Goal: Task Accomplishment & Management: Manage account settings

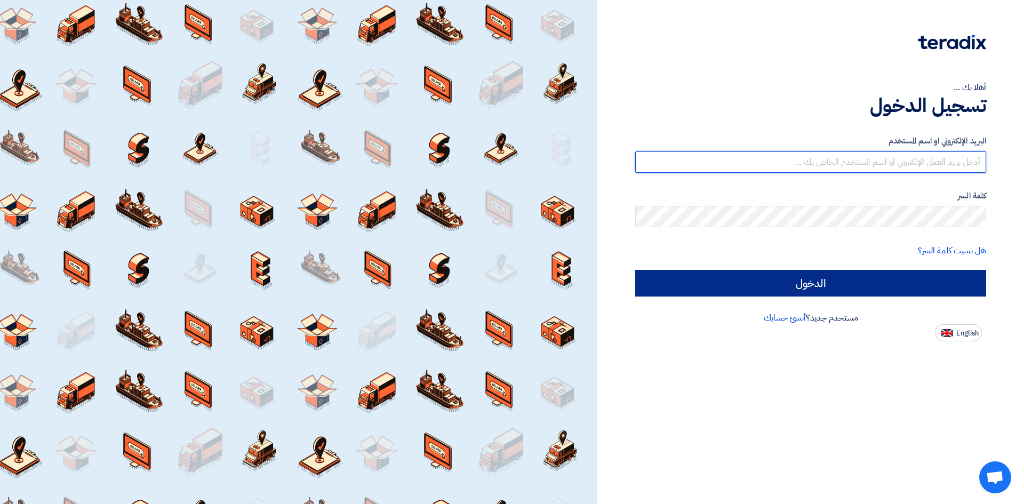
type input "[EMAIL_ADDRESS][PERSON_NAME][DOMAIN_NAME]"
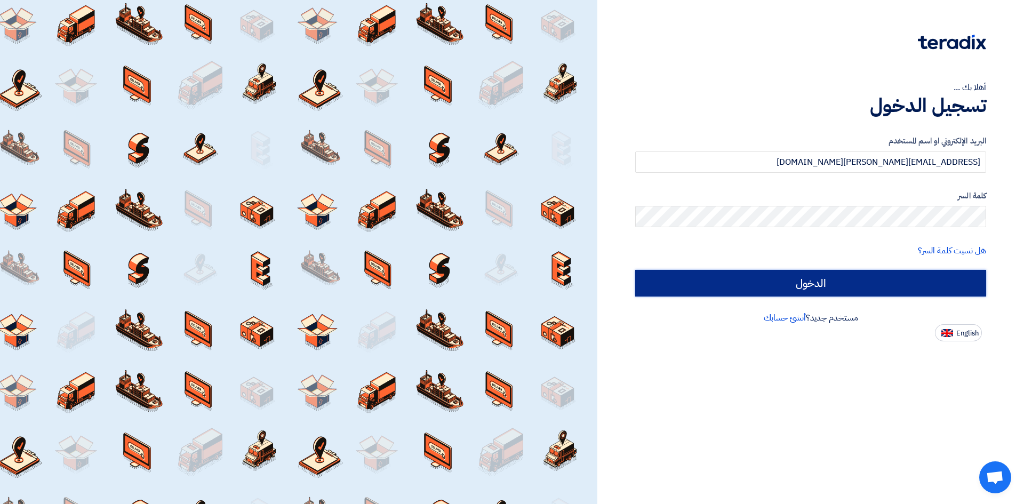
click at [827, 281] on input "الدخول" at bounding box center [810, 283] width 351 height 27
type input "Sign in"
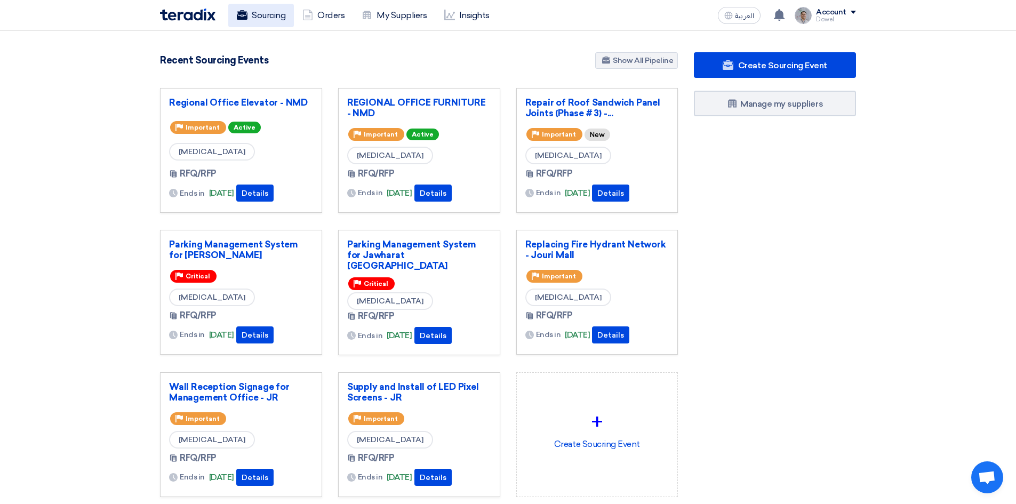
click at [269, 17] on link "Sourcing" at bounding box center [261, 15] width 66 height 23
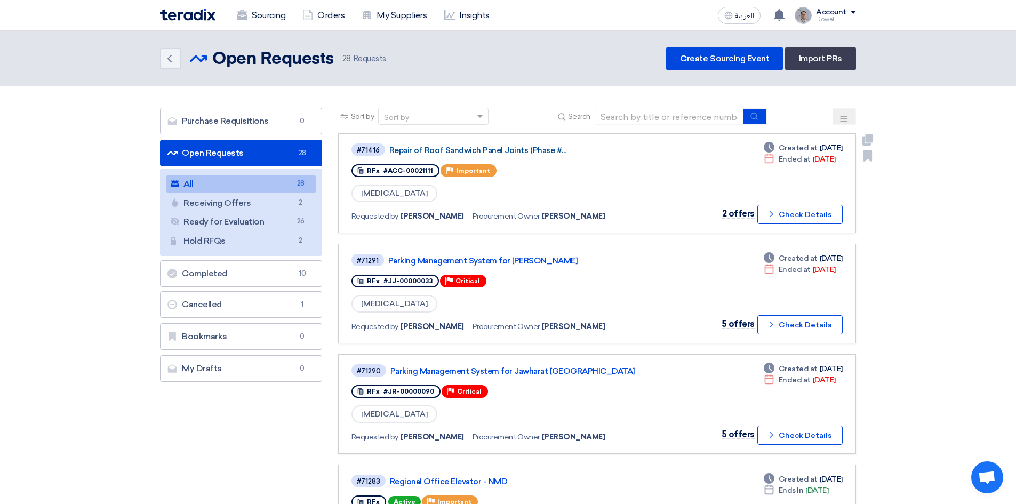
click at [505, 150] on link "Repair of Roof Sandwich Panel Joints (Phase #..." at bounding box center [522, 151] width 267 height 10
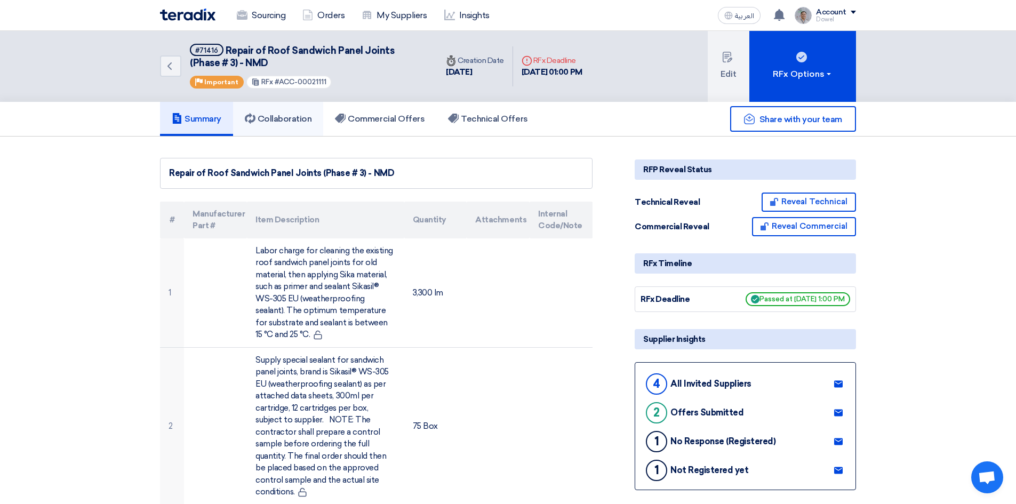
click at [294, 120] on h5 "Collaboration" at bounding box center [278, 119] width 67 height 11
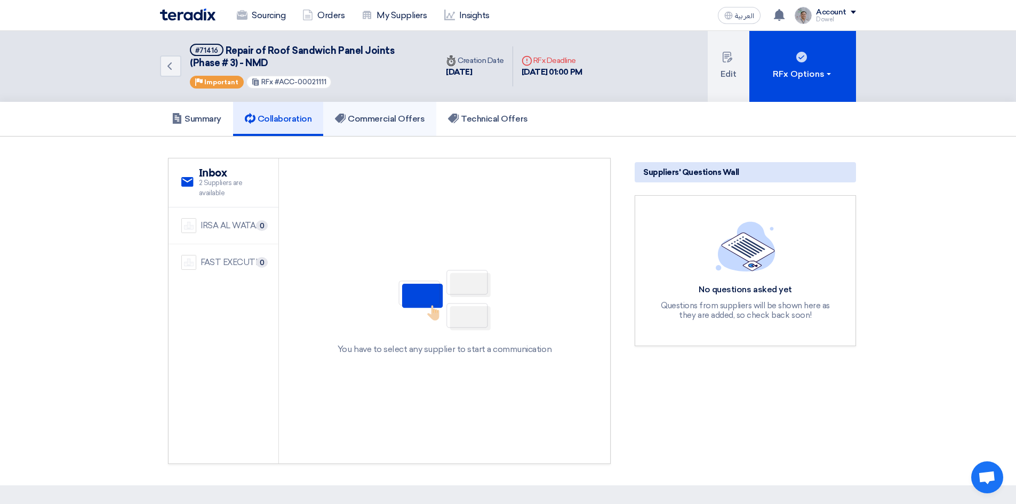
click at [372, 118] on h5 "Commercial Offers" at bounding box center [380, 119] width 90 height 11
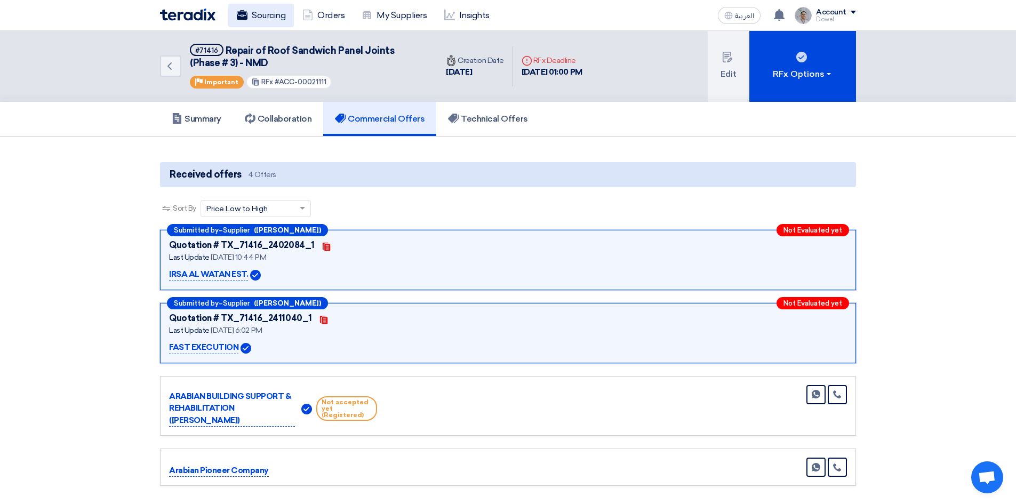
click at [260, 20] on link "Sourcing" at bounding box center [261, 15] width 66 height 23
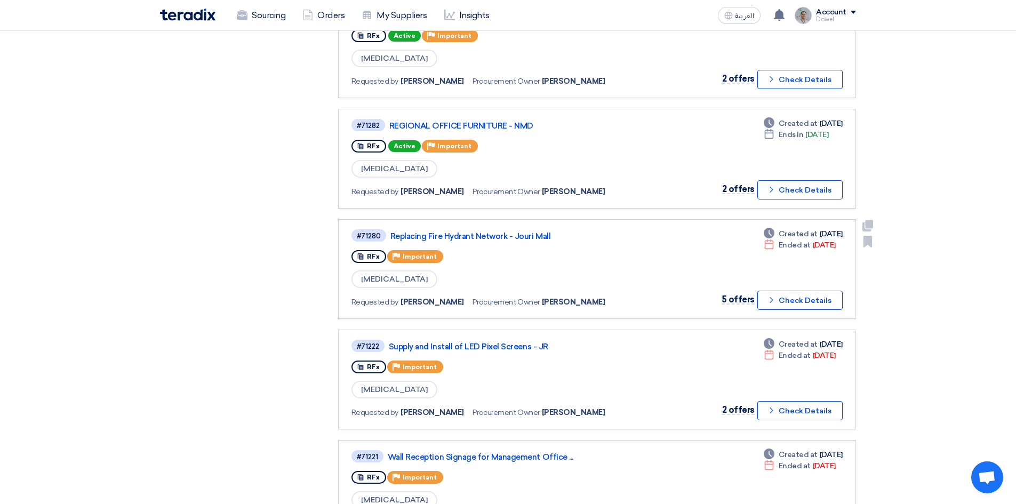
scroll to position [480, 0]
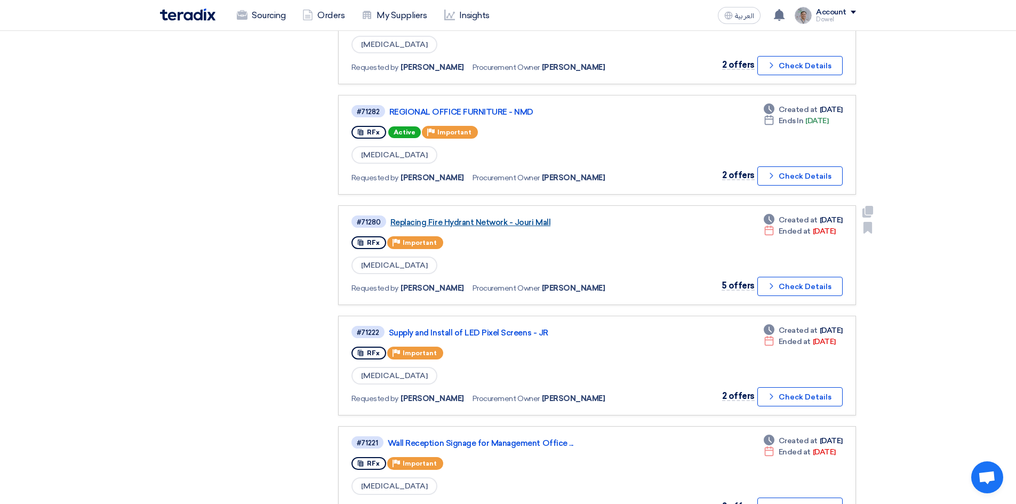
click at [473, 222] on link "Replacing Fire Hydrant Network - Jouri Mall" at bounding box center [523, 223] width 267 height 10
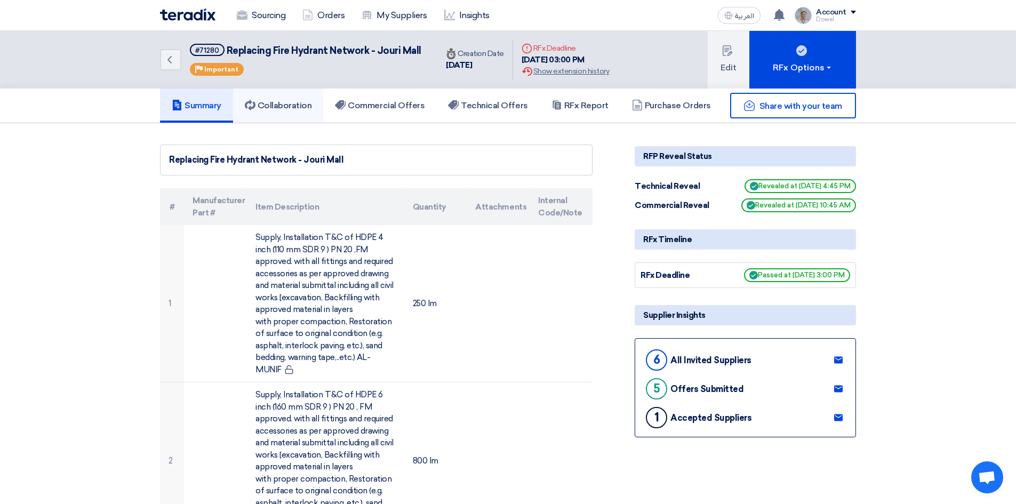
click at [285, 103] on h5 "Collaboration" at bounding box center [278, 105] width 67 height 11
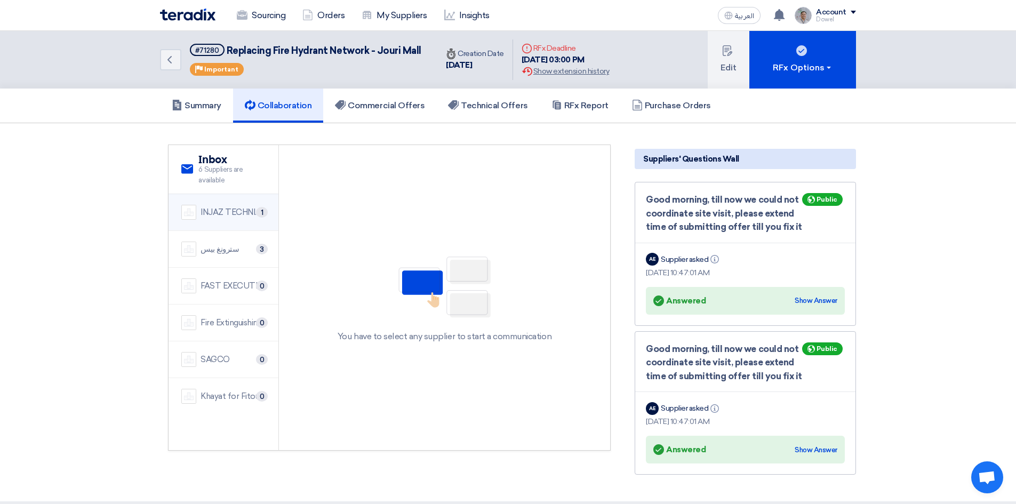
click at [217, 211] on div "INJAZ TECHNICAL FOR CONTRACTING" at bounding box center [232, 212] width 65 height 12
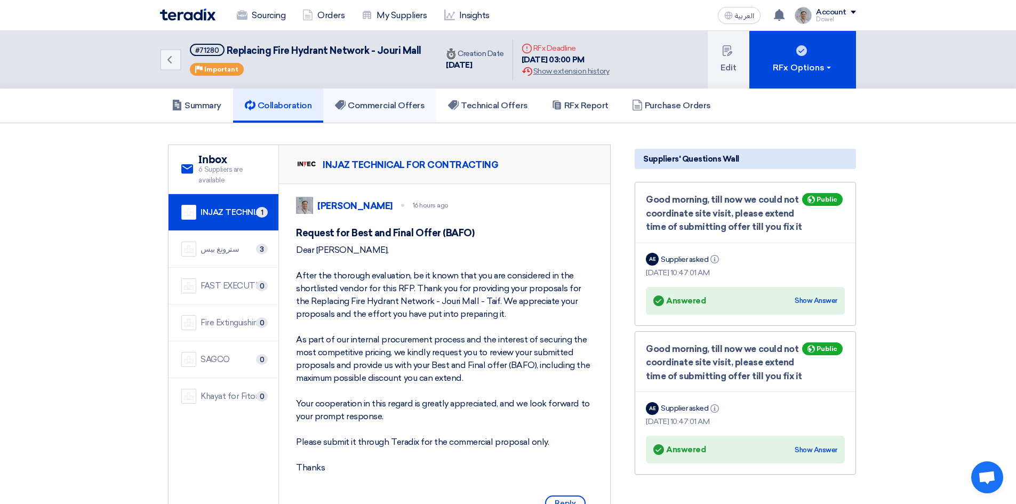
click at [406, 107] on h5 "Commercial Offers" at bounding box center [380, 105] width 90 height 11
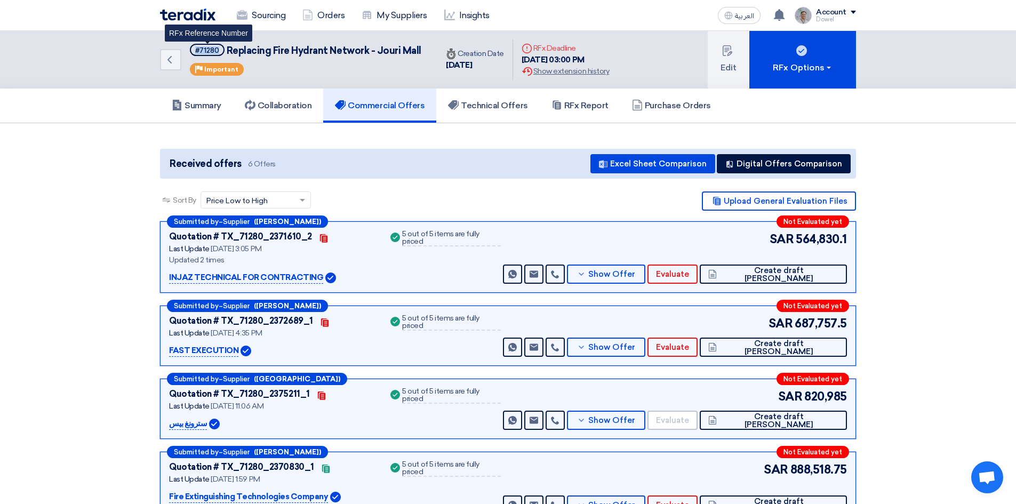
drag, startPoint x: 218, startPoint y: 50, endPoint x: 193, endPoint y: 49, distance: 24.5
click at [193, 49] on span "#71280" at bounding box center [207, 50] width 35 height 12
copy div "#71280"
drag, startPoint x: 227, startPoint y: 47, endPoint x: 422, endPoint y: 54, distance: 195.2
click at [422, 54] on div "Back #71280 Replacing Fire Hydrant Network - Jouri Mall Priority Important" at bounding box center [298, 60] width 277 height 58
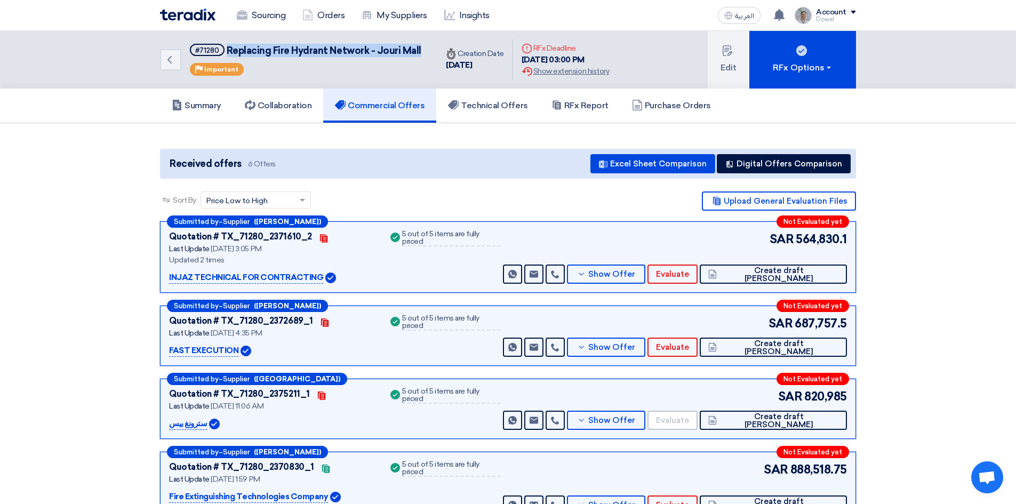
copy span "Replacing Fire Hydrant Network - Jouri Mall"
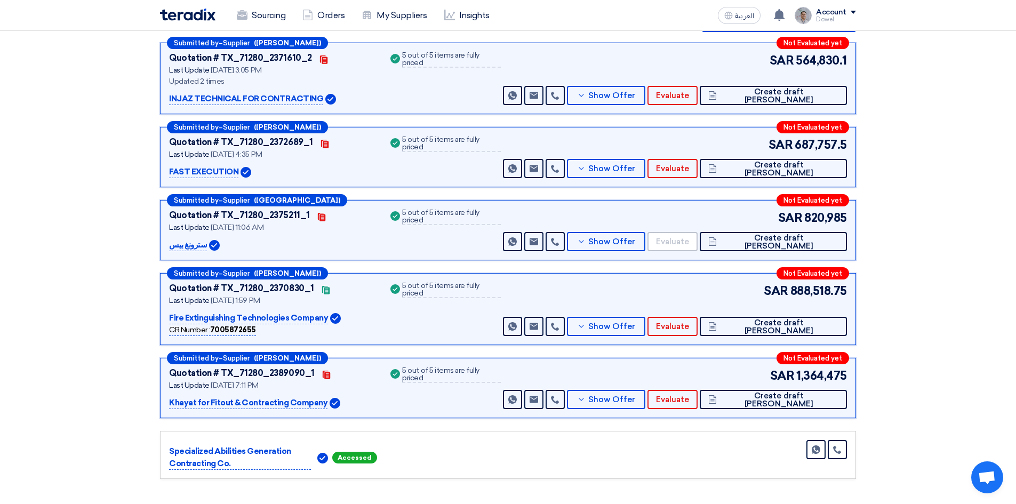
scroll to position [160, 0]
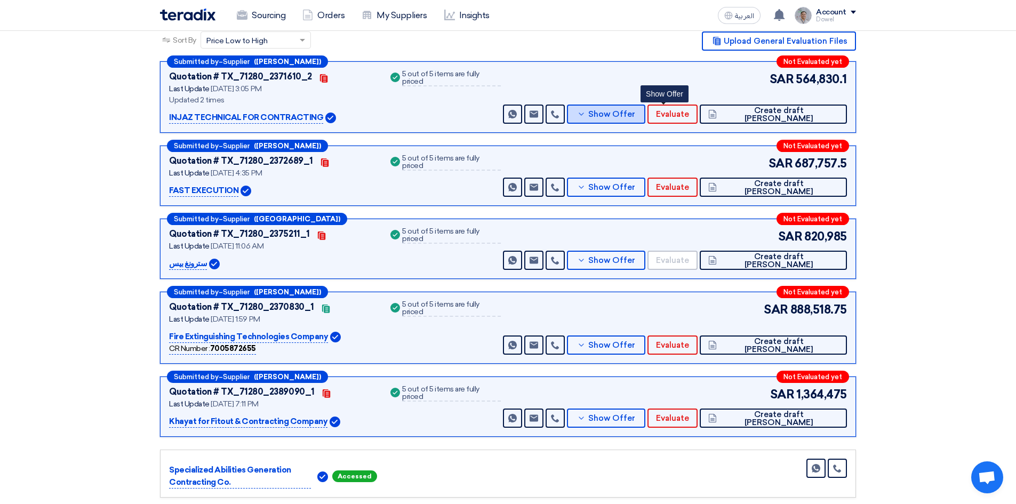
click at [635, 117] on span "Show Offer" at bounding box center [611, 114] width 47 height 8
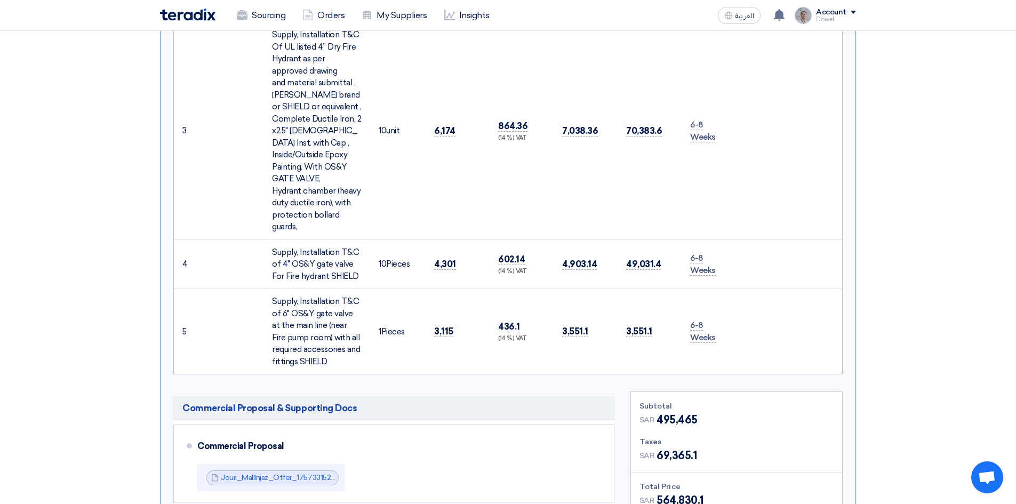
scroll to position [1120, 0]
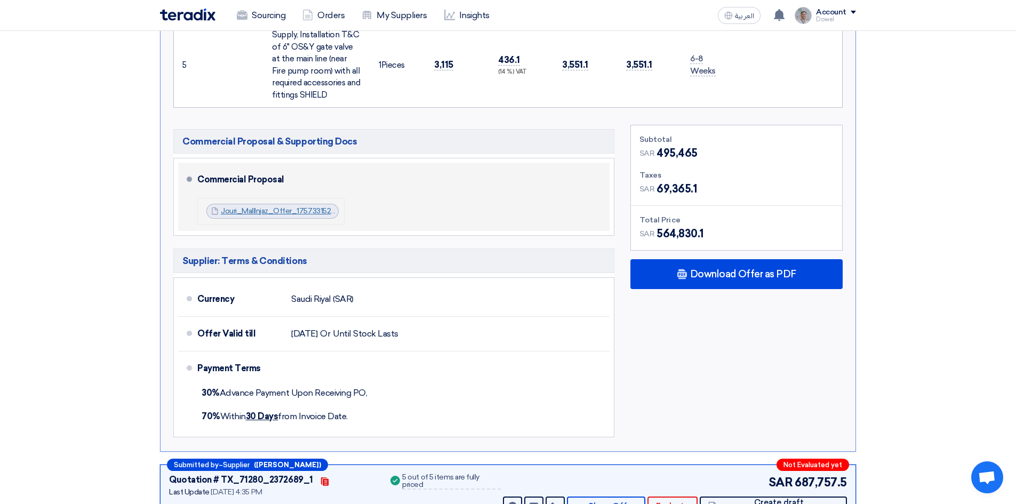
click at [261, 206] on link "Jouri_MallInjaz_Offer_1757331520188.pdf" at bounding box center [290, 210] width 139 height 9
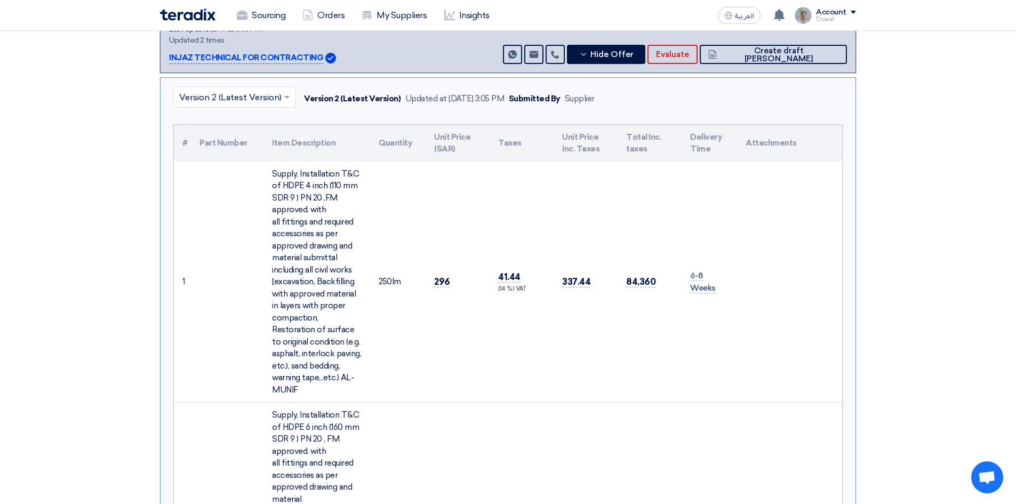
scroll to position [213, 0]
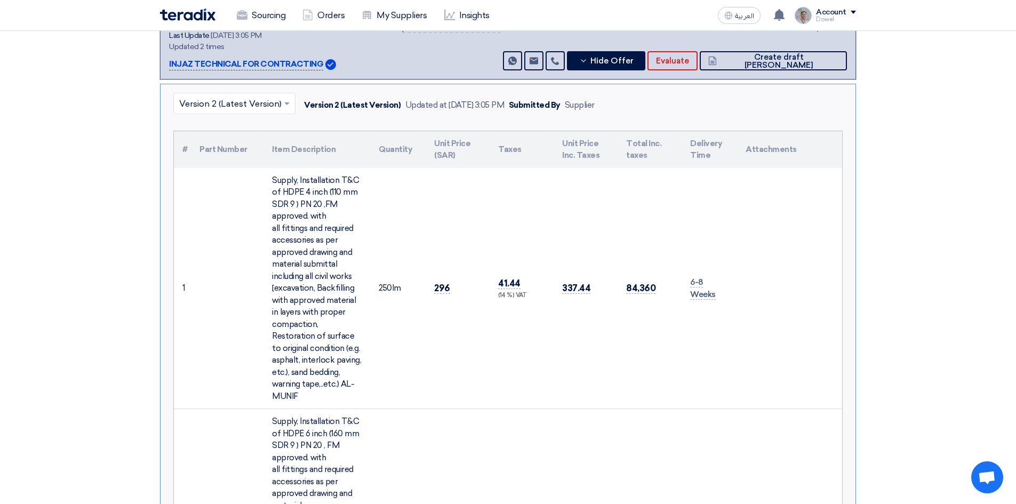
click at [275, 104] on input "text" at bounding box center [229, 105] width 100 height 18
click at [211, 148] on span "Version 1" at bounding box center [197, 150] width 36 height 10
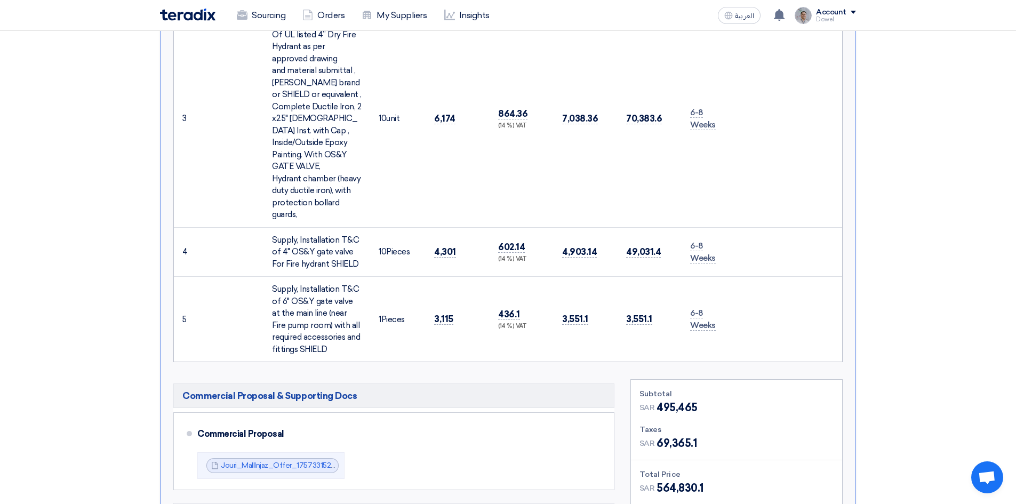
scroll to position [1013, 0]
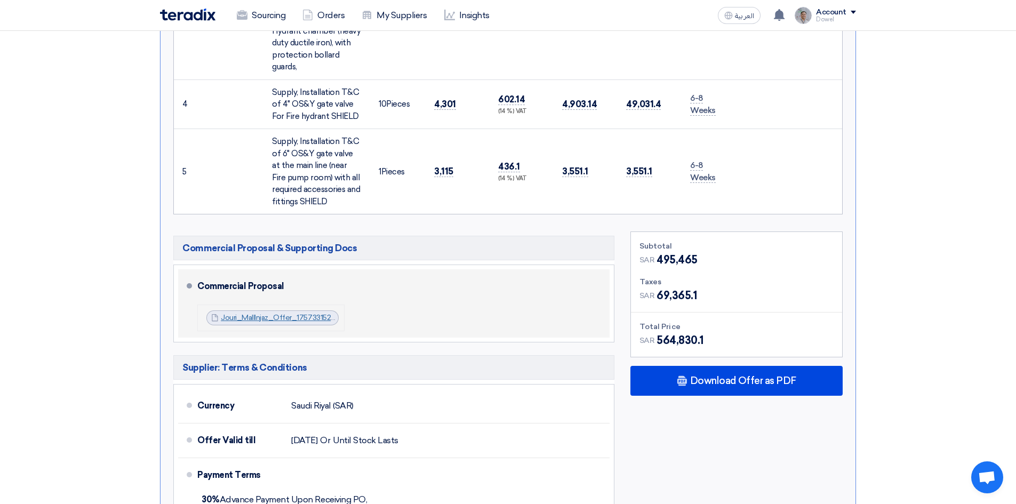
click at [294, 312] on span "Jouri_MallInjaz_Offer_1757331520188.pdf" at bounding box center [278, 317] width 115 height 11
click at [291, 313] on link "Jouri_MallInjaz_Offer_1757331520188.pdf" at bounding box center [290, 317] width 139 height 9
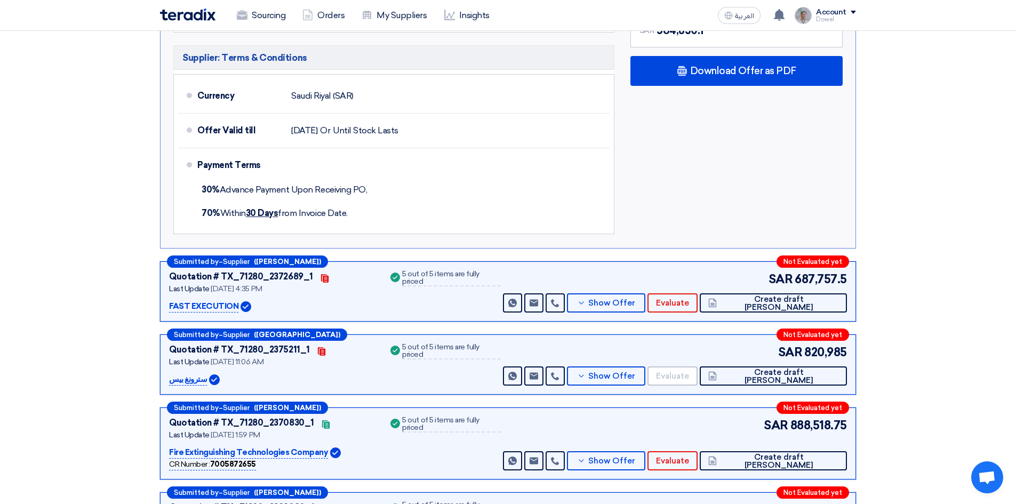
scroll to position [1333, 0]
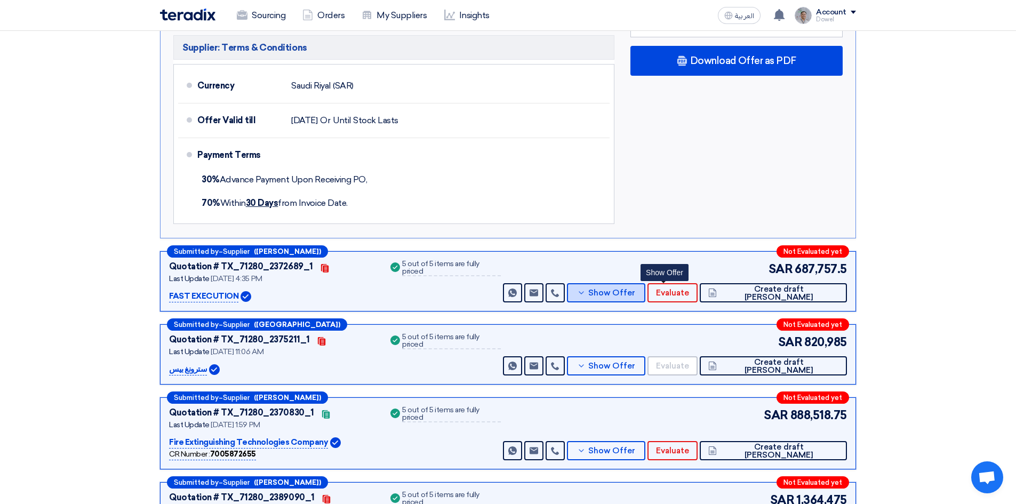
click at [635, 289] on span "Show Offer" at bounding box center [611, 293] width 47 height 8
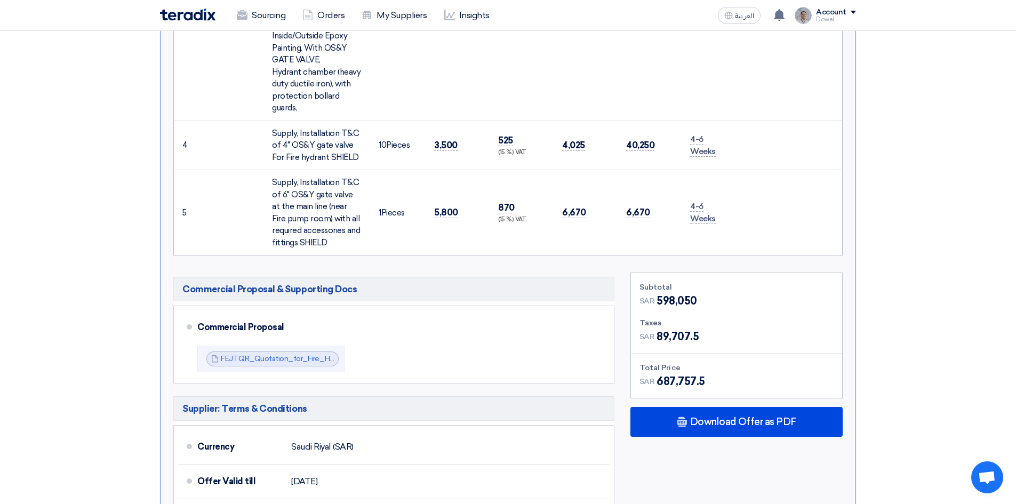
scroll to position [1120, 0]
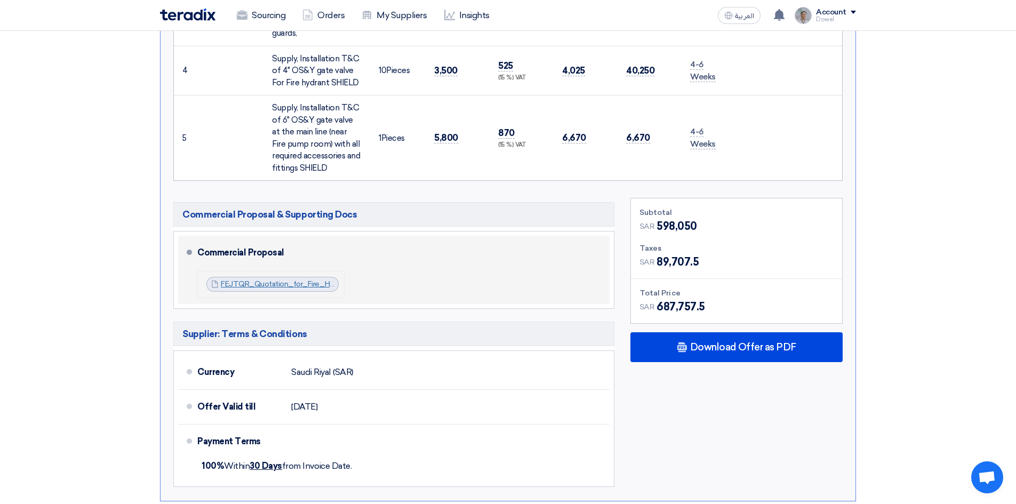
click at [293, 279] on link "FEJTQR_Quotation_for_Fire_Hydrants__Jori_Mall_1757338482790.pdf" at bounding box center [344, 283] width 246 height 9
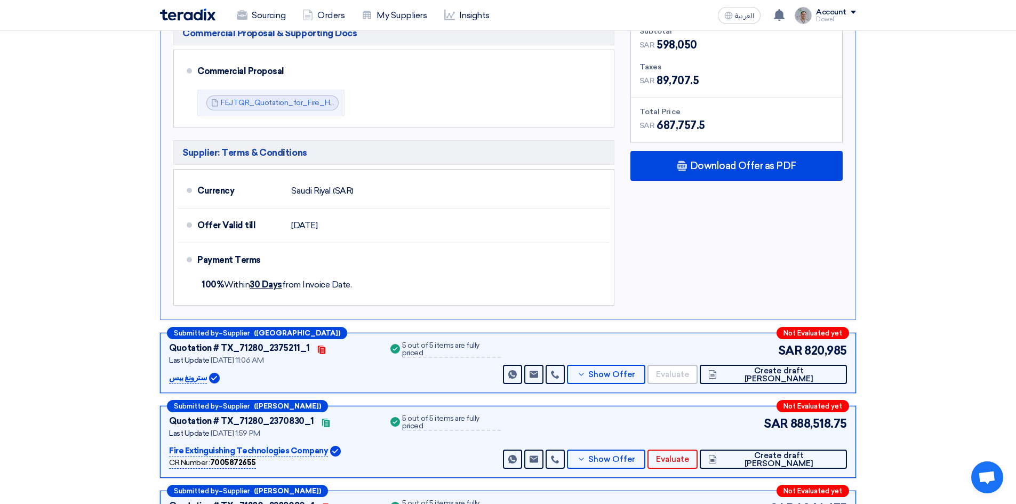
scroll to position [1333, 0]
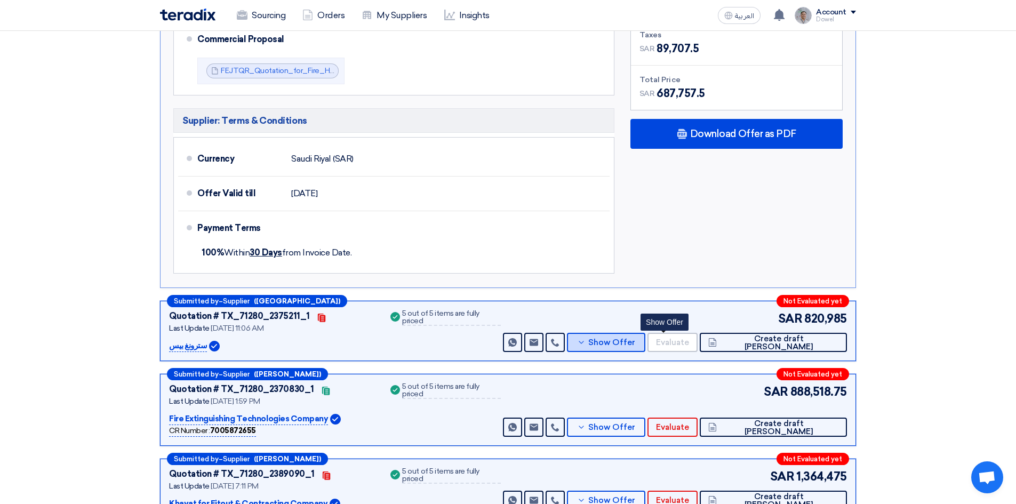
click at [635, 339] on span "Show Offer" at bounding box center [611, 343] width 47 height 8
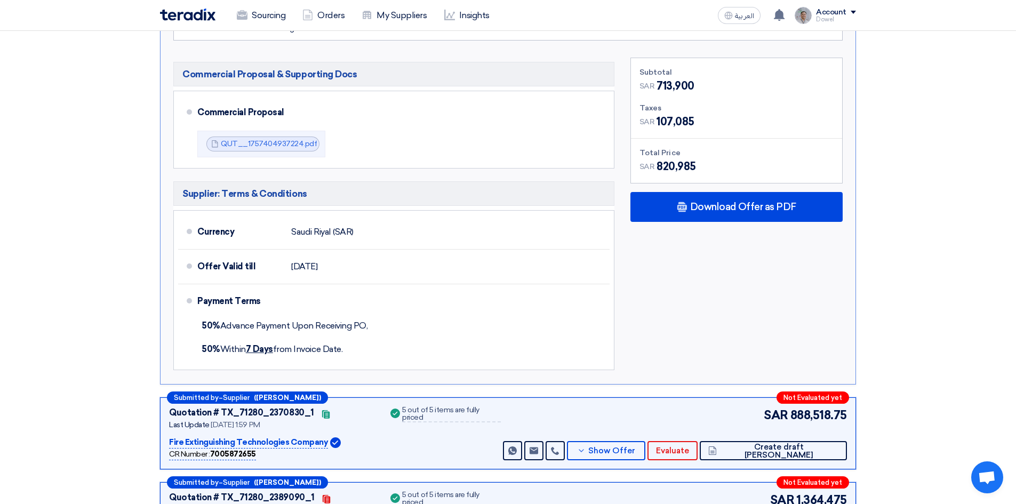
scroll to position [1120, 0]
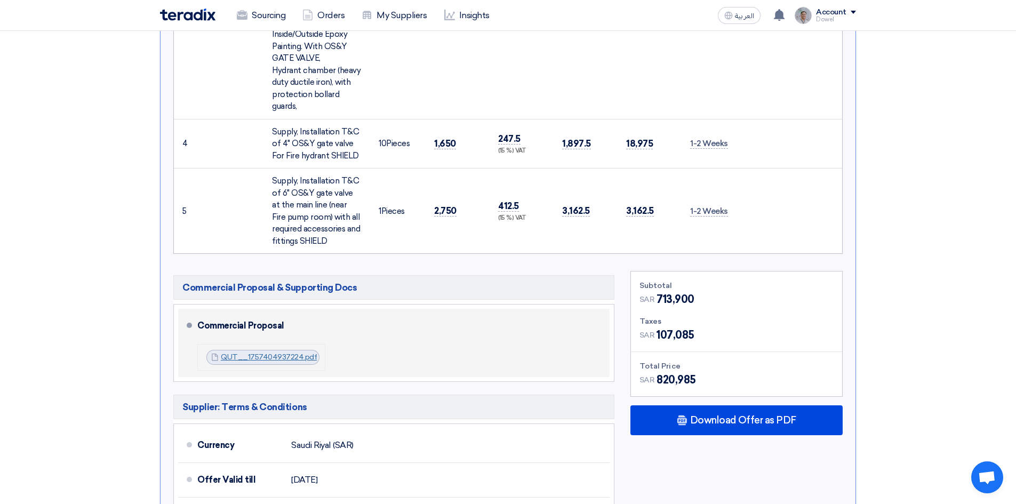
click at [264, 352] on link "QUT__1757404937224.pdf" at bounding box center [269, 356] width 96 height 9
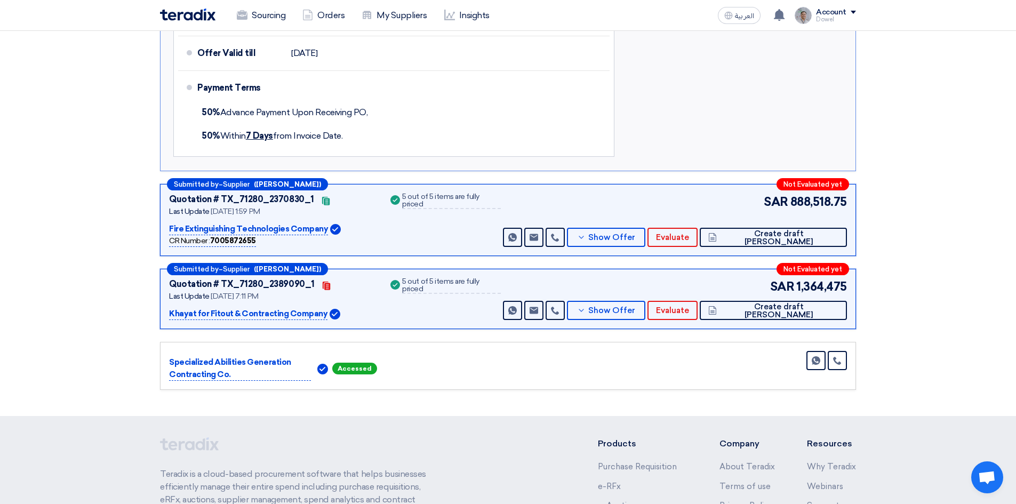
scroll to position [1493, 0]
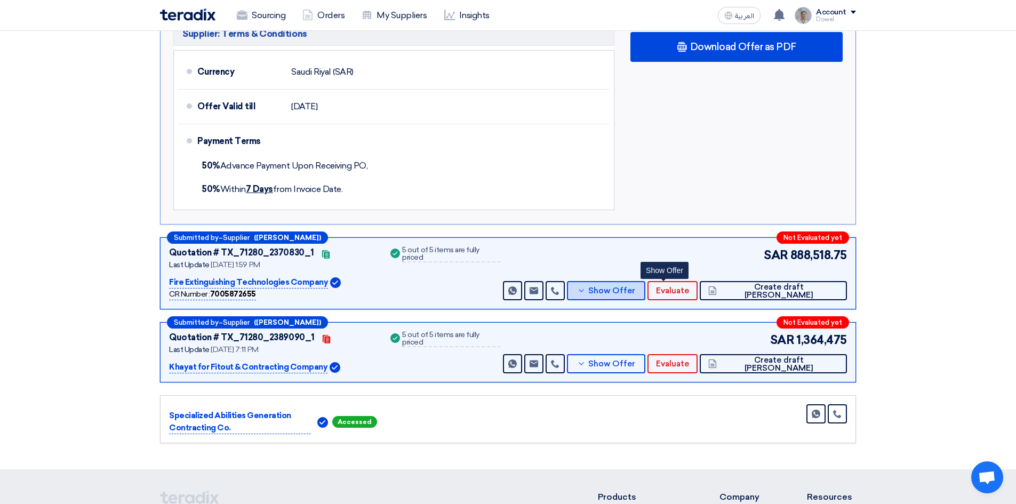
click at [635, 287] on span "Show Offer" at bounding box center [611, 291] width 47 height 8
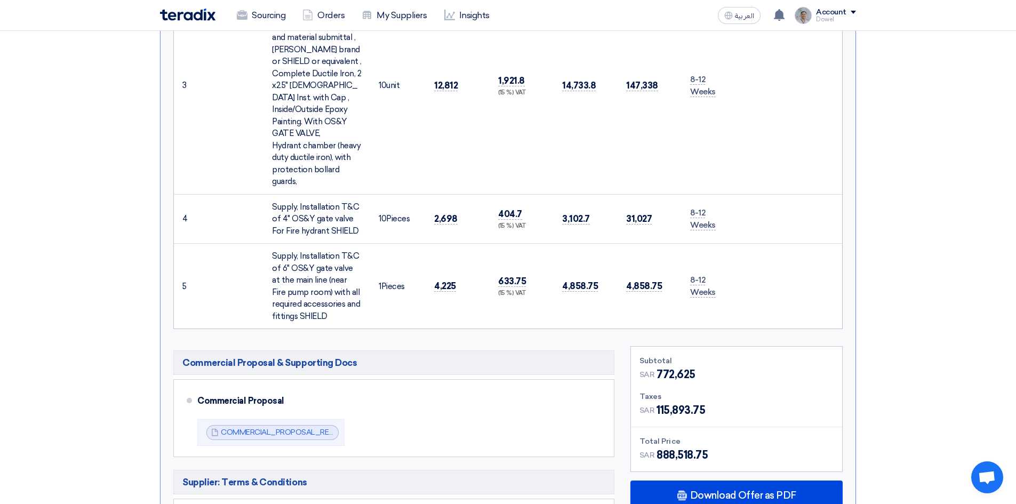
scroll to position [1226, 0]
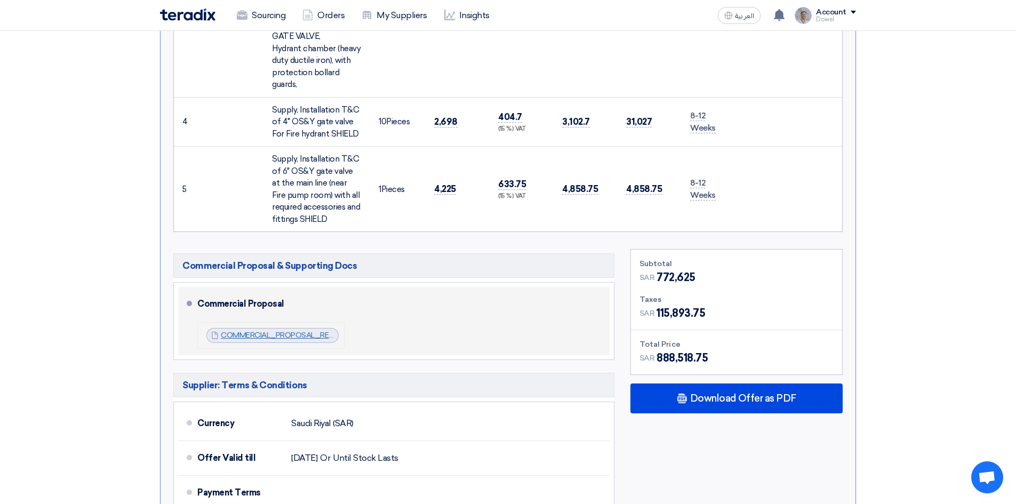
click at [272, 331] on link "COMMERCIAL_PROPOSAL_REPLACING_FIRE_HYDRANT_NETWORK__JOURI_MALL_1757328703475.pdf" at bounding box center [407, 335] width 372 height 9
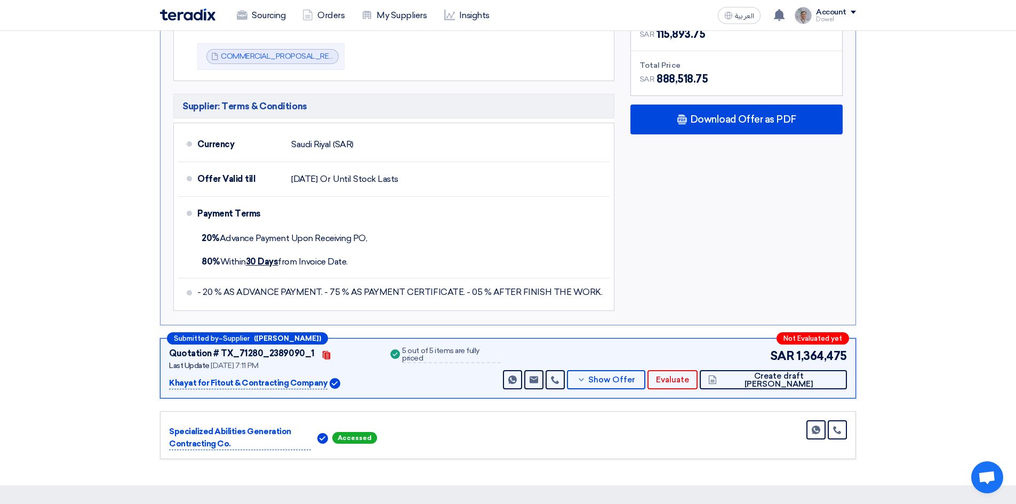
scroll to position [1653, 0]
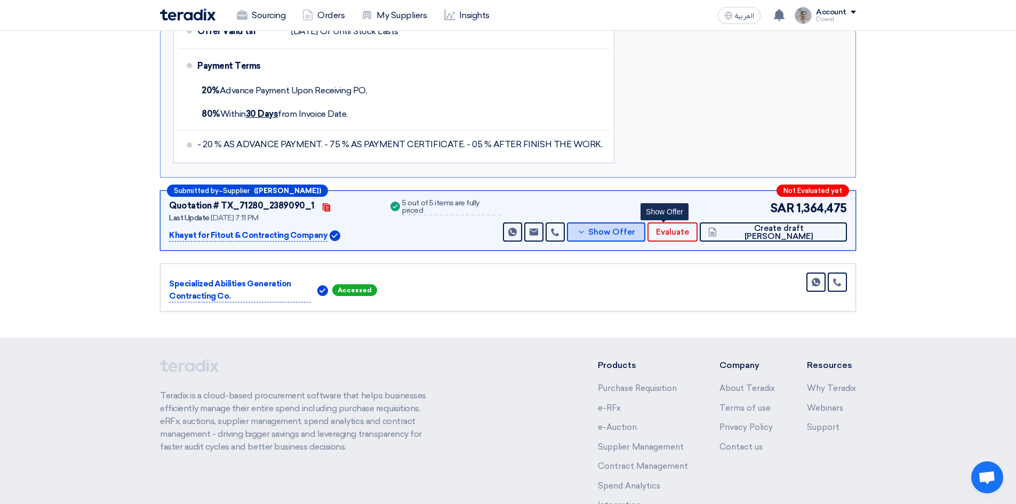
click at [635, 228] on span "Show Offer" at bounding box center [611, 232] width 47 height 8
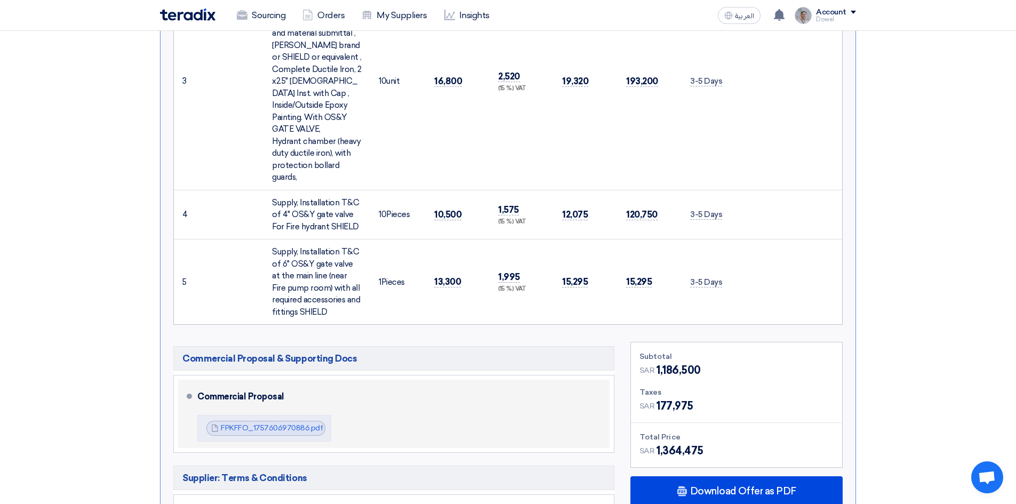
scroll to position [1201, 0]
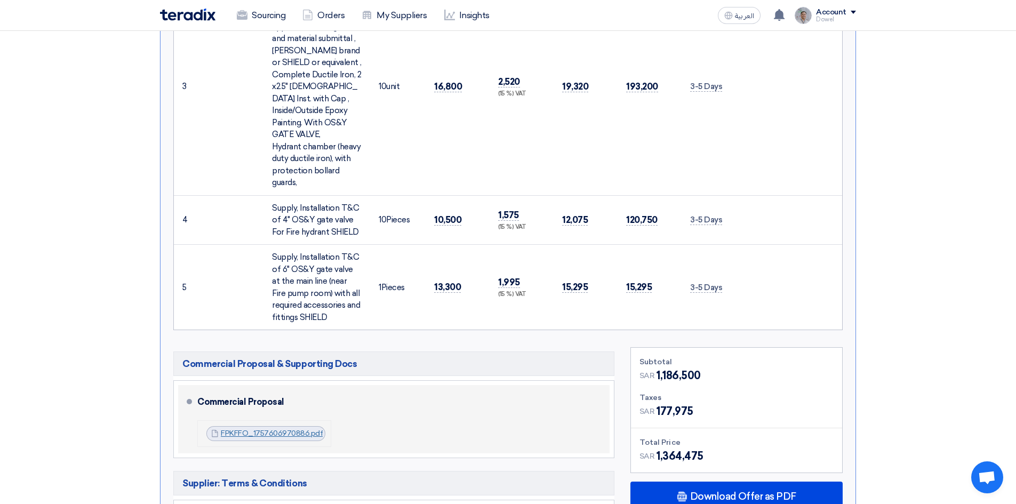
click at [281, 429] on link "FPKFFO_1757606970886.pdf" at bounding box center [272, 433] width 102 height 9
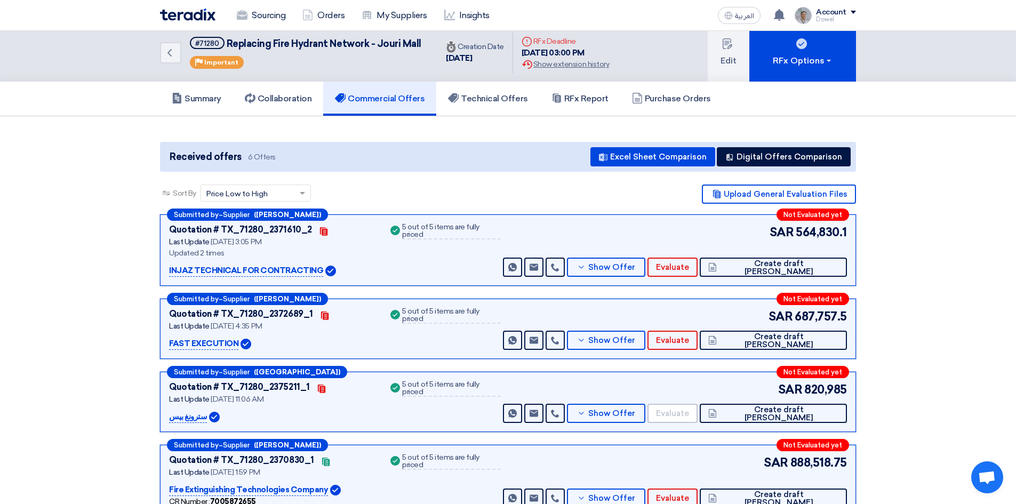
scroll to position [0, 0]
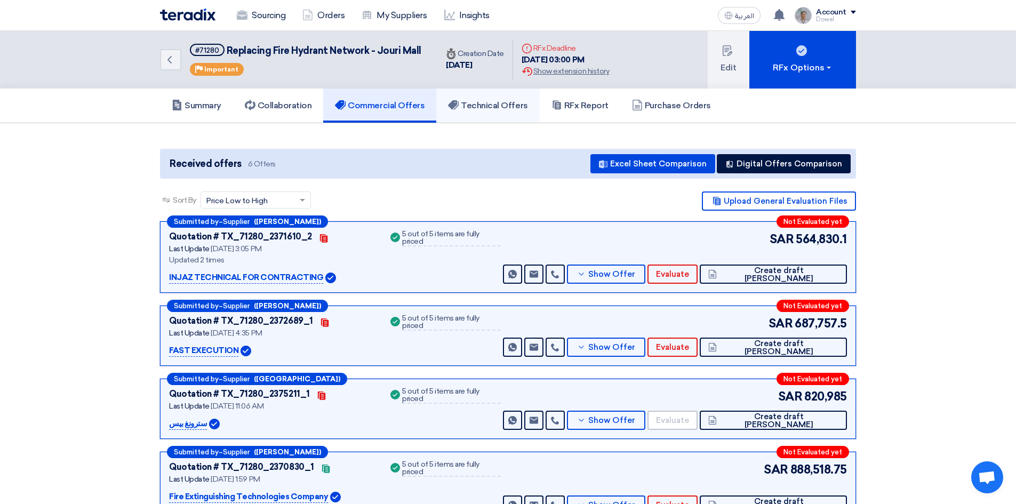
click at [486, 114] on link "Technical Offers" at bounding box center [487, 105] width 103 height 34
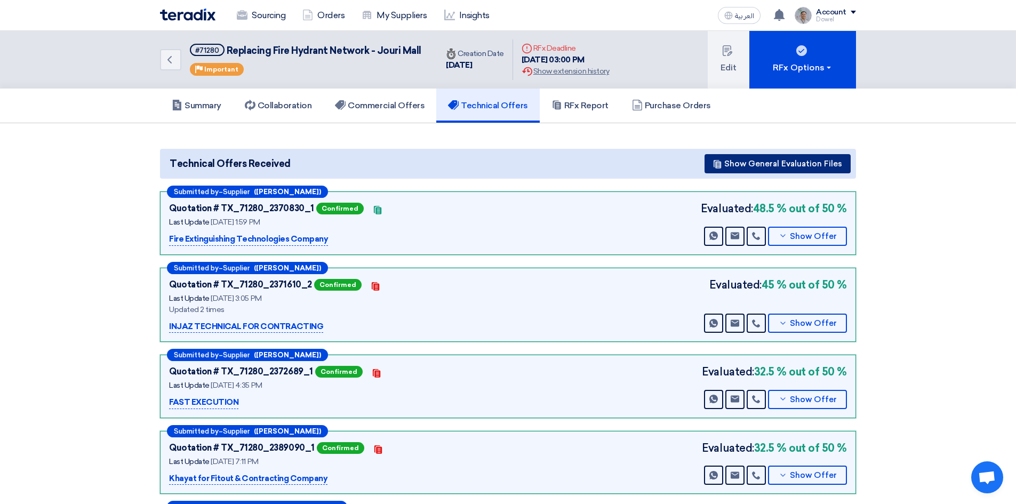
click at [756, 164] on button "Show General Evaluation Files" at bounding box center [777, 163] width 146 height 19
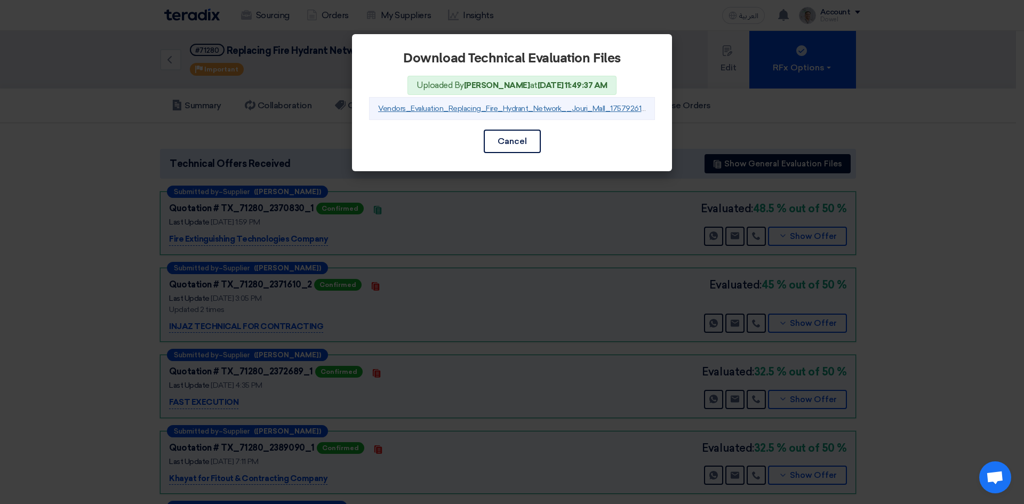
click at [493, 109] on link "Vendors_Evaluation_Replacing_Fire_Hydrant_Network__Jouri_Mall_1757926175100.xlsx" at bounding box center [526, 108] width 296 height 9
click at [503, 136] on button "Cancel" at bounding box center [512, 141] width 57 height 23
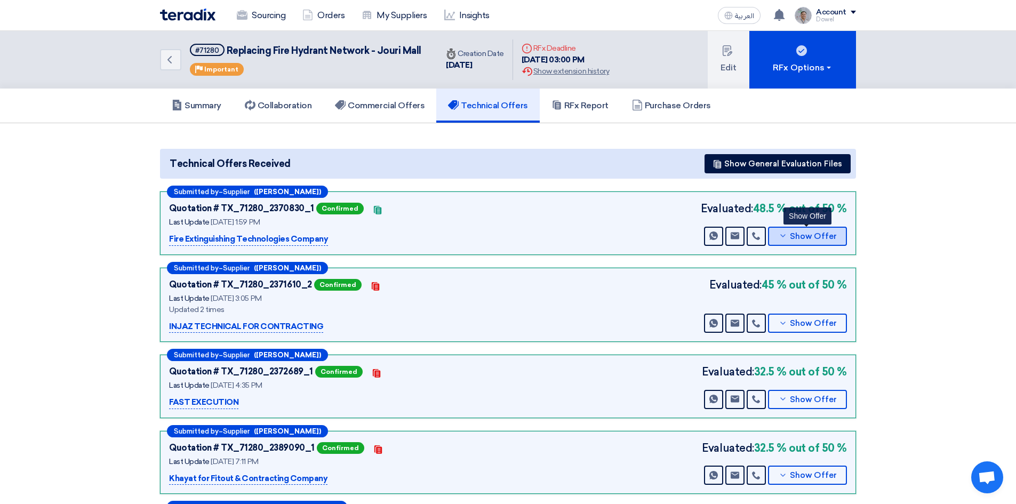
click at [792, 237] on span "Show Offer" at bounding box center [813, 236] width 47 height 8
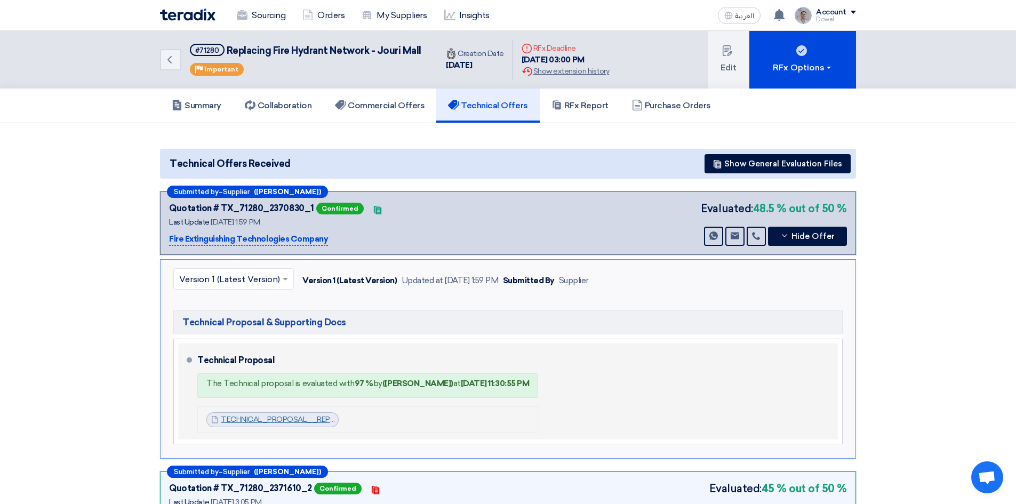
click at [272, 421] on link "TECHNICAL_PROPOSAL__REPLACING_FIRE_HYDRANT_NETWORK__JOURI_MALLcompressed_175732…" at bounding box center [427, 419] width 412 height 9
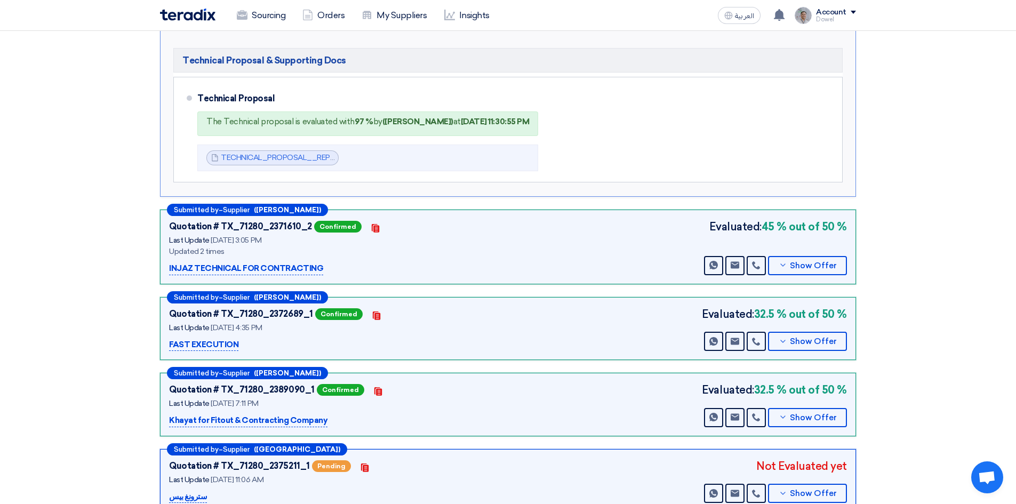
scroll to position [267, 0]
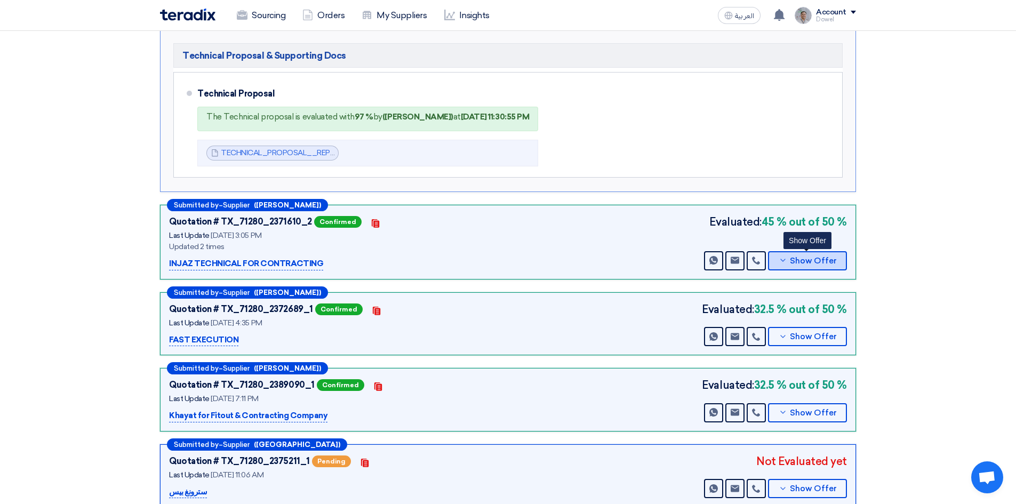
click at [802, 265] on button "Show Offer" at bounding box center [807, 260] width 79 height 19
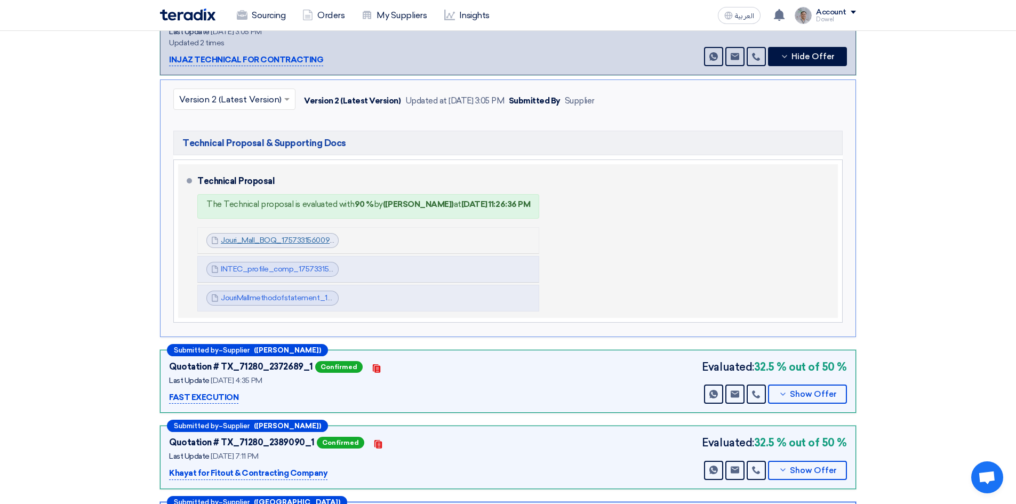
click at [287, 241] on link "Jouri_Mall_BOQ_1757331560098.pdf" at bounding box center [284, 240] width 127 height 9
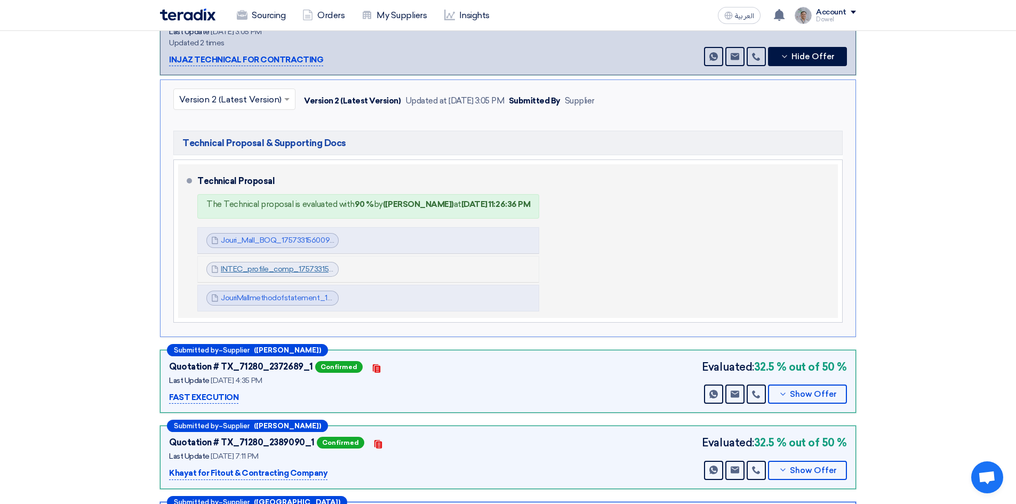
click at [270, 270] on link "INTEC_profile_comp_1757331571079.pdf" at bounding box center [292, 268] width 142 height 9
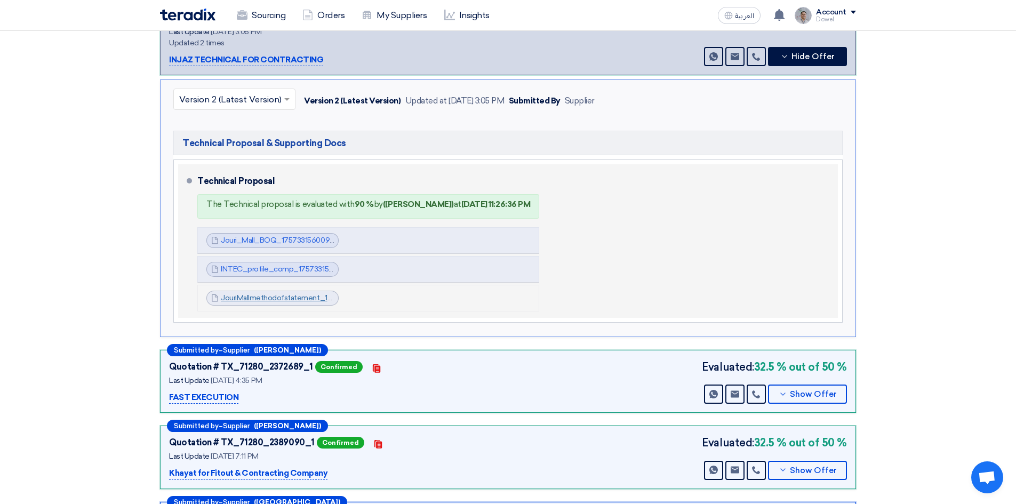
click at [264, 297] on link "JouriMallmethodofstatement_1757333060992.pdf" at bounding box center [307, 297] width 172 height 9
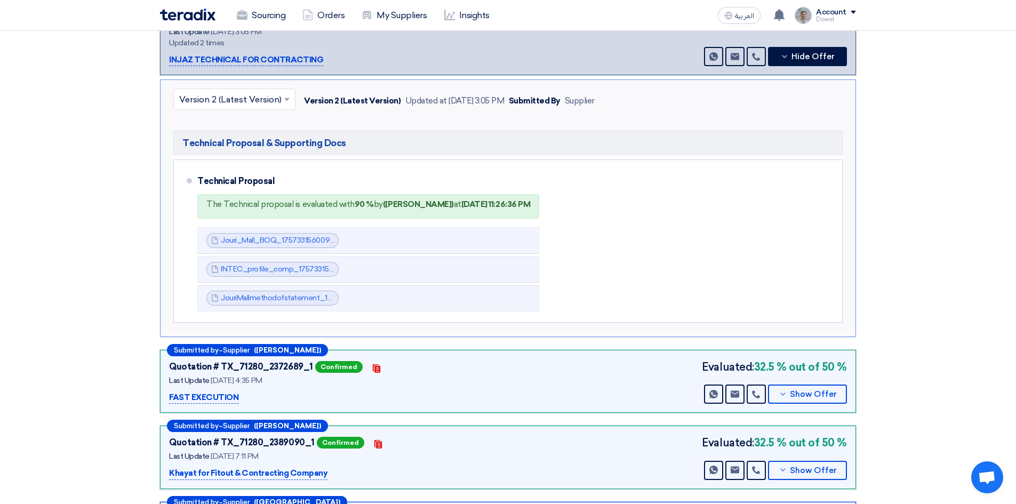
click at [246, 100] on input "text" at bounding box center [229, 101] width 100 height 18
click at [217, 144] on div "Version 1" at bounding box center [234, 145] width 121 height 21
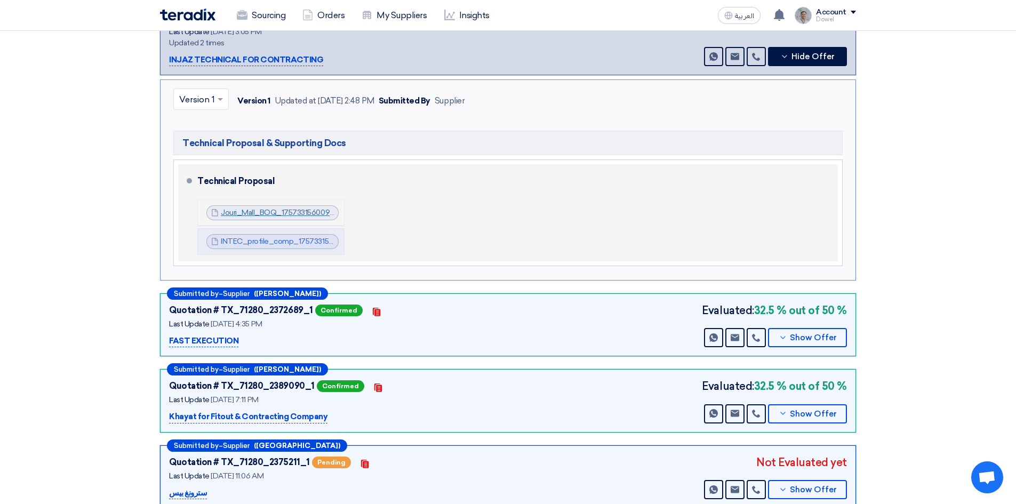
click at [267, 212] on link "Jouri_Mall_BOQ_1757331560098.pdf" at bounding box center [284, 212] width 127 height 9
click at [259, 239] on link "INTEC_profile_comp_1757331571079.pdf" at bounding box center [292, 241] width 142 height 9
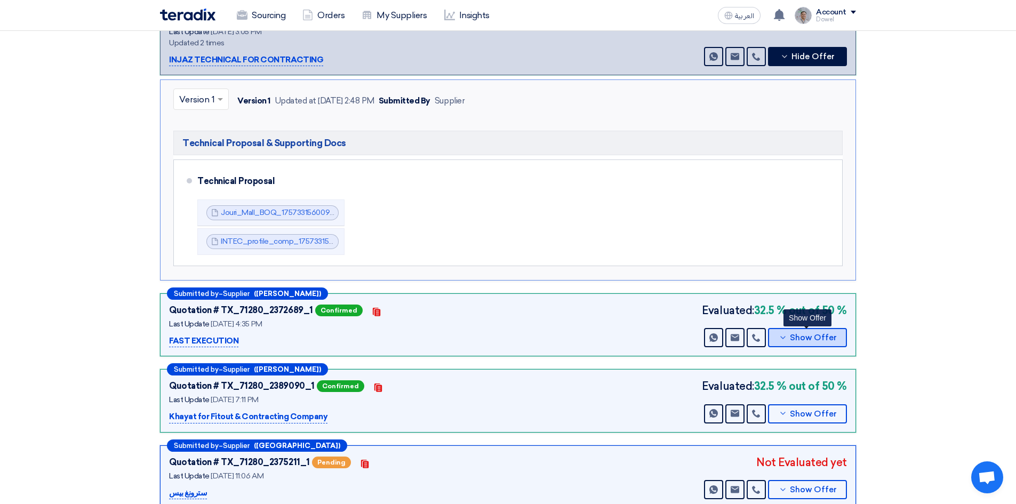
click at [802, 337] on span "Show Offer" at bounding box center [813, 338] width 47 height 8
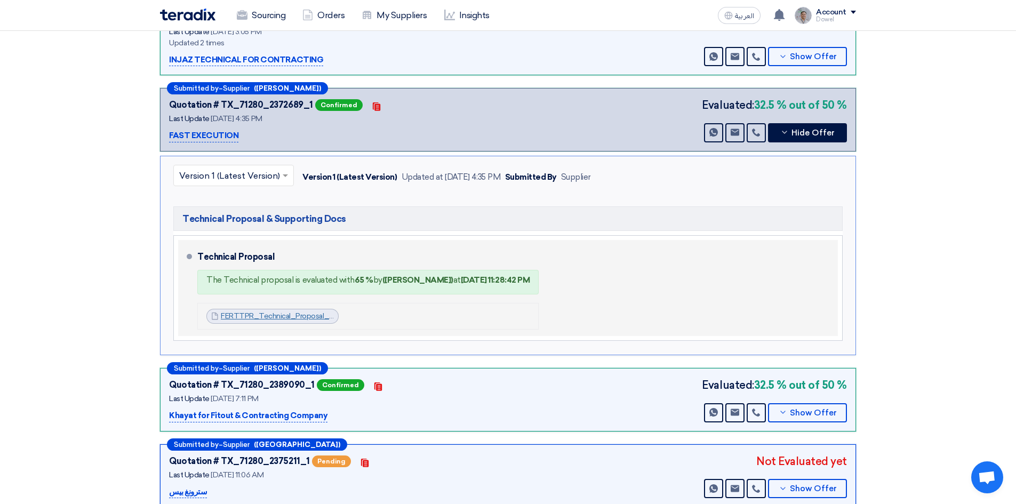
click at [267, 314] on link "FERTTPR_Technical_Proposal_Fire_Hydrants__Jori_Mall_1757338494464.pdf" at bounding box center [355, 315] width 269 height 9
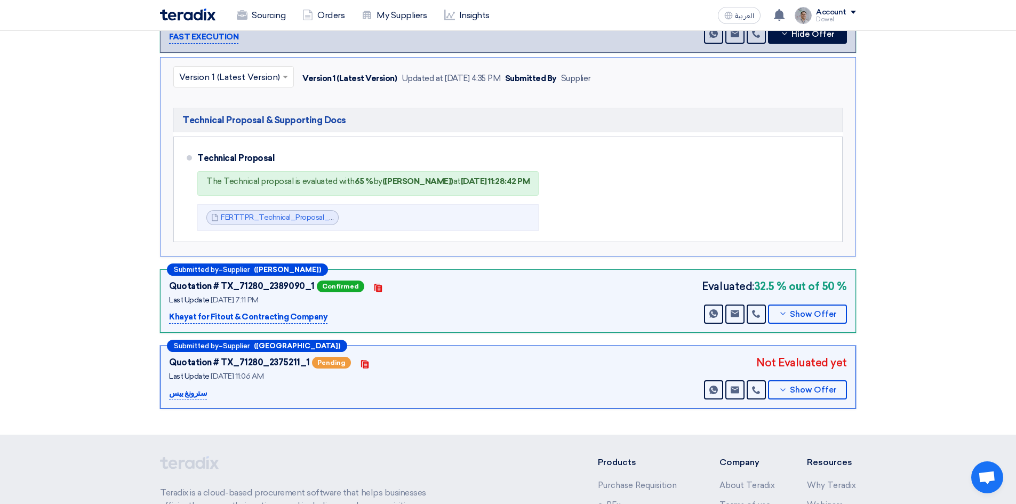
scroll to position [373, 0]
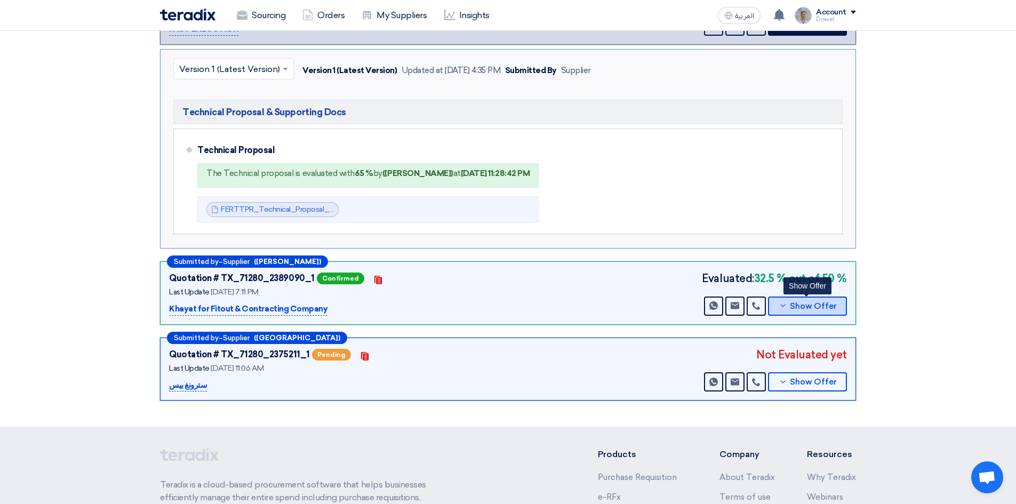
click at [794, 308] on span "Show Offer" at bounding box center [813, 306] width 47 height 8
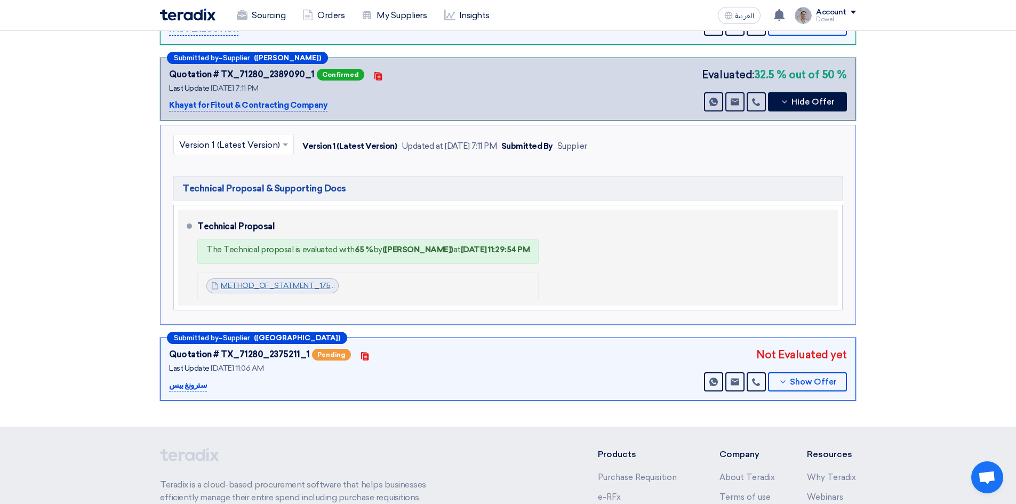
click at [293, 282] on link "METHOD_OF_STATMENT_1757606977643.pdf" at bounding box center [305, 285] width 168 height 9
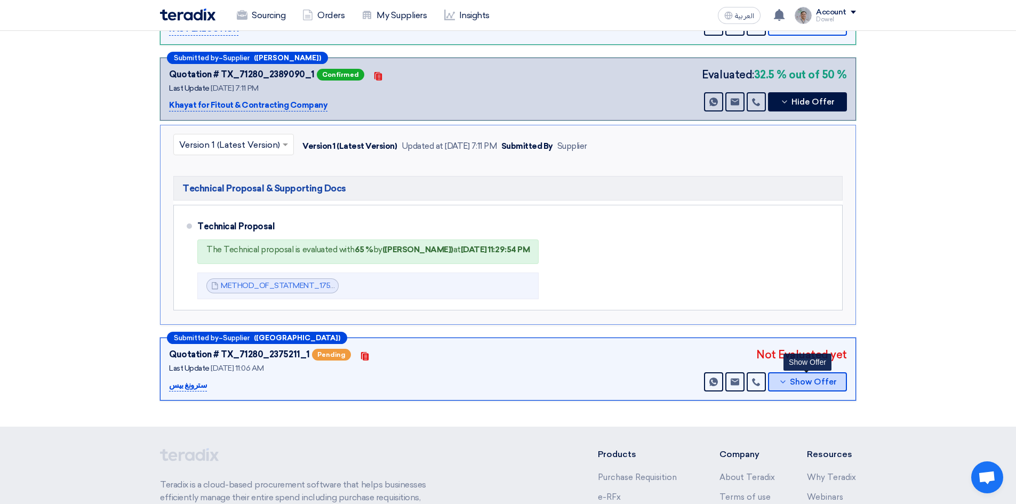
click at [787, 387] on button "Show Offer" at bounding box center [807, 381] width 79 height 19
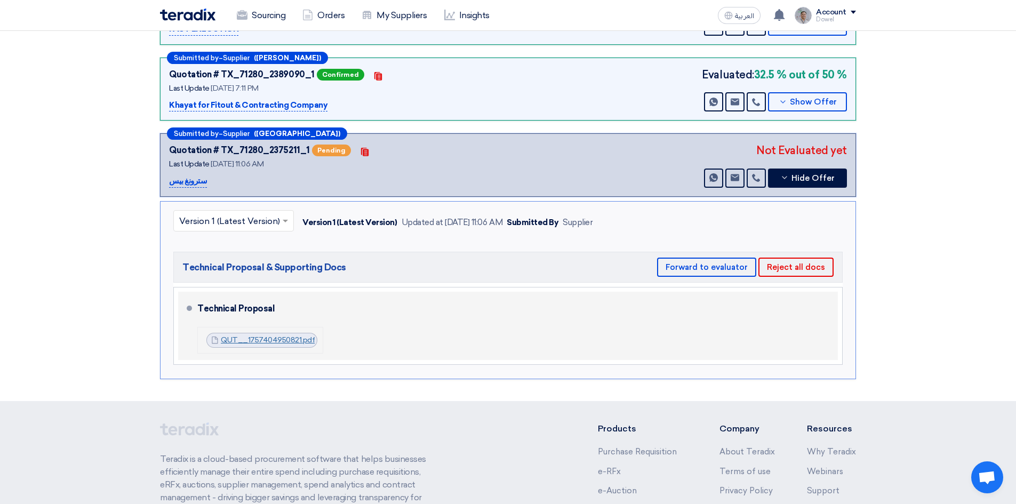
click at [282, 343] on link "QUT__1757404950821.pdf" at bounding box center [268, 339] width 94 height 9
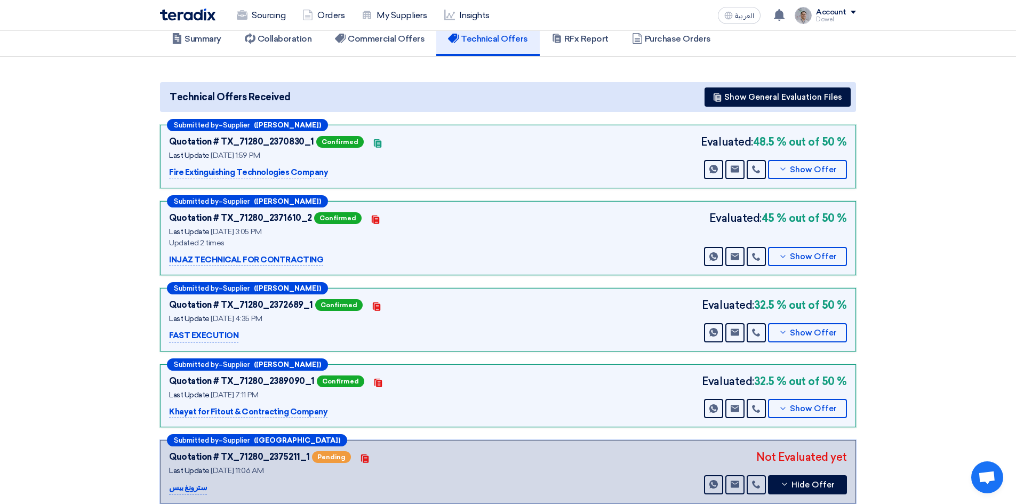
scroll to position [0, 0]
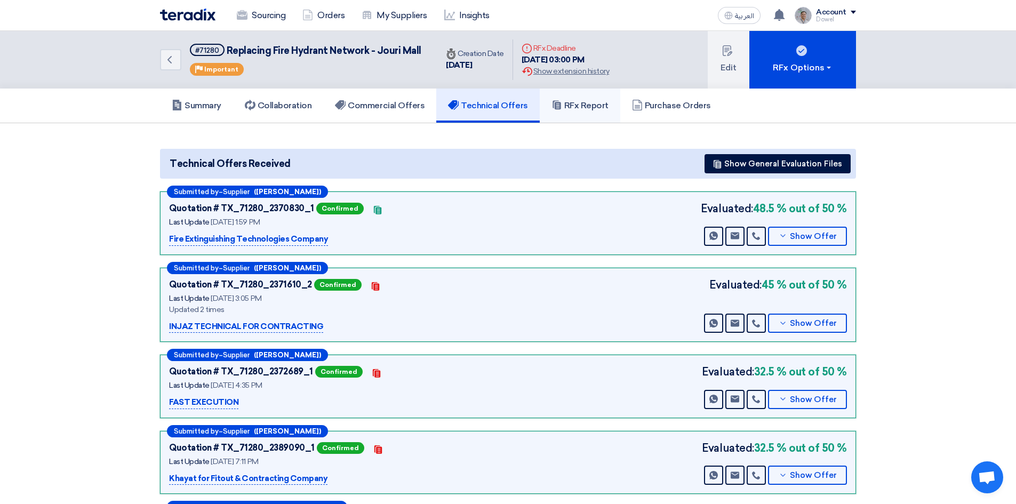
click at [566, 107] on h5 "RFx Report" at bounding box center [579, 105] width 57 height 11
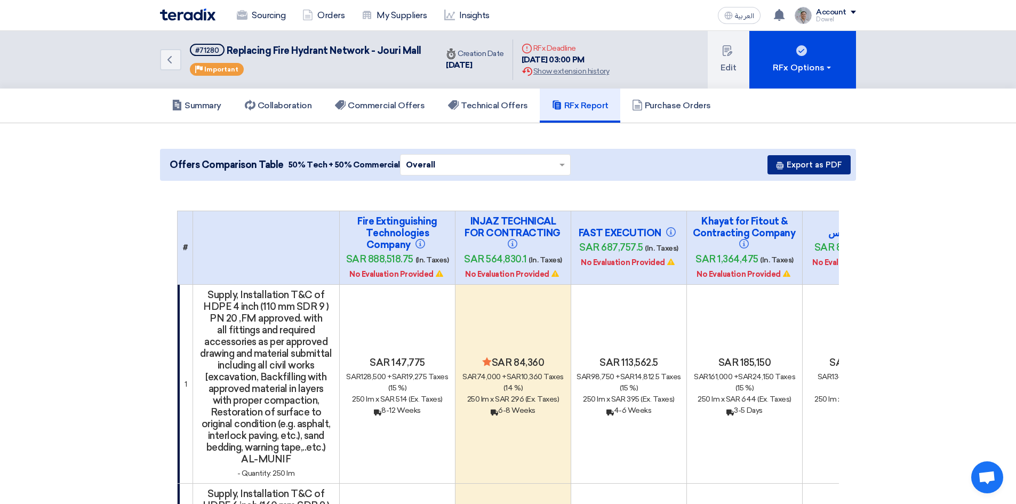
click at [795, 171] on button "Export as PDF" at bounding box center [808, 164] width 83 height 19
click at [258, 15] on link "Sourcing" at bounding box center [261, 15] width 66 height 23
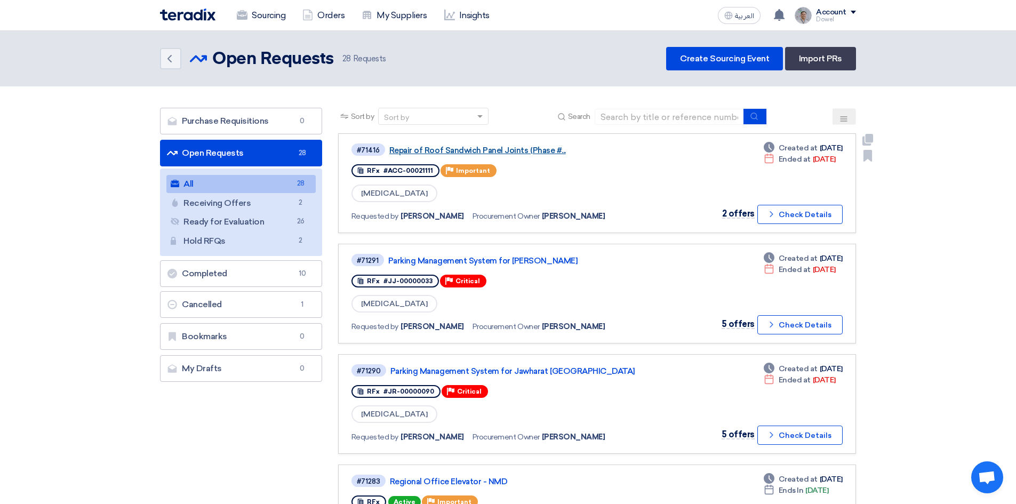
click at [519, 149] on link "Repair of Roof Sandwich Panel Joints (Phase #..." at bounding box center [522, 151] width 267 height 10
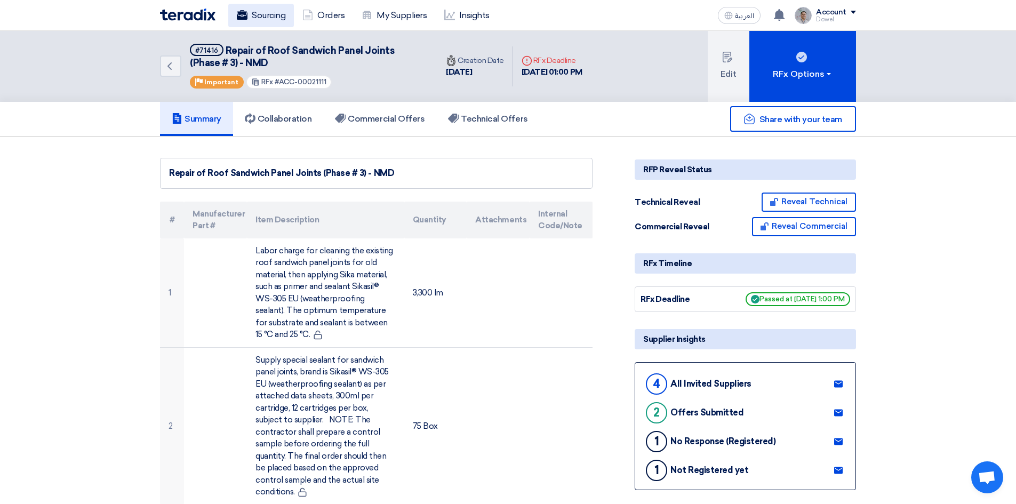
click at [251, 17] on link "Sourcing" at bounding box center [261, 15] width 66 height 23
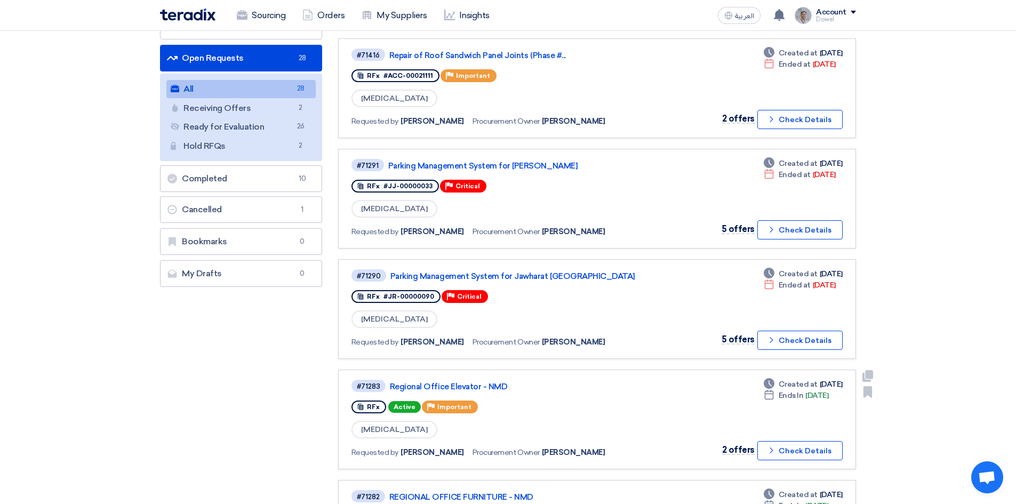
scroll to position [213, 0]
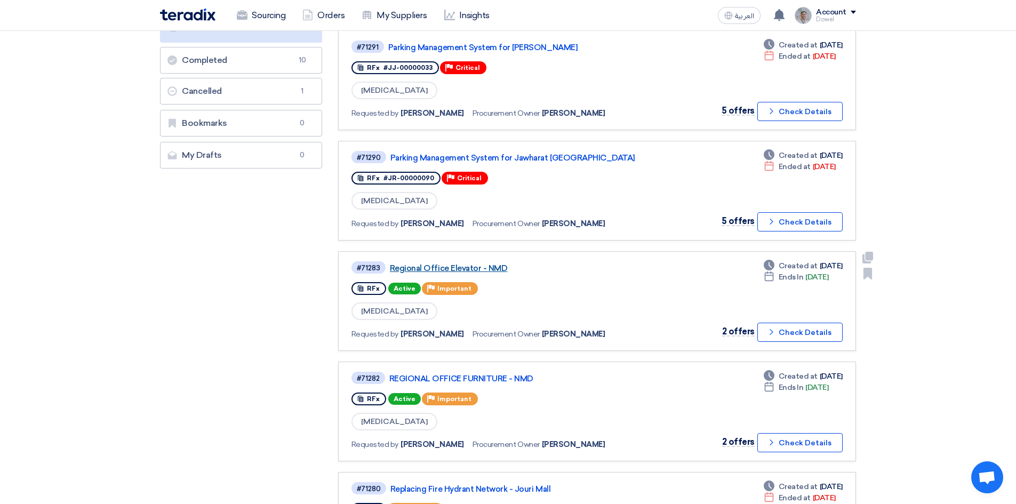
click at [462, 269] on link "Regional Office Elevator - NMD" at bounding box center [523, 268] width 267 height 10
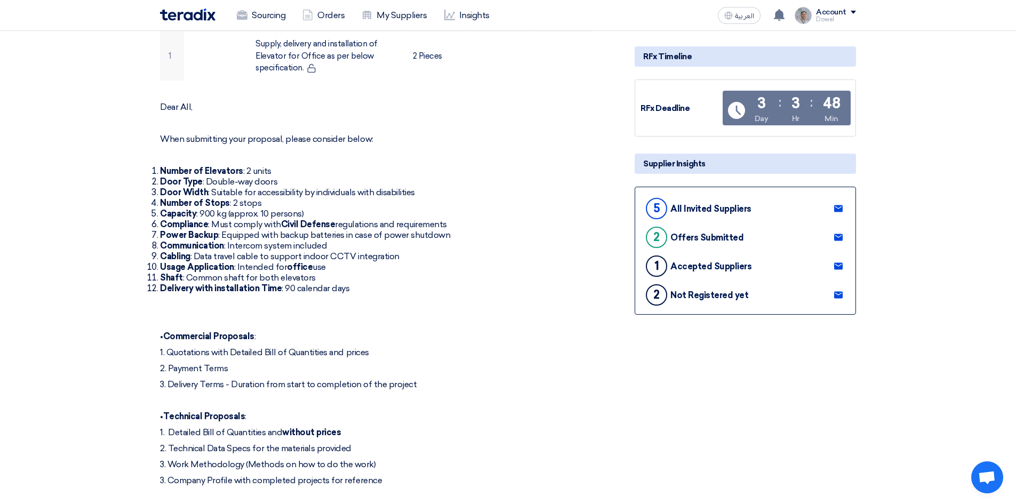
scroll to position [267, 0]
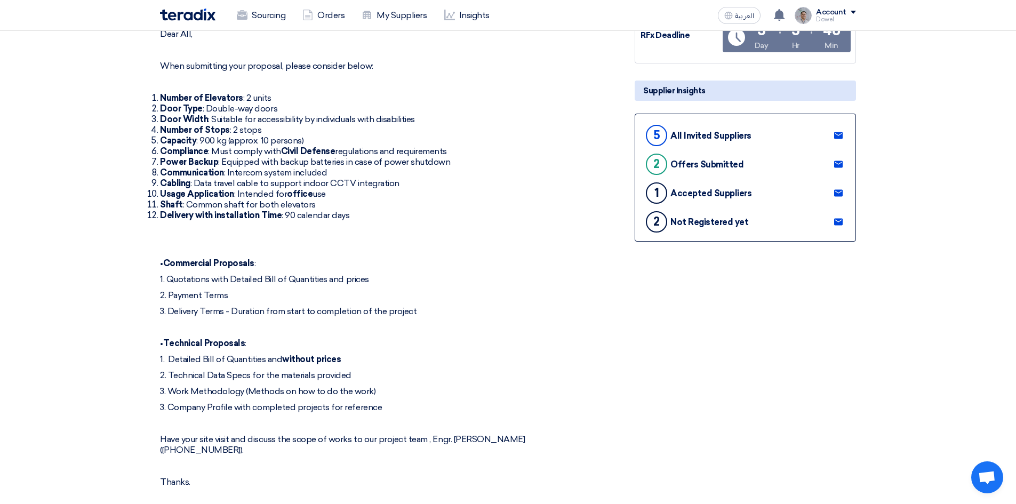
click at [837, 220] on use at bounding box center [838, 222] width 9 height 7
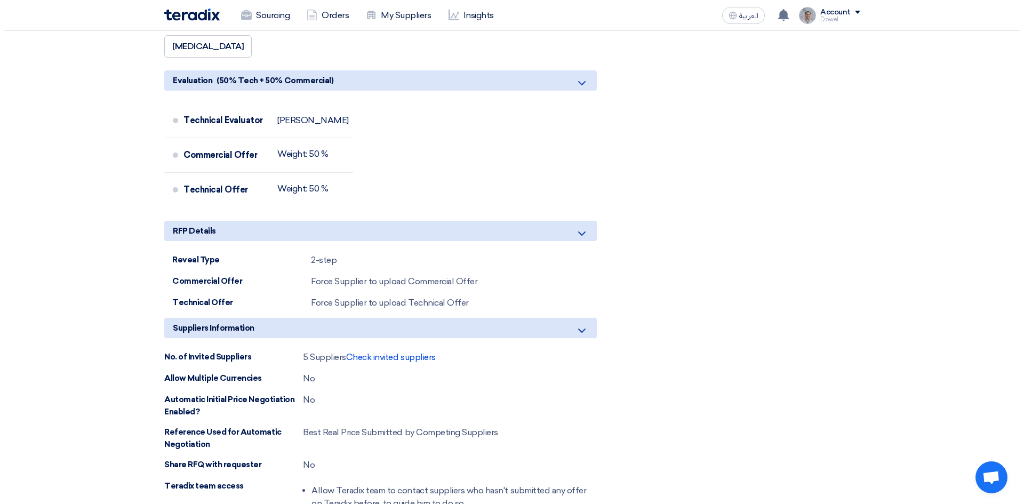
scroll to position [906, 0]
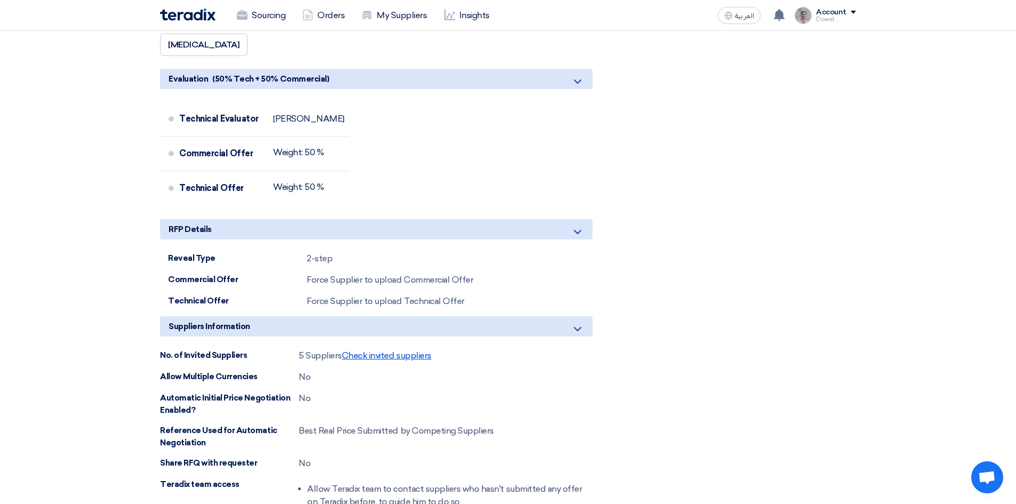
click at [393, 358] on span "Check invited suppliers" at bounding box center [387, 355] width 90 height 10
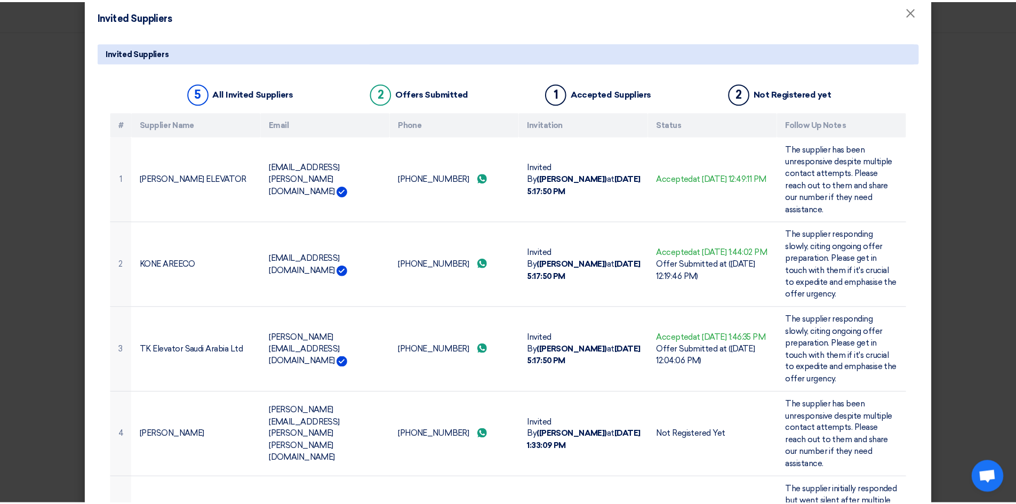
scroll to position [0, 0]
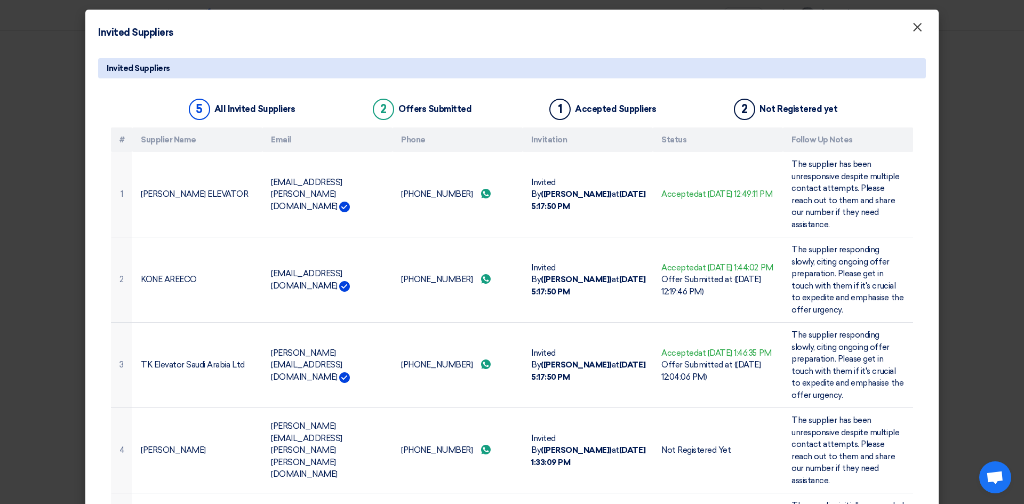
click at [918, 32] on span "×" at bounding box center [917, 29] width 11 height 21
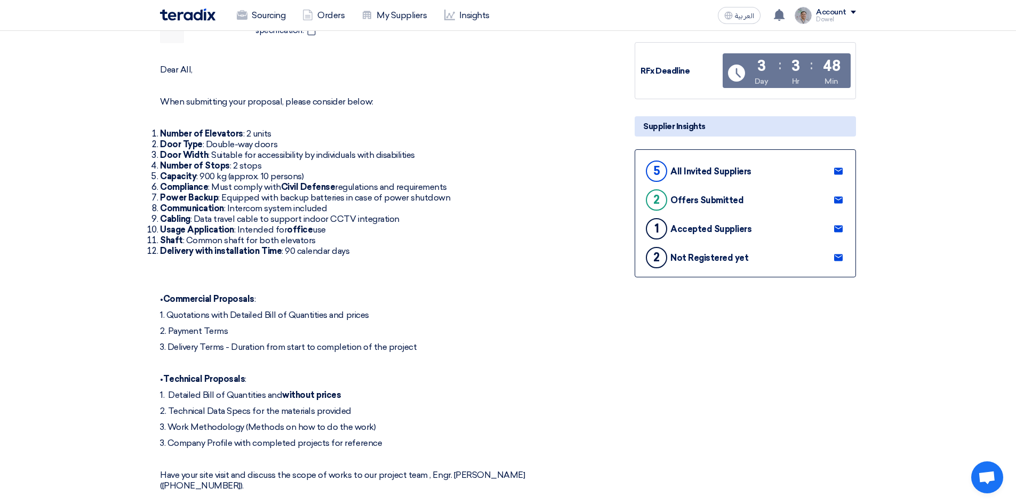
scroll to position [160, 0]
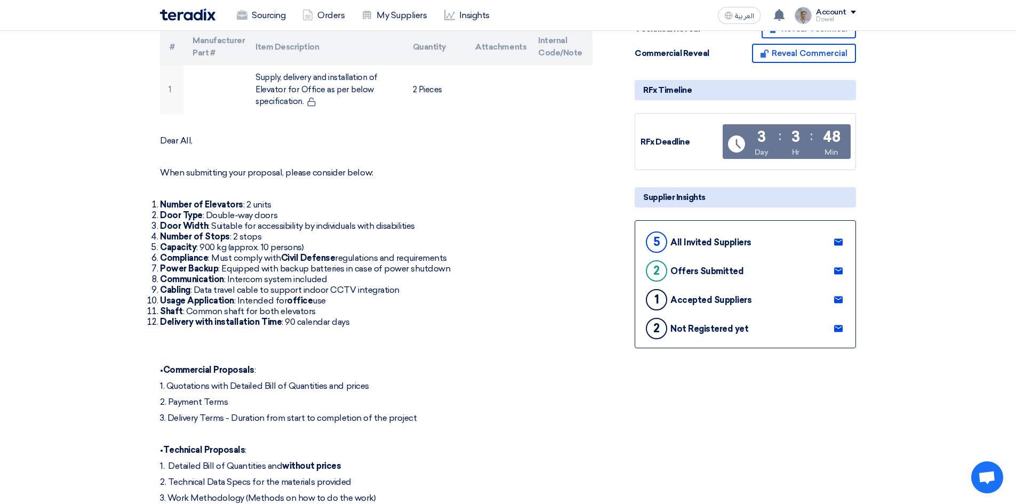
click at [841, 300] on use at bounding box center [838, 299] width 9 height 7
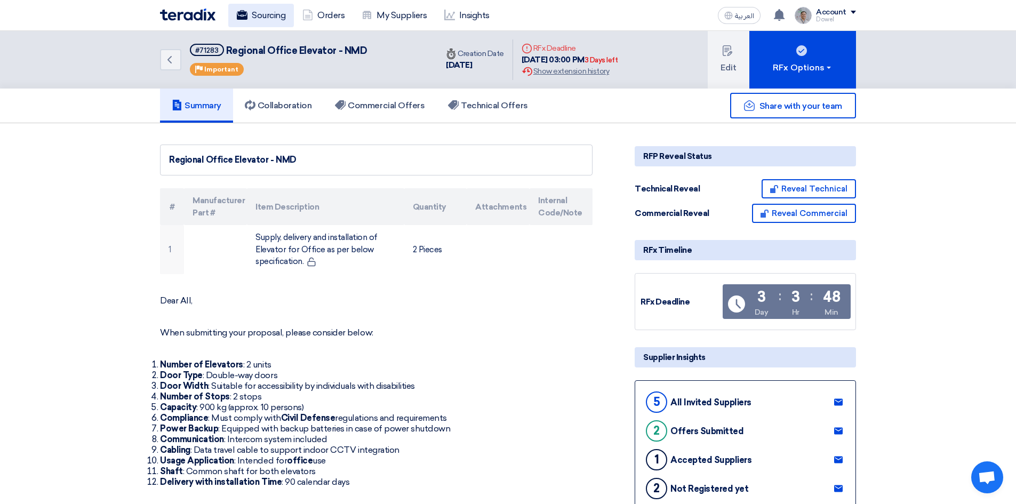
click at [266, 10] on link "Sourcing" at bounding box center [261, 15] width 66 height 23
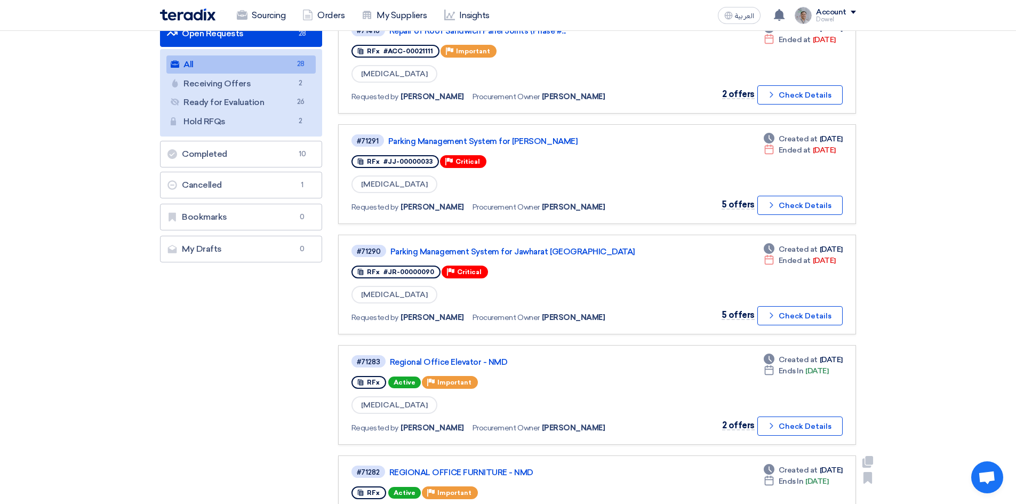
scroll to position [213, 0]
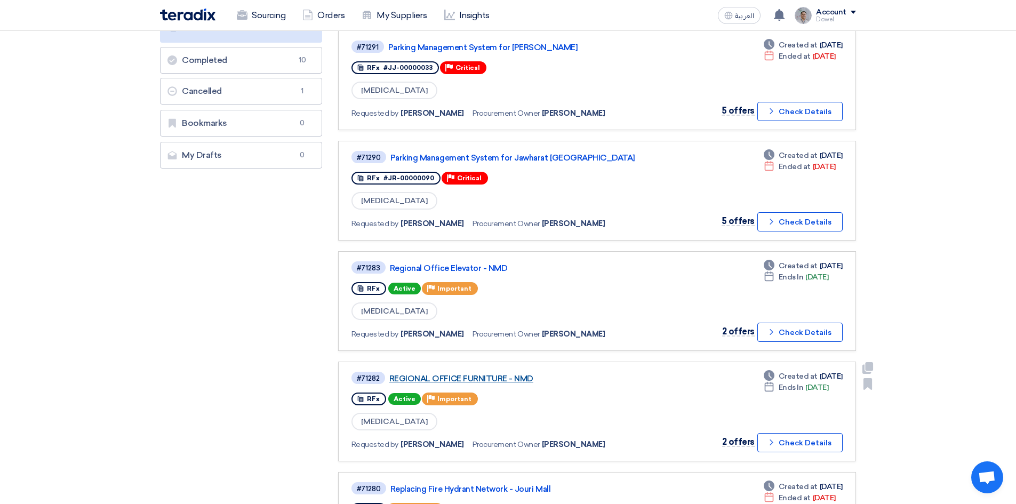
click at [474, 380] on link "REGIONAL OFFICE FURNITURE - NMD" at bounding box center [522, 379] width 267 height 10
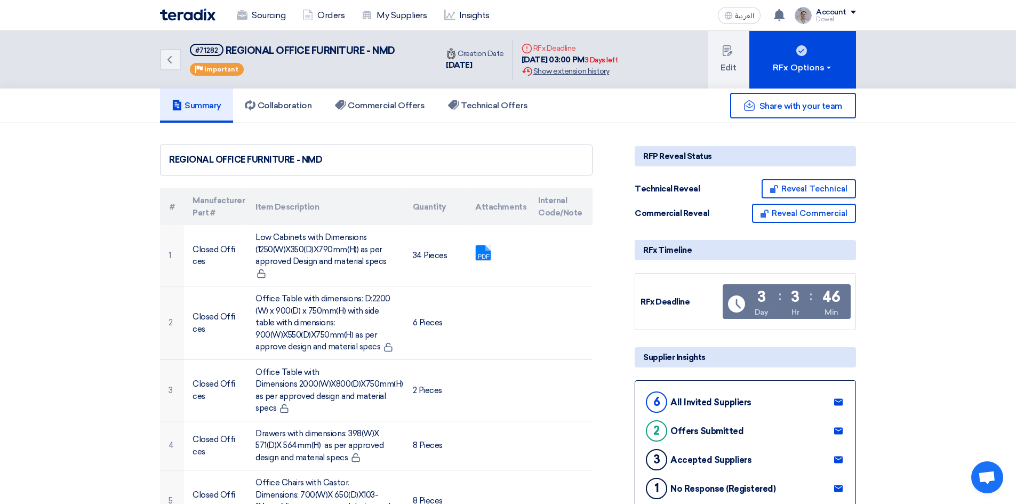
click at [573, 74] on div "Extension History Show extension history" at bounding box center [569, 71] width 96 height 11
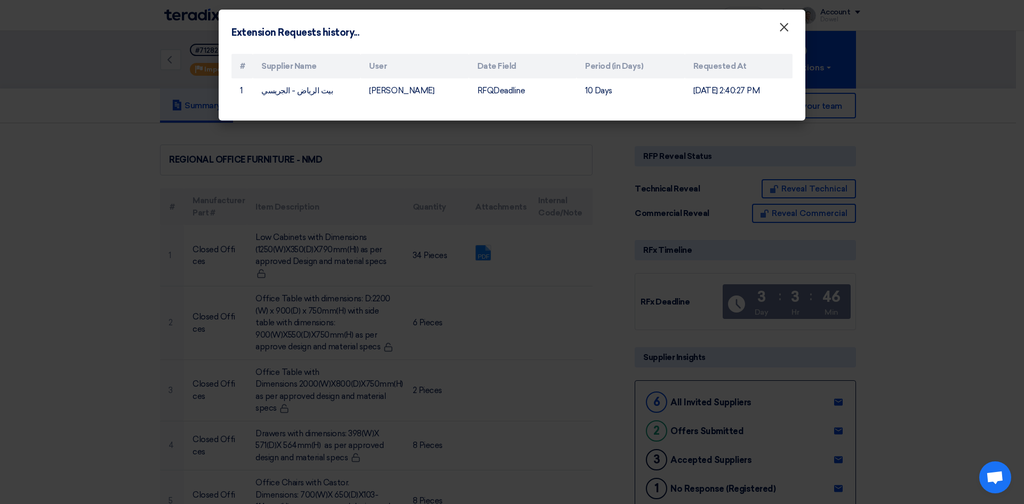
click at [783, 29] on span "×" at bounding box center [783, 29] width 11 height 21
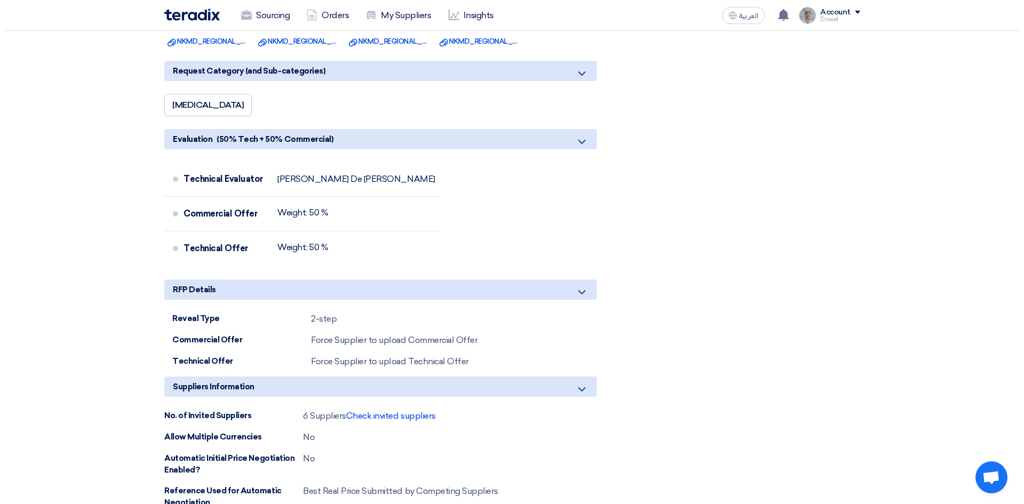
scroll to position [2559, 0]
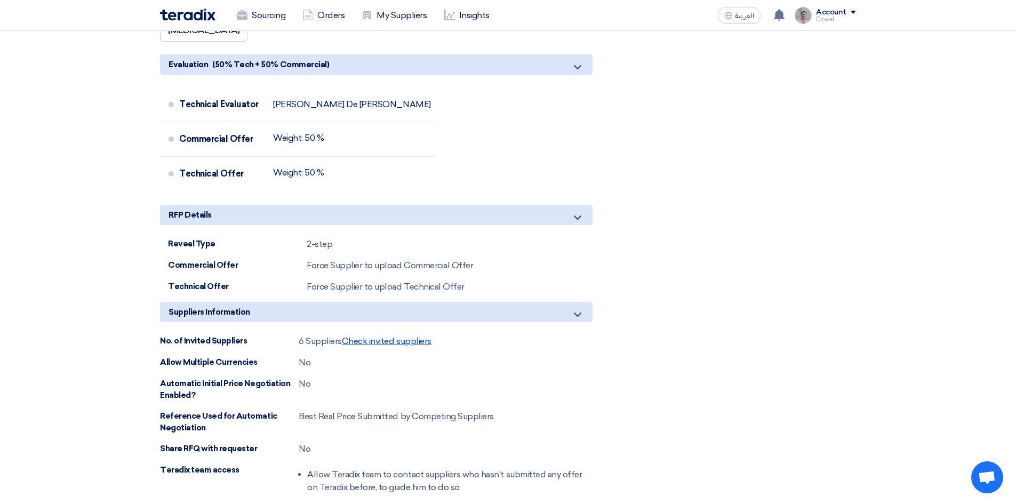
click at [392, 343] on span "Check invited suppliers" at bounding box center [387, 341] width 90 height 10
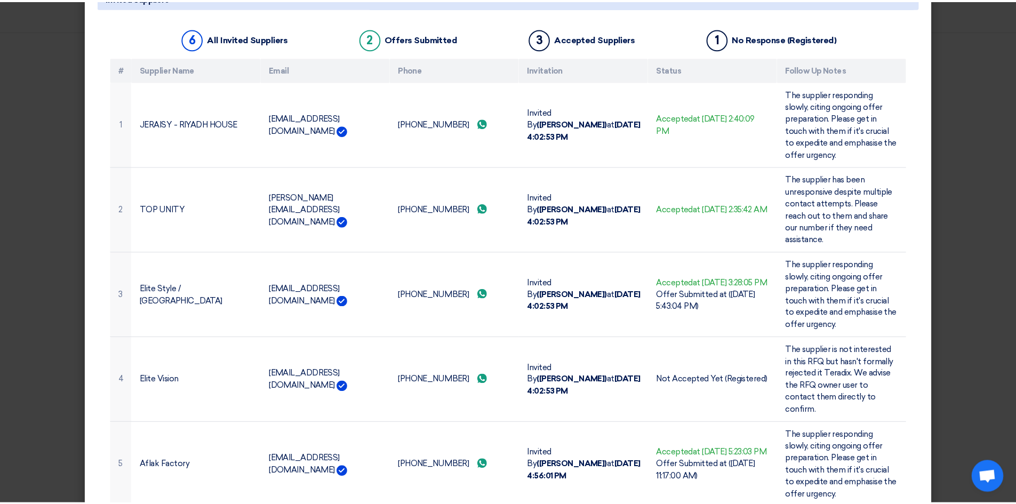
scroll to position [0, 0]
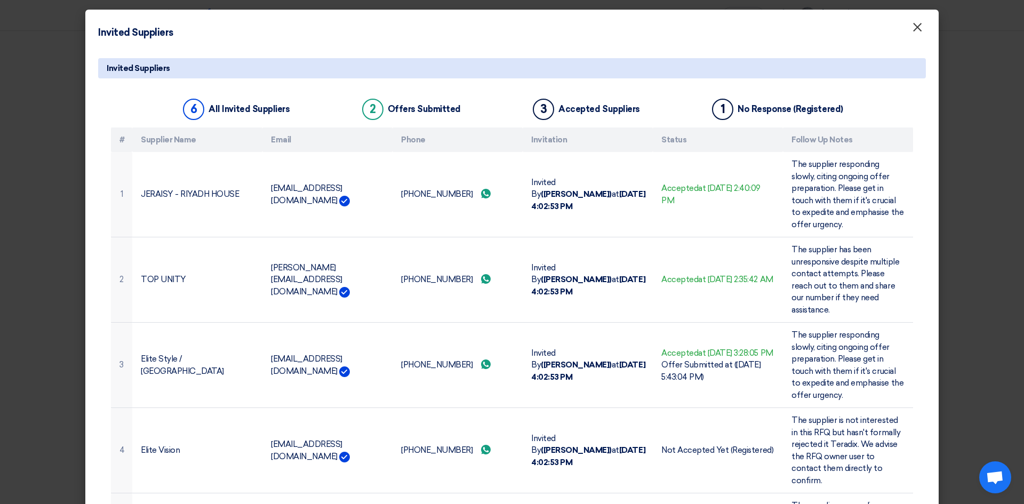
drag, startPoint x: 913, startPoint y: 26, endPoint x: 914, endPoint y: 39, distance: 14.0
click at [913, 26] on span "×" at bounding box center [917, 29] width 11 height 21
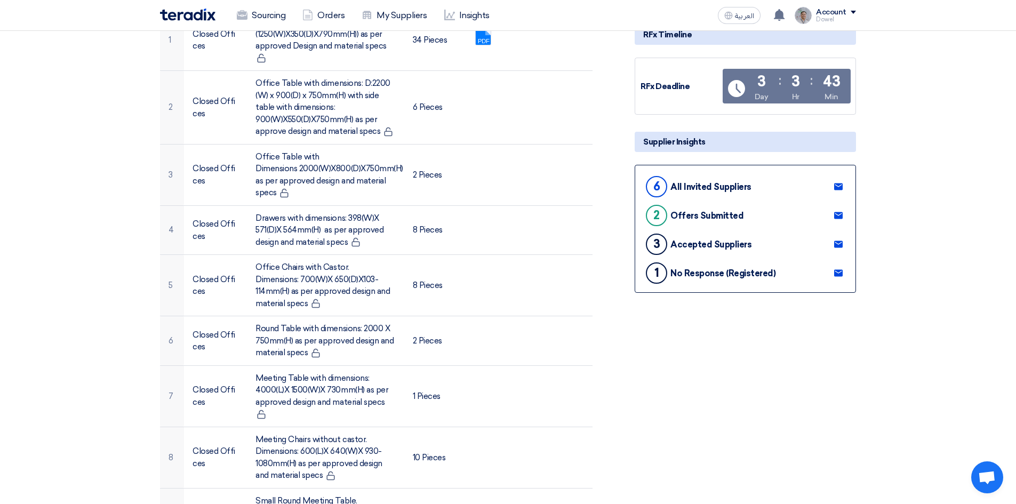
scroll to position [267, 0]
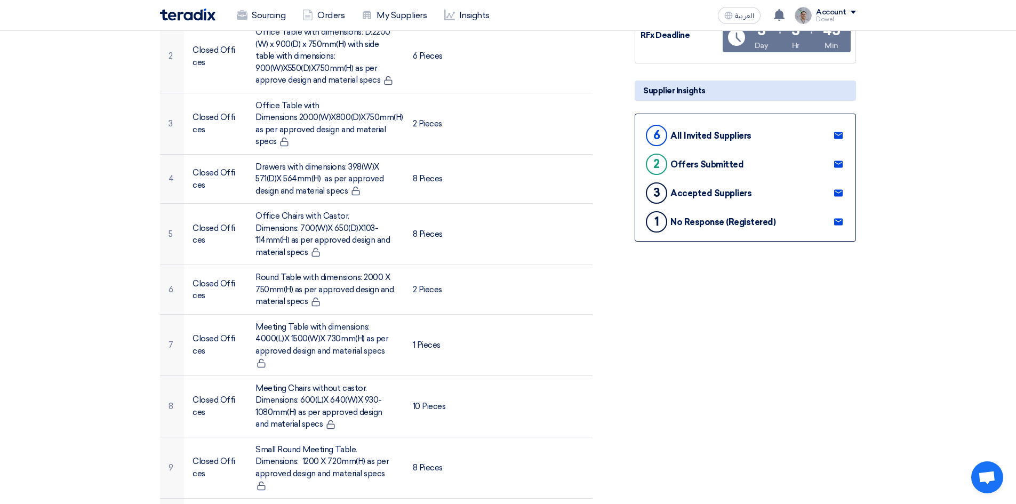
click at [836, 220] on use at bounding box center [838, 222] width 9 height 7
drag, startPoint x: 973, startPoint y: 250, endPoint x: 939, endPoint y: 287, distance: 50.6
click at [841, 194] on use at bounding box center [838, 193] width 9 height 7
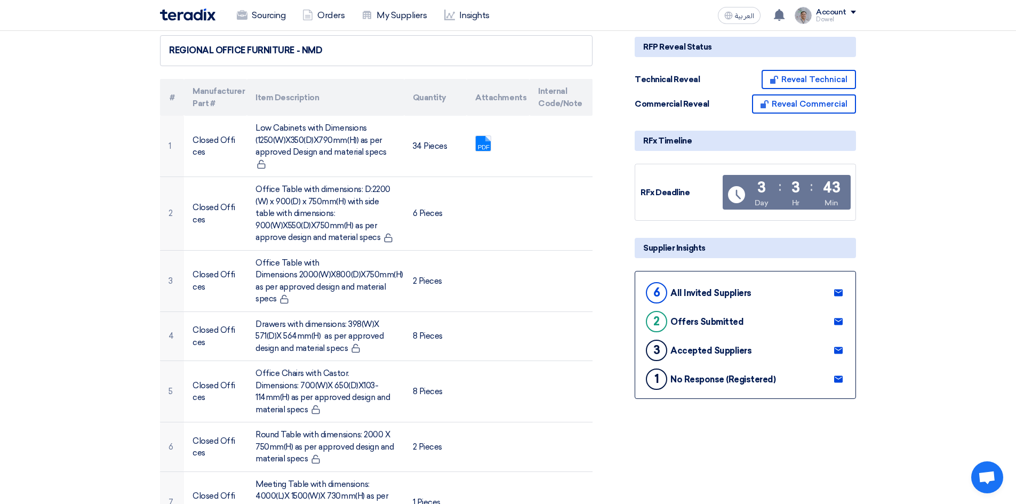
scroll to position [0, 0]
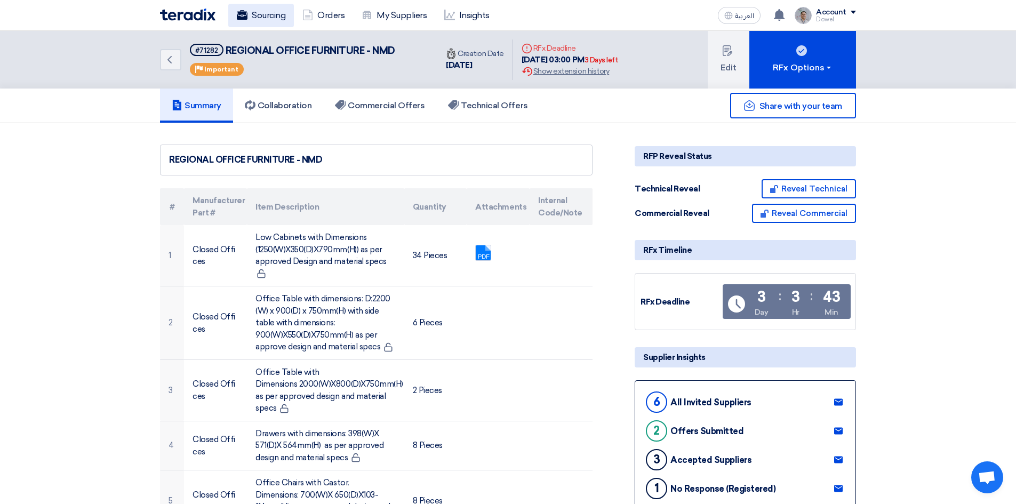
click at [262, 15] on link "Sourcing" at bounding box center [261, 15] width 66 height 23
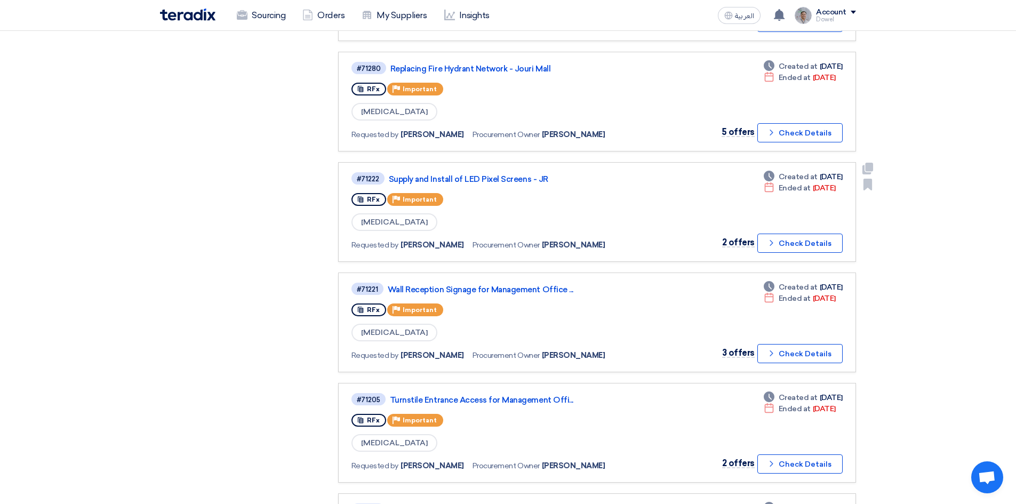
scroll to position [640, 0]
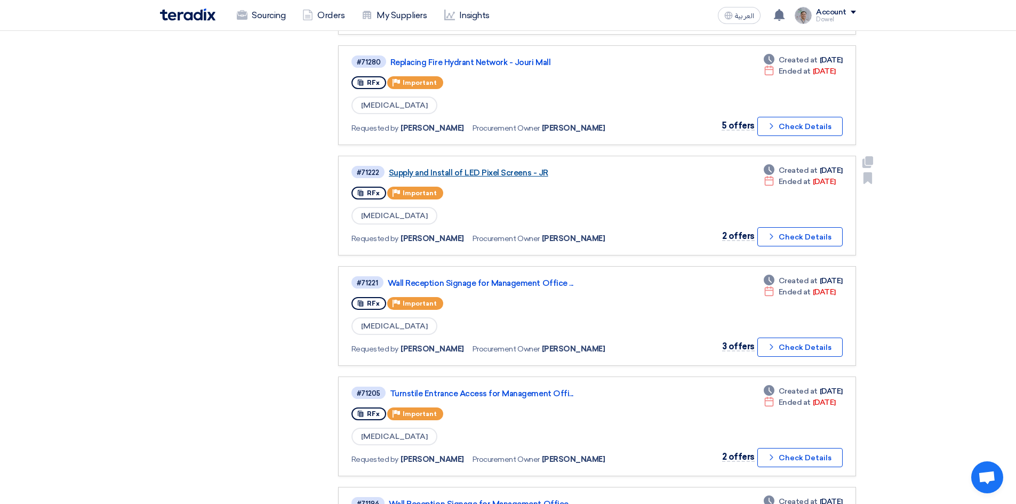
click at [479, 172] on link "Supply and Install of LED Pixel Screens - JR" at bounding box center [522, 173] width 267 height 10
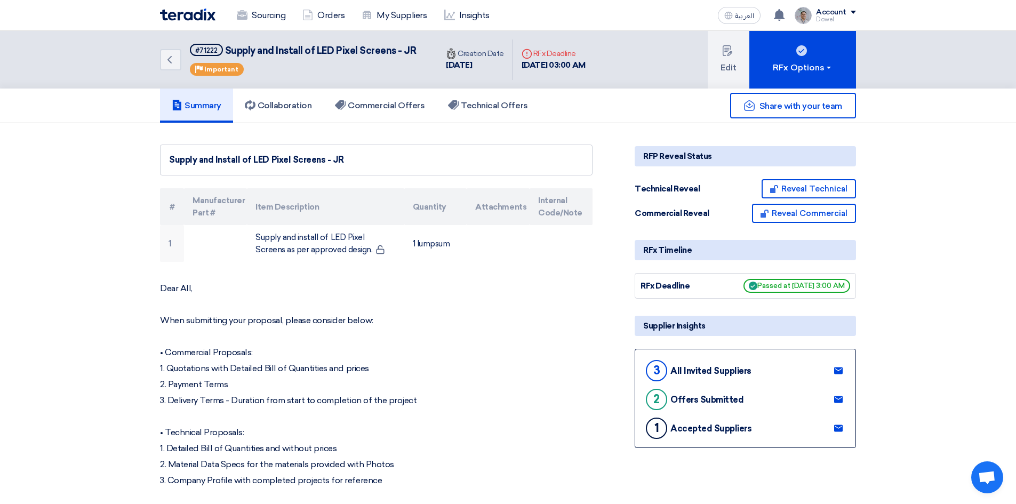
click at [836, 429] on use at bounding box center [838, 428] width 9 height 7
click at [941, 66] on div "Back #71222 Supply and Install of LED Pixel Screens - JR Priority Important Tim…" at bounding box center [508, 60] width 1016 height 58
click at [257, 19] on link "Sourcing" at bounding box center [261, 15] width 66 height 23
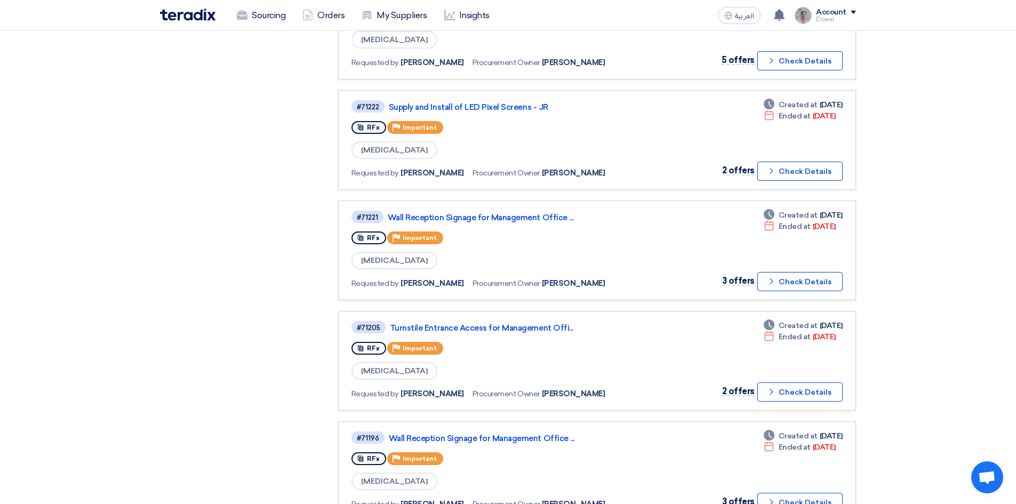
scroll to position [640, 0]
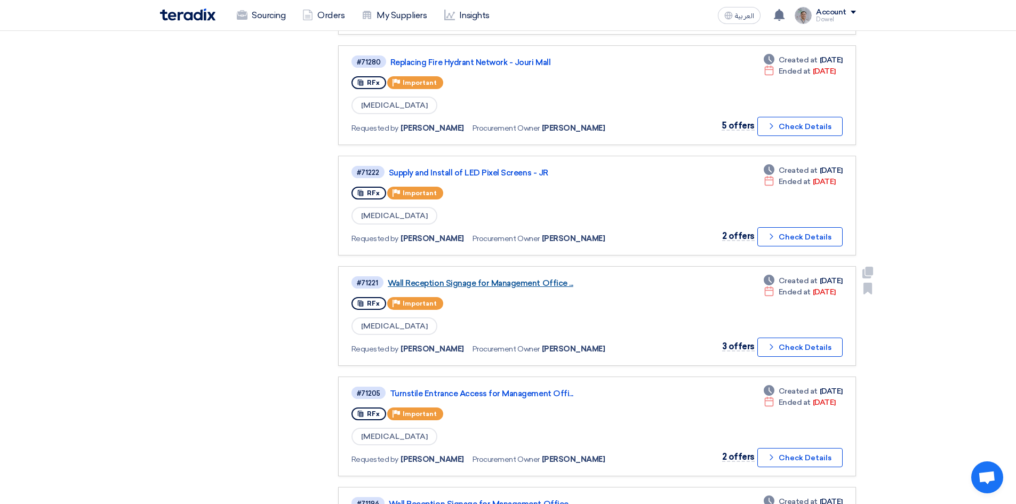
click at [482, 286] on link "Wall Reception Signage for Management Office ..." at bounding box center [521, 283] width 267 height 10
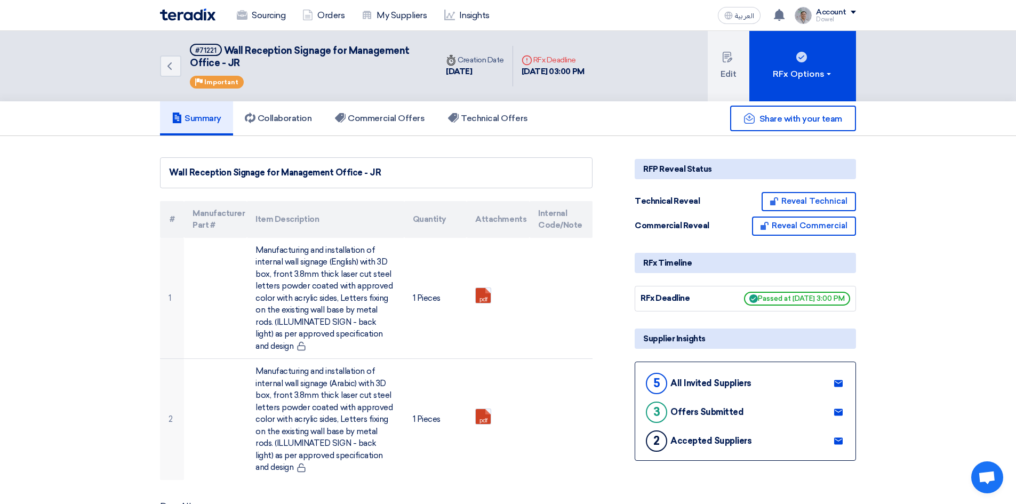
click at [835, 439] on icon at bounding box center [838, 441] width 9 height 9
click at [261, 14] on link "Sourcing" at bounding box center [261, 15] width 66 height 23
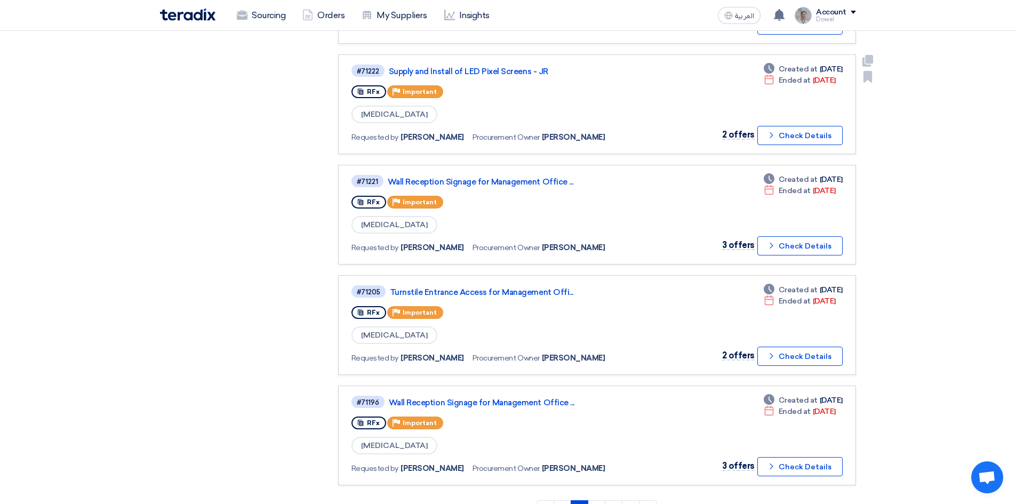
scroll to position [746, 0]
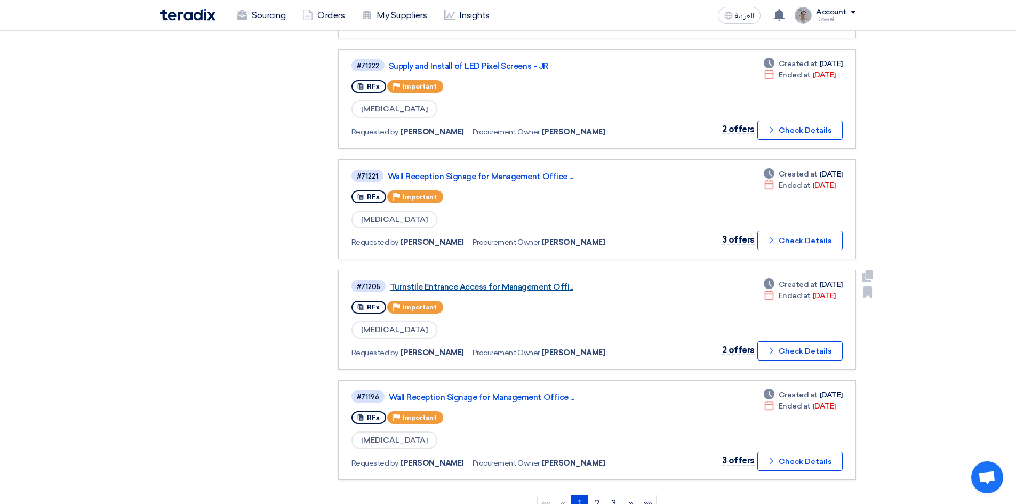
click at [505, 288] on link "Turnstile Entrance Access for Management Offi..." at bounding box center [523, 287] width 267 height 10
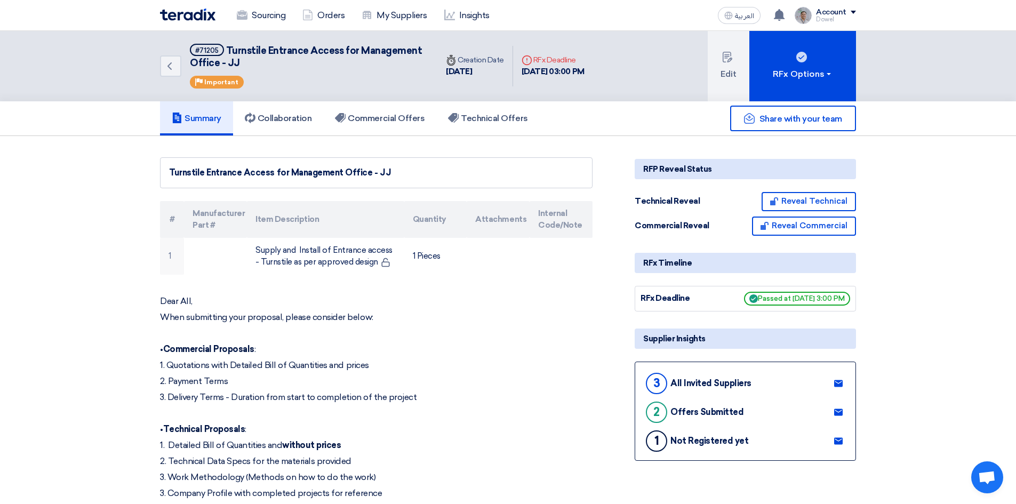
click at [836, 439] on use at bounding box center [838, 440] width 9 height 7
click at [274, 18] on link "Sourcing" at bounding box center [261, 15] width 66 height 23
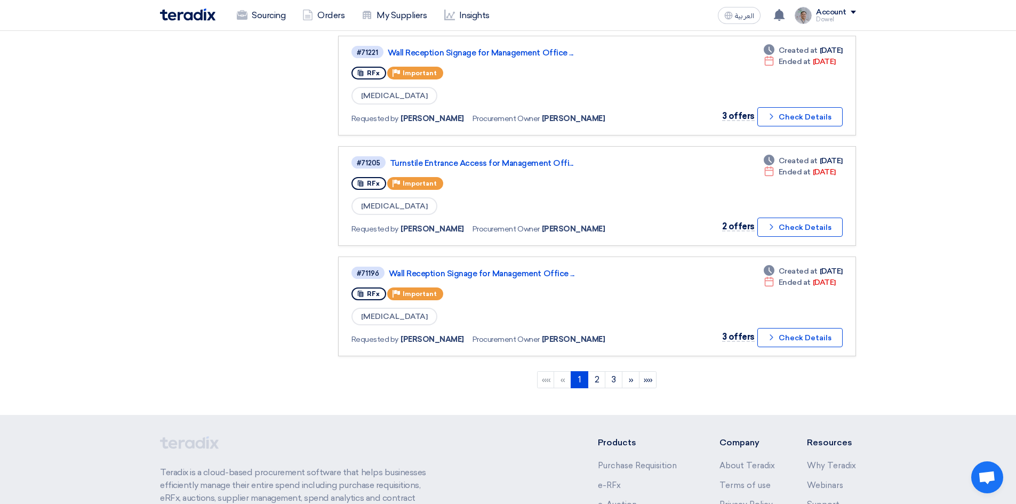
scroll to position [892, 0]
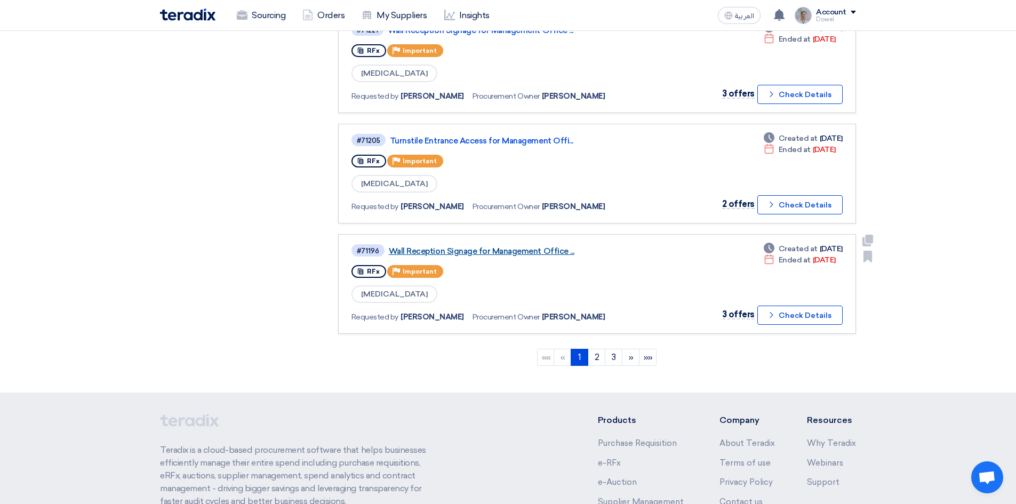
click at [488, 248] on link "Wall Reception Signage for Management Office ..." at bounding box center [522, 251] width 267 height 10
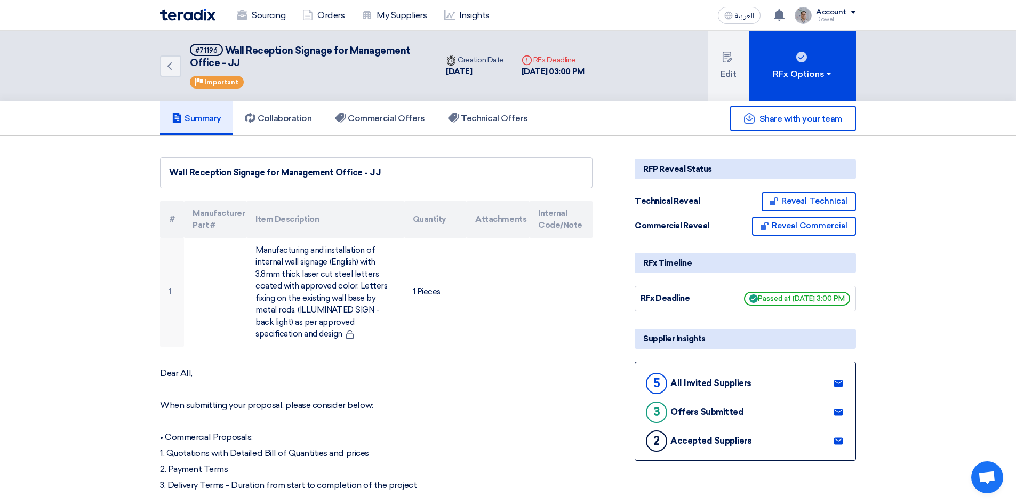
click at [836, 438] on use at bounding box center [838, 440] width 9 height 7
click at [258, 19] on link "Sourcing" at bounding box center [261, 15] width 66 height 23
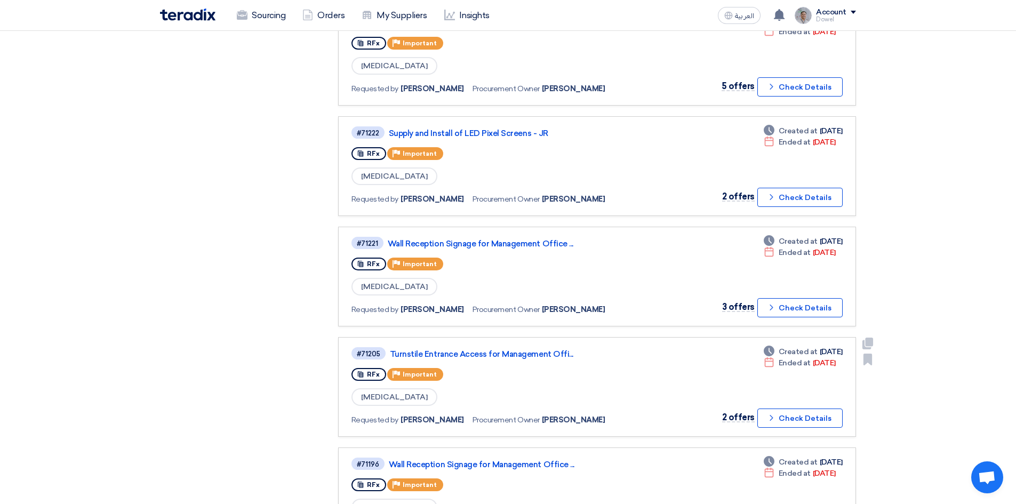
scroll to position [946, 0]
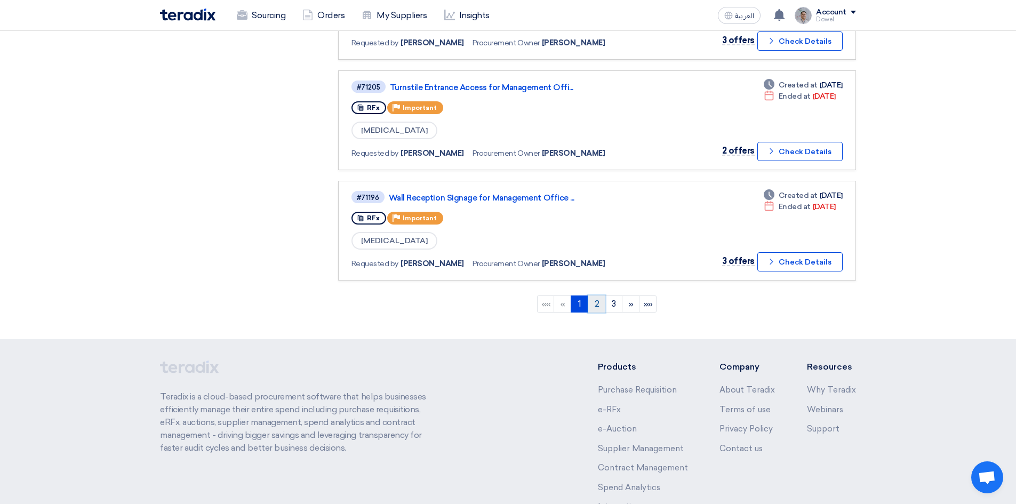
click at [594, 300] on link "2" at bounding box center [597, 303] width 18 height 17
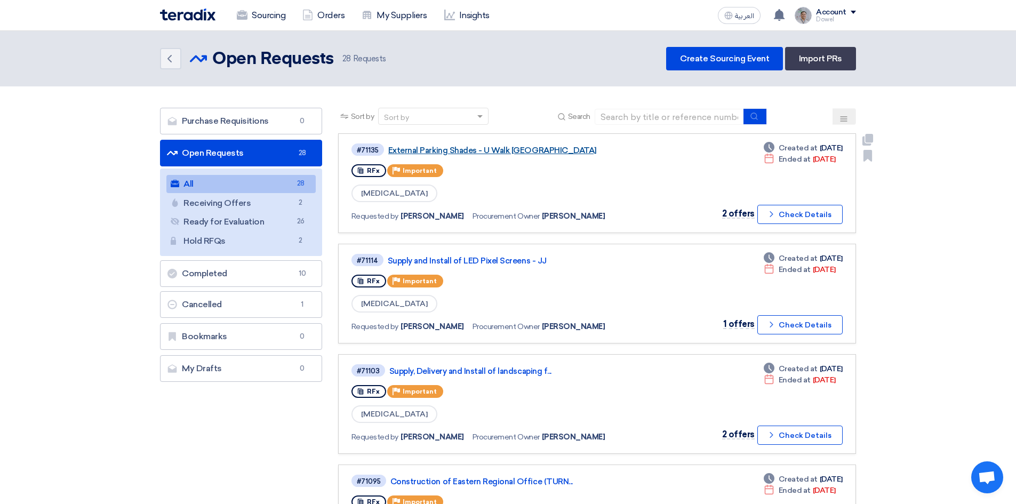
click at [481, 150] on link "External Parking Shades - U Walk [GEOGRAPHIC_DATA]" at bounding box center [521, 151] width 267 height 10
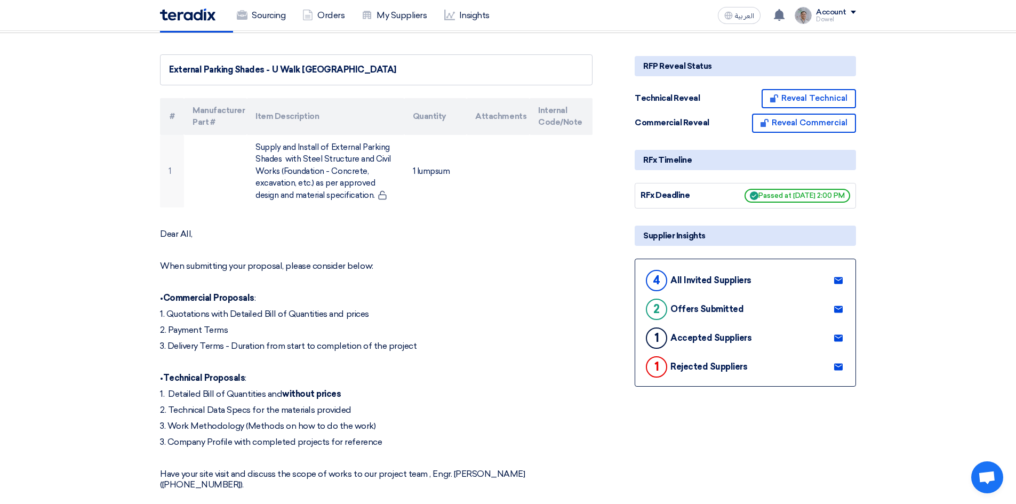
scroll to position [107, 0]
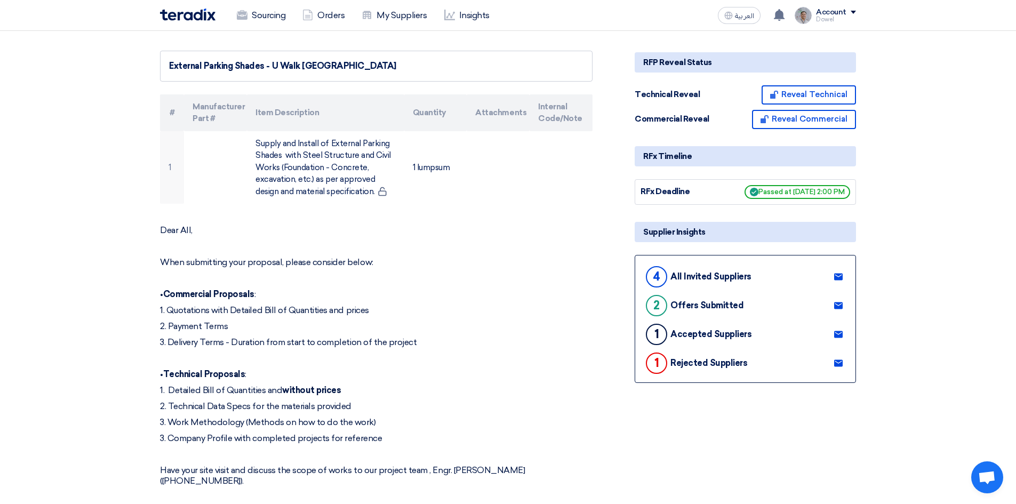
click at [839, 331] on use at bounding box center [838, 334] width 9 height 7
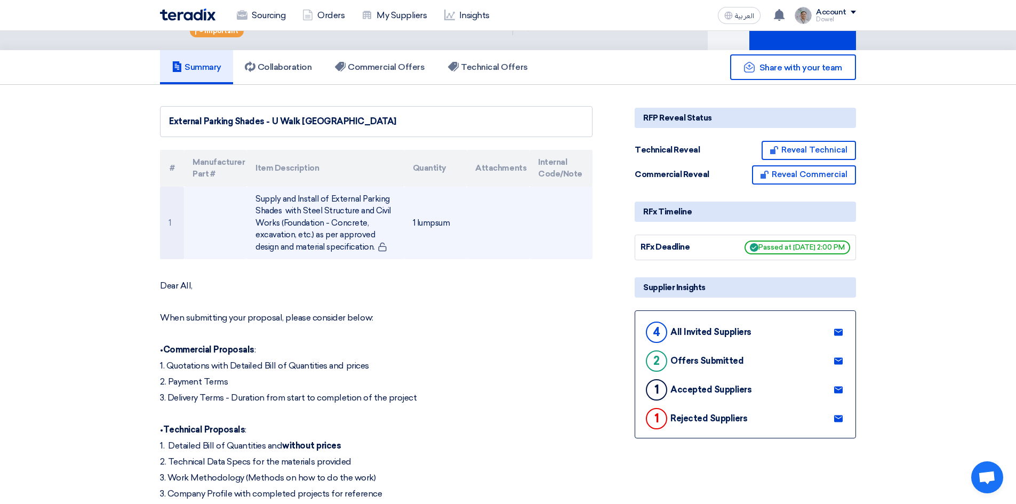
scroll to position [0, 0]
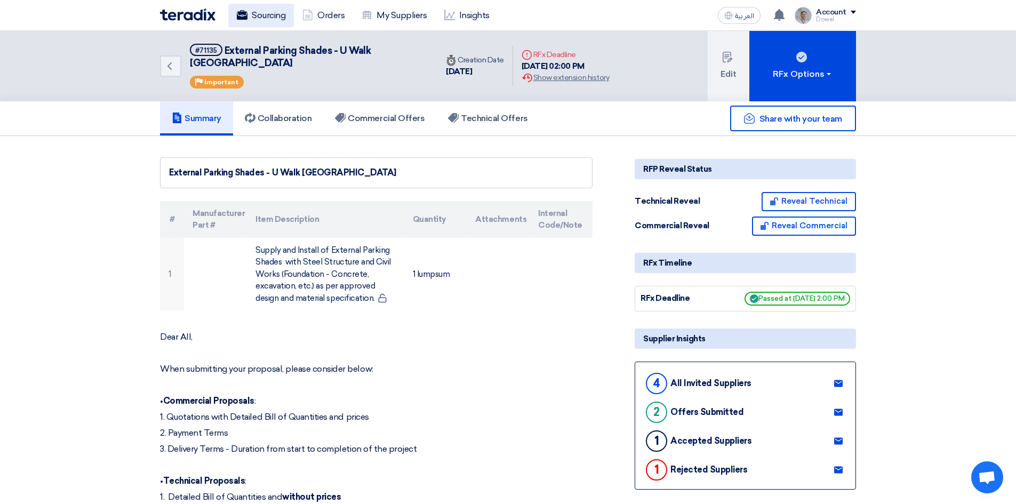
click at [262, 19] on link "Sourcing" at bounding box center [261, 15] width 66 height 23
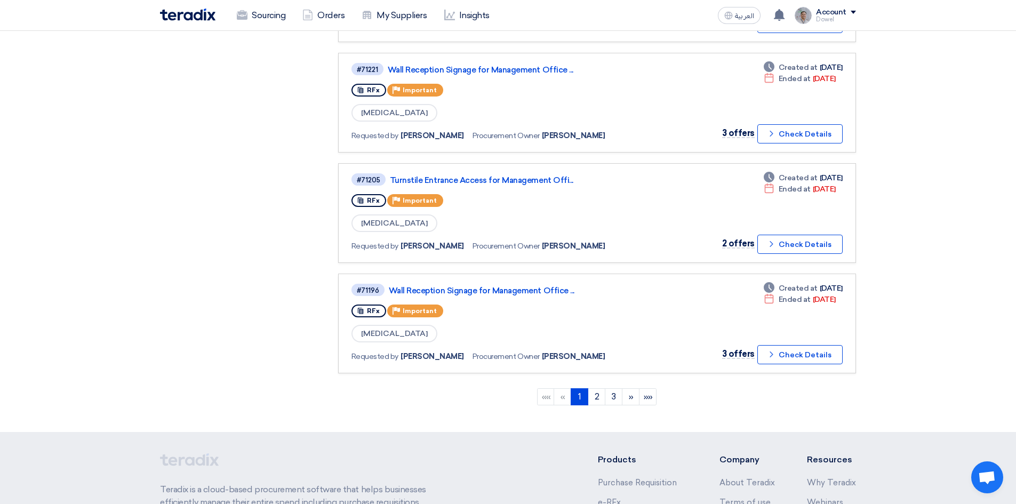
scroll to position [999, 0]
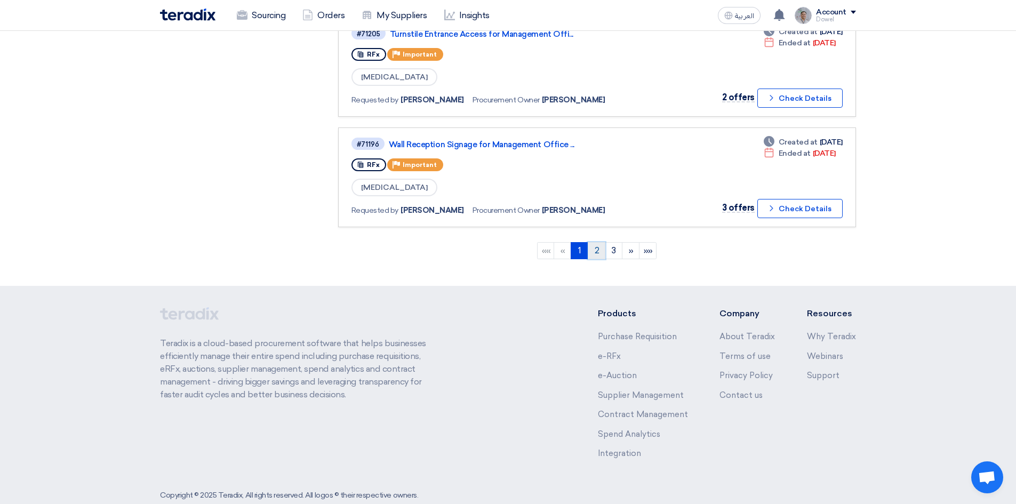
click at [596, 250] on link "2" at bounding box center [597, 250] width 18 height 17
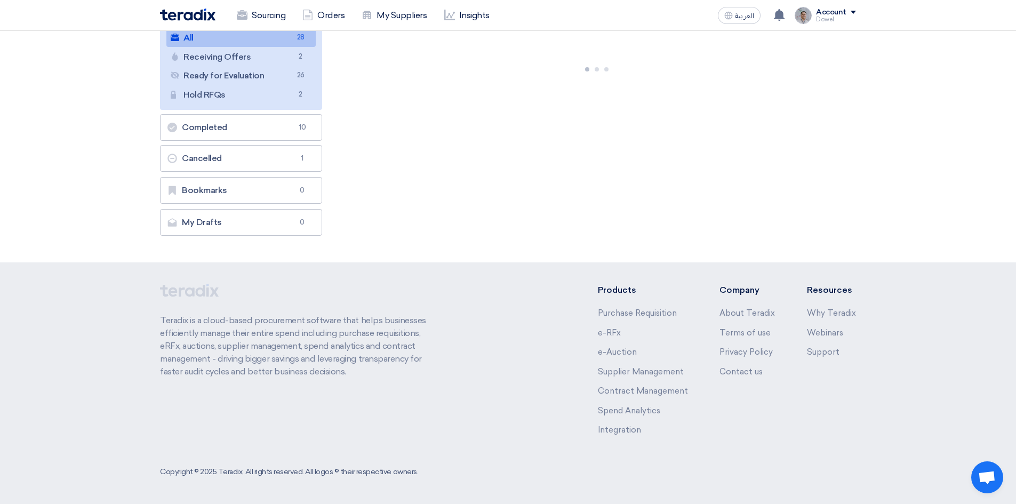
scroll to position [0, 0]
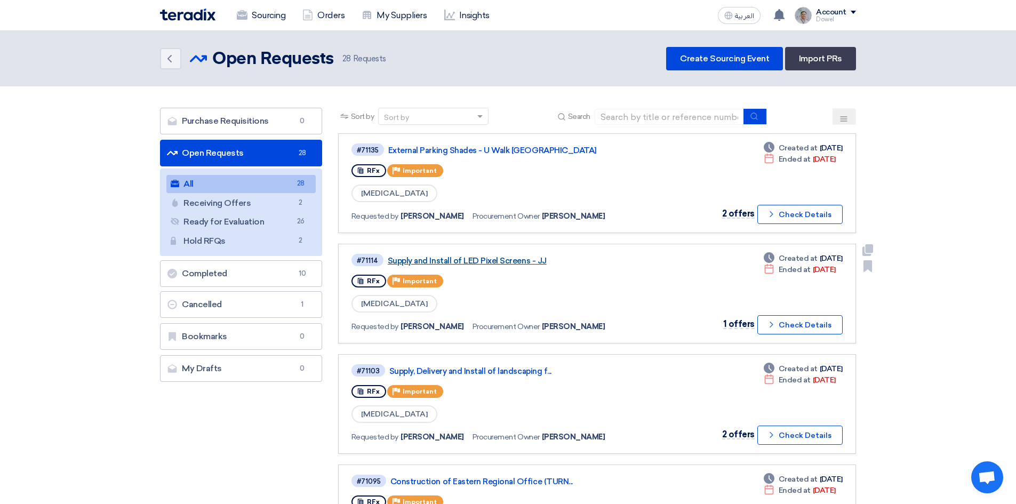
click at [489, 260] on link "Supply and Install of LED Pixel Screens - JJ" at bounding box center [521, 261] width 267 height 10
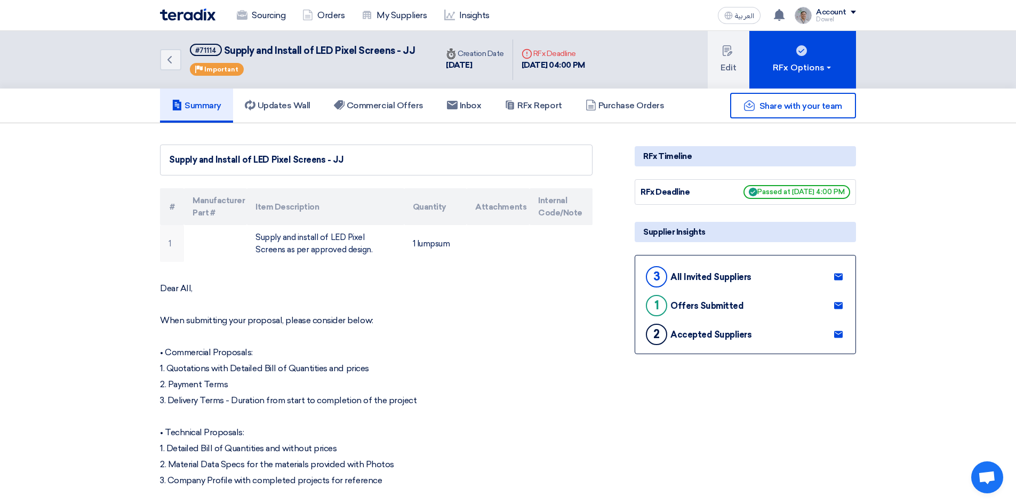
click at [840, 335] on use at bounding box center [838, 334] width 9 height 7
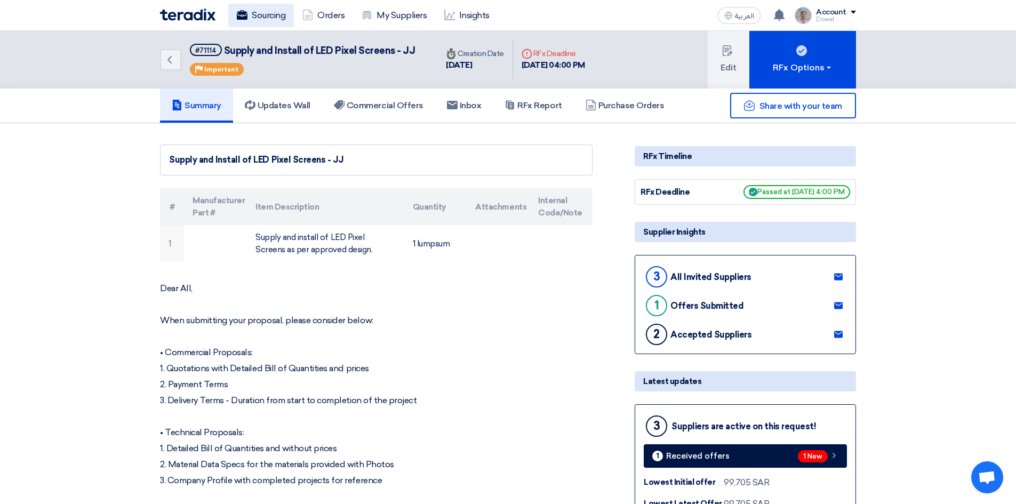
click at [259, 14] on link "Sourcing" at bounding box center [261, 15] width 66 height 23
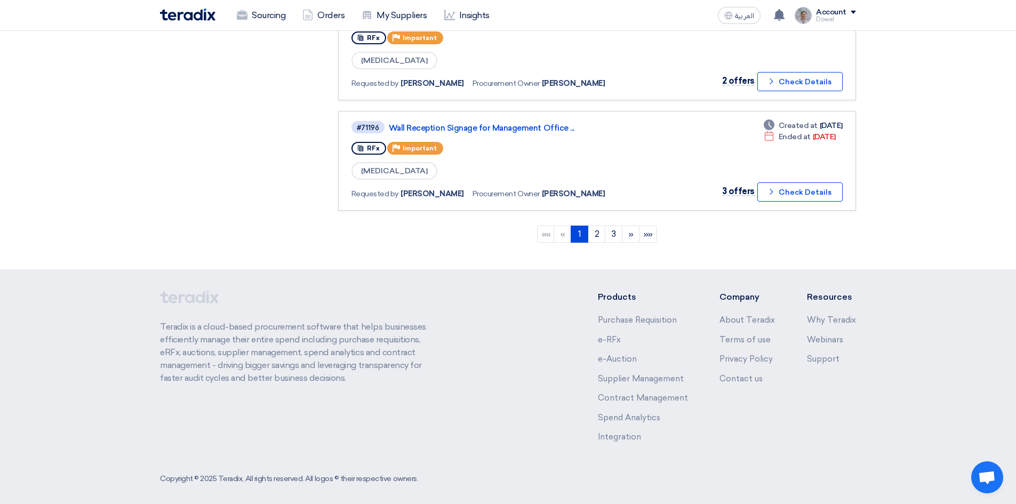
scroll to position [1023, 0]
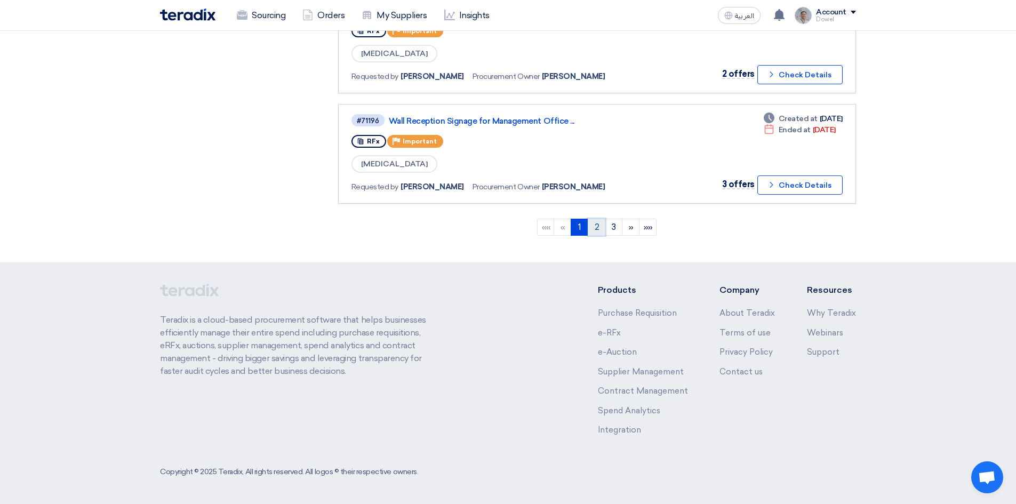
click at [597, 229] on link "2" at bounding box center [597, 227] width 18 height 17
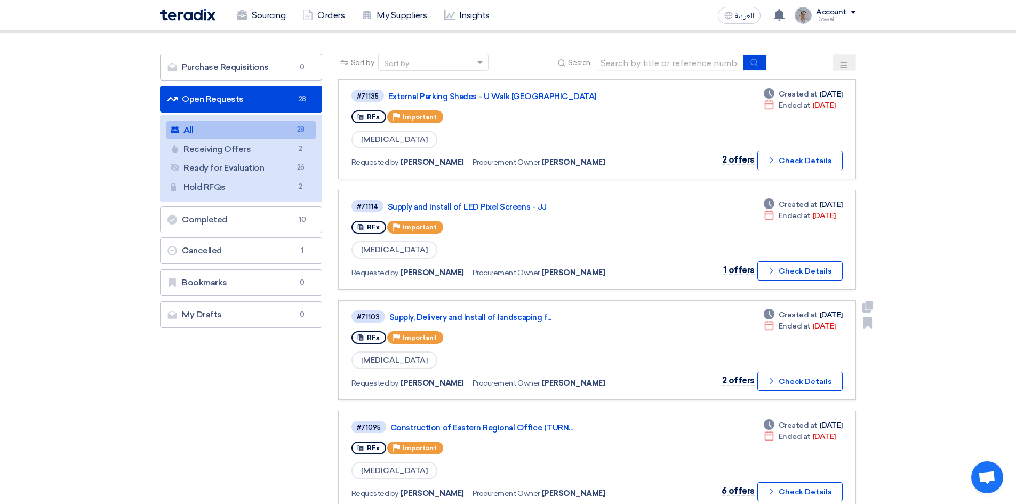
scroll to position [53, 0]
click at [469, 319] on link "Supply, Delivery and Install of landscaping f..." at bounding box center [522, 318] width 267 height 10
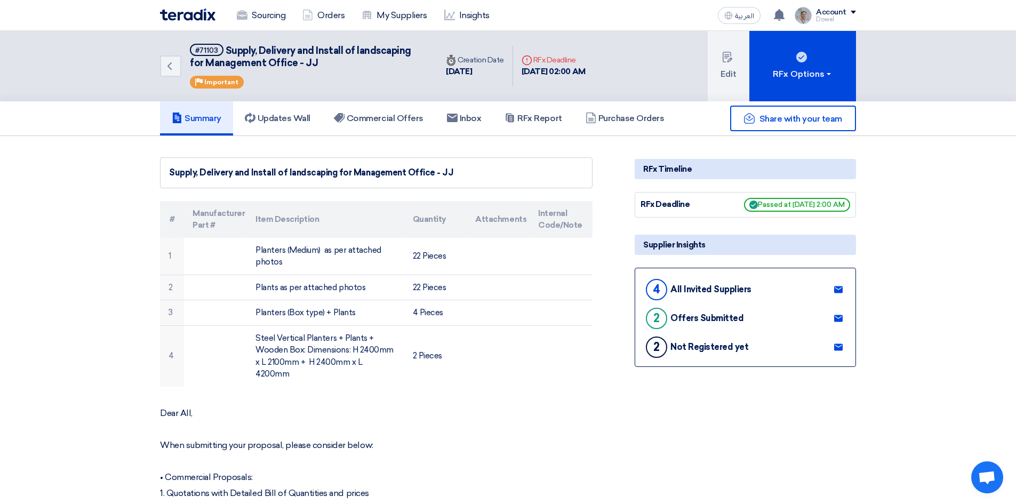
click at [841, 350] on use at bounding box center [838, 346] width 9 height 7
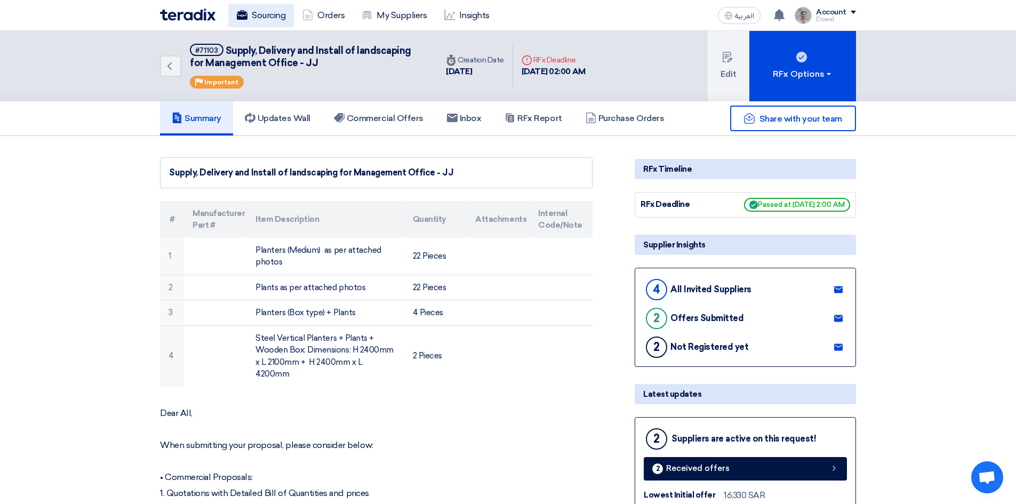
click at [258, 19] on link "Sourcing" at bounding box center [261, 15] width 66 height 23
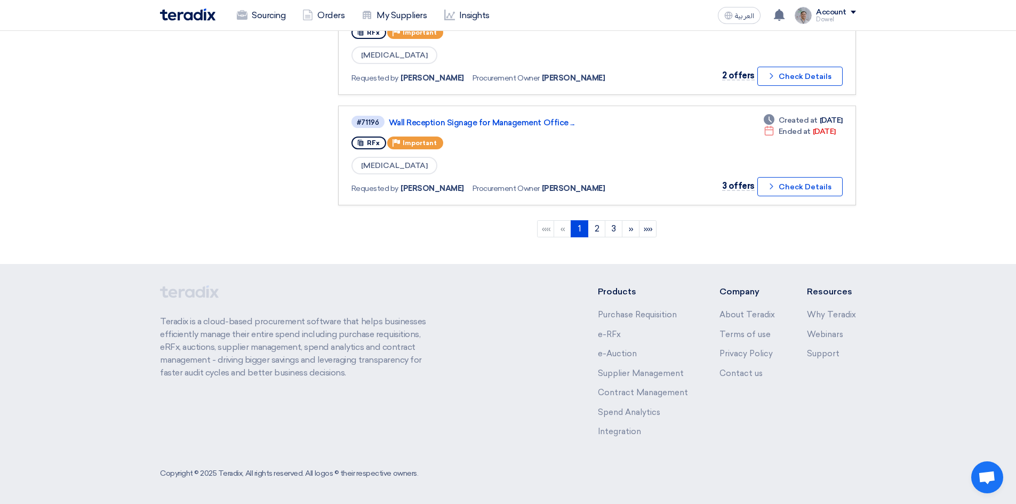
scroll to position [1023, 0]
click at [599, 228] on link "2" at bounding box center [597, 227] width 18 height 17
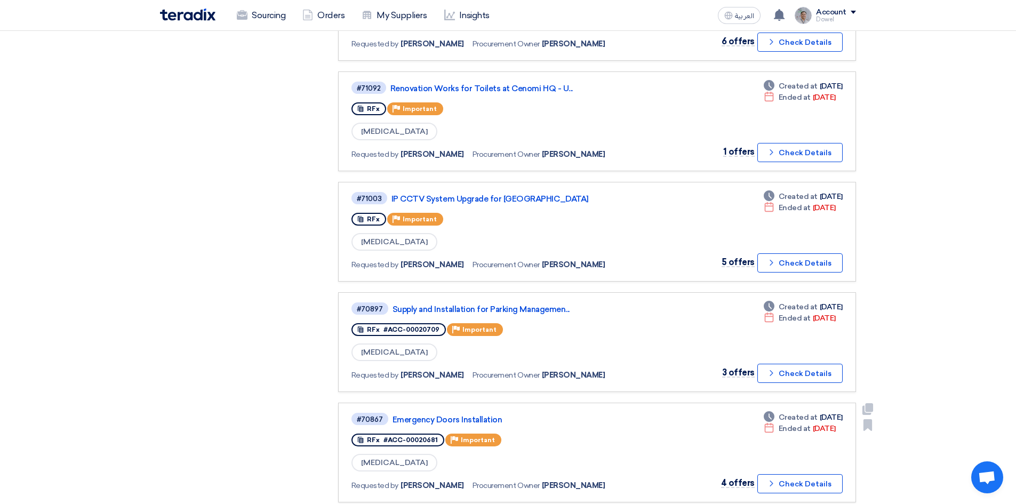
scroll to position [489, 0]
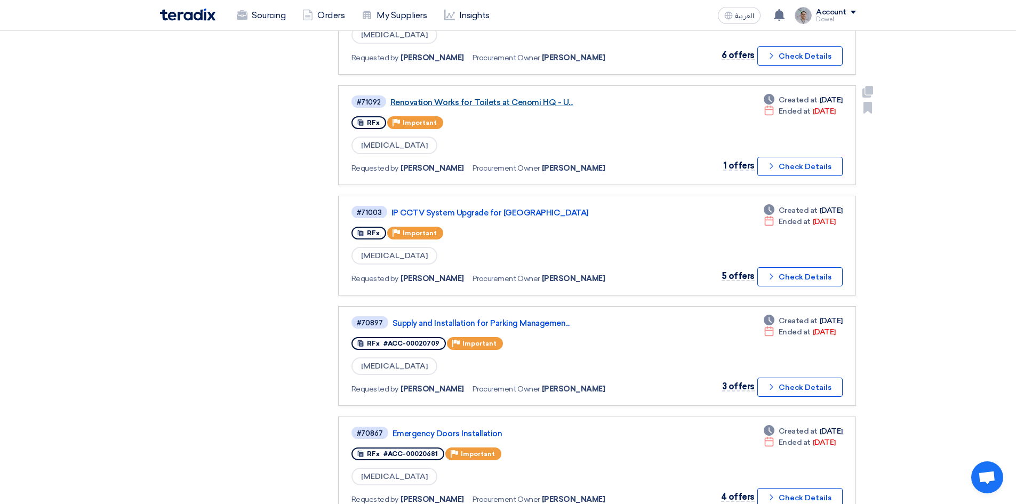
click at [502, 100] on link "Renovation Works for Toilets at Cenomi HQ - U..." at bounding box center [523, 103] width 267 height 10
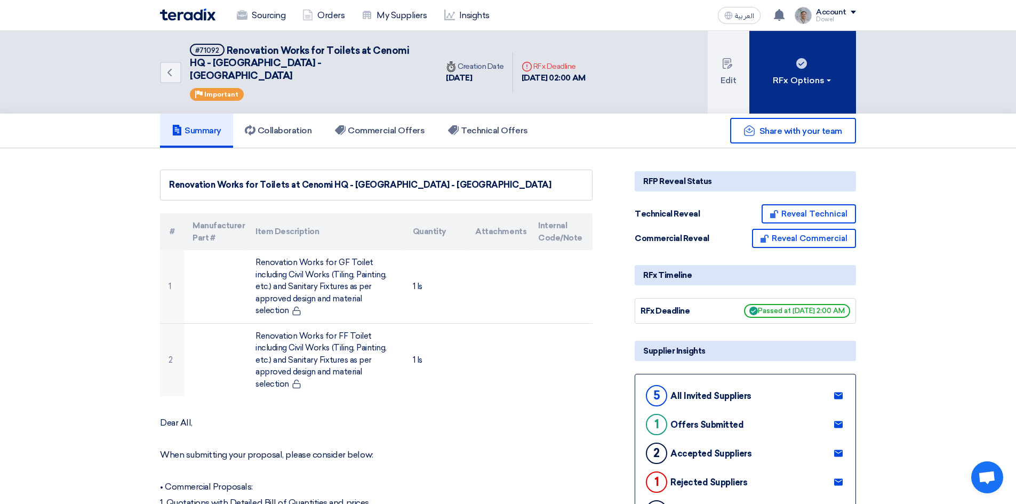
click at [803, 65] on button "RFx Options" at bounding box center [802, 72] width 107 height 83
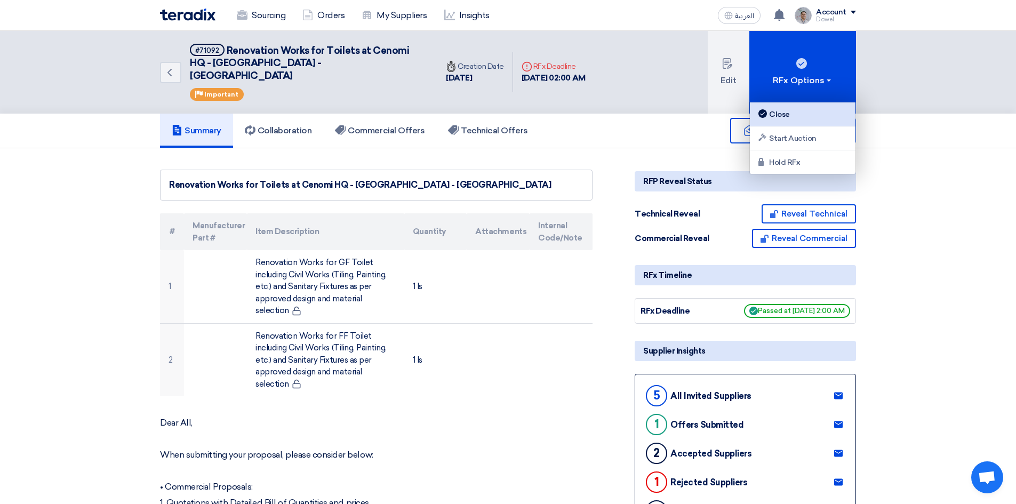
click at [791, 111] on div "Close" at bounding box center [802, 114] width 93 height 13
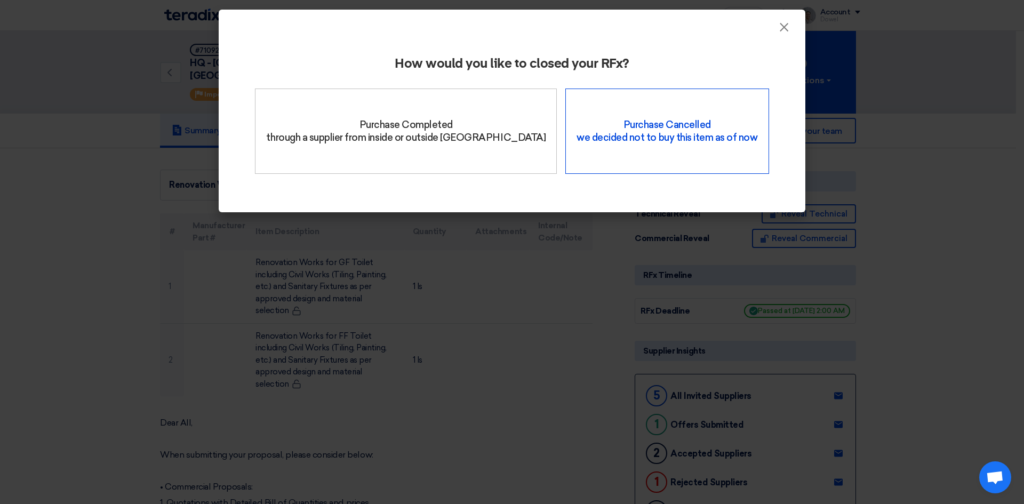
click at [664, 141] on div "Purchase Cancelled we decided not to buy this item as of now" at bounding box center [666, 130] width 203 height 85
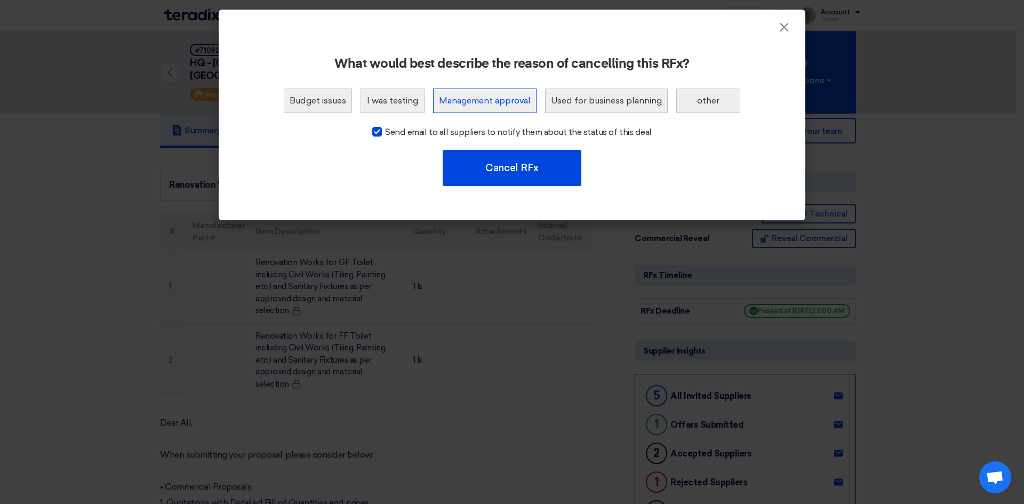
click at [497, 98] on button "Management approval" at bounding box center [484, 100] width 103 height 25
click at [380, 128] on div at bounding box center [377, 132] width 10 height 10
click at [385, 128] on input "Send email to all suppliers to notify them about the status of this deal" at bounding box center [388, 129] width 7 height 7
checkbox input "false"
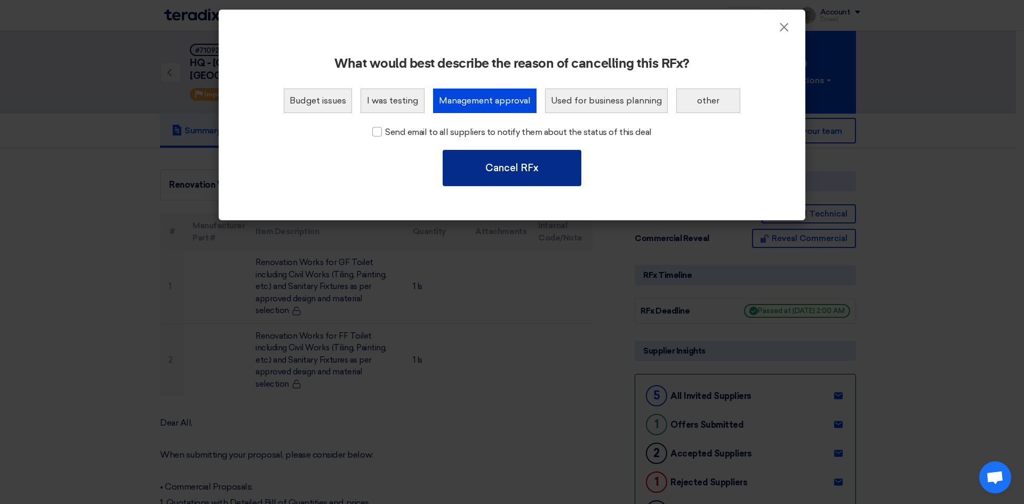
click at [516, 164] on button "Cancel RFx" at bounding box center [511, 168] width 139 height 36
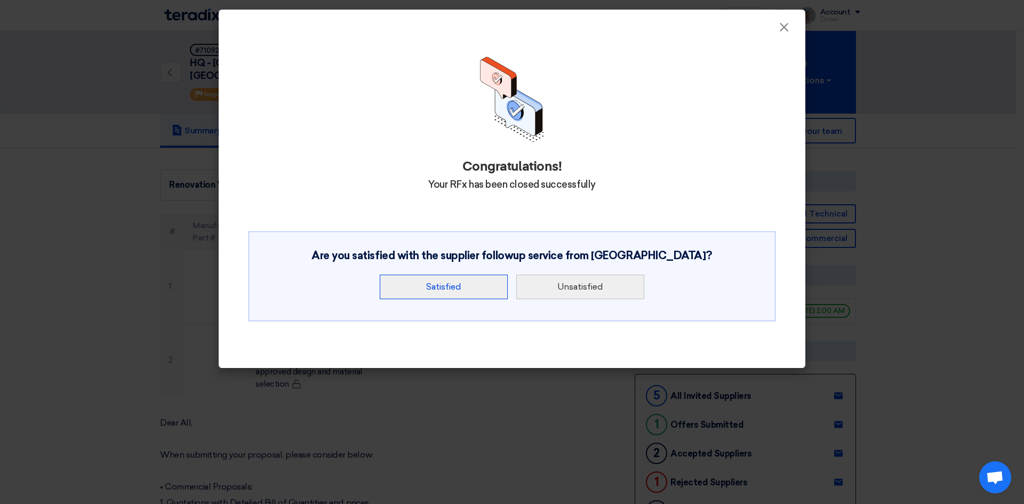
click at [494, 275] on button "Satisfied" at bounding box center [444, 287] width 128 height 25
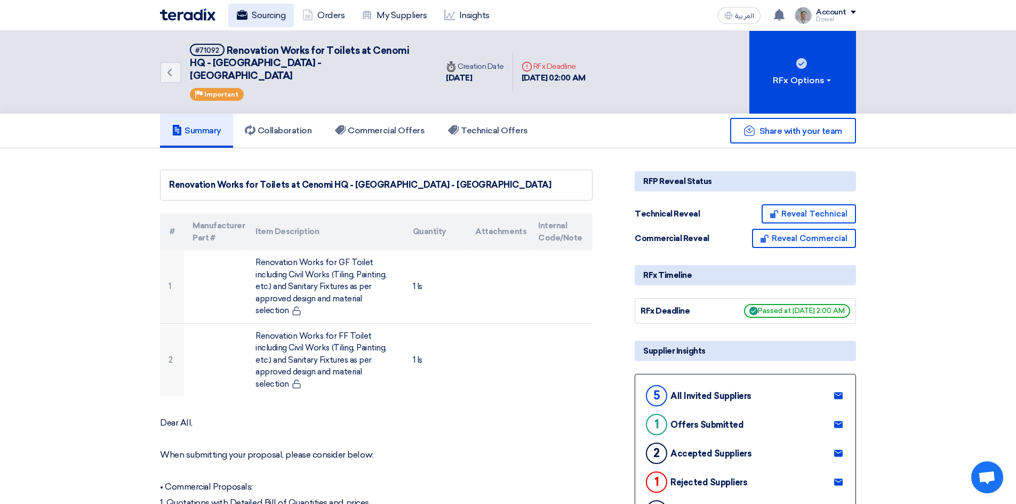
click at [257, 16] on link "Sourcing" at bounding box center [261, 15] width 66 height 23
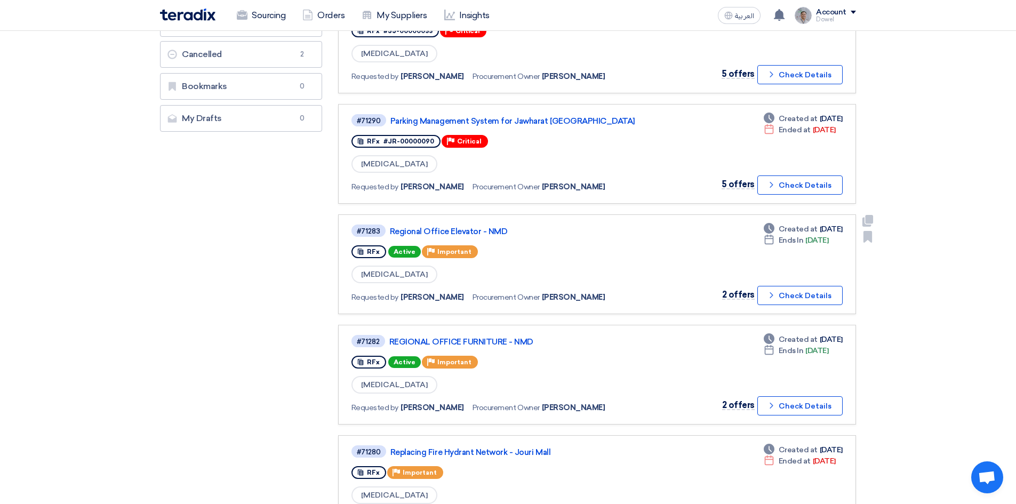
scroll to position [267, 0]
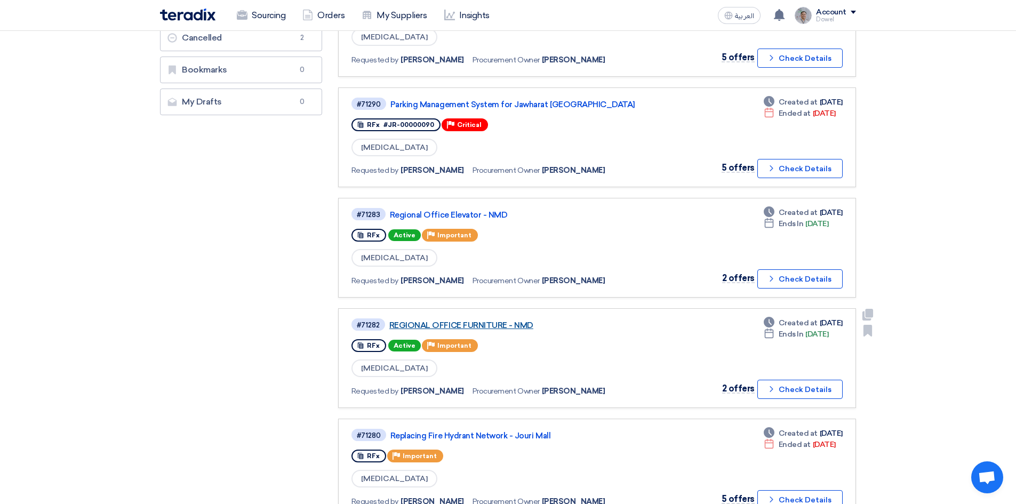
click at [511, 323] on link "REGIONAL OFFICE FURNITURE - NMD" at bounding box center [522, 325] width 267 height 10
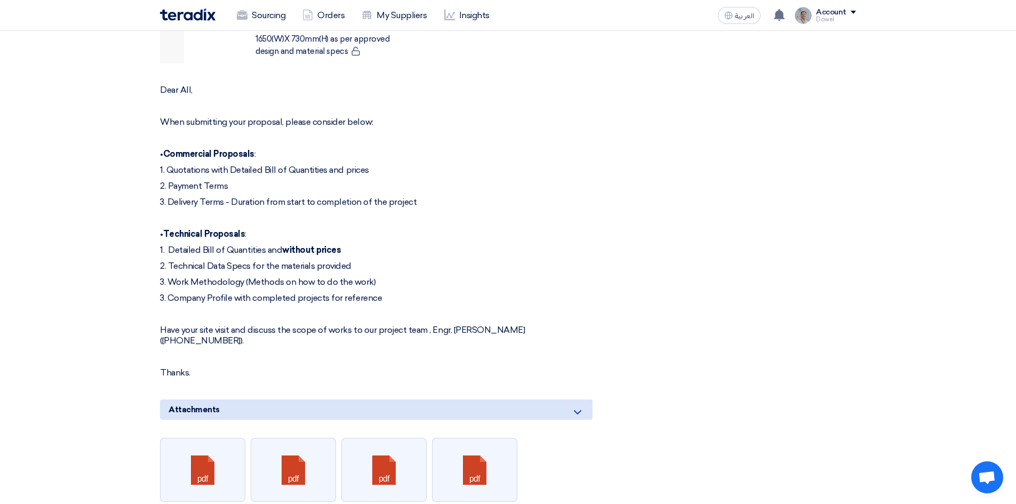
scroll to position [2186, 0]
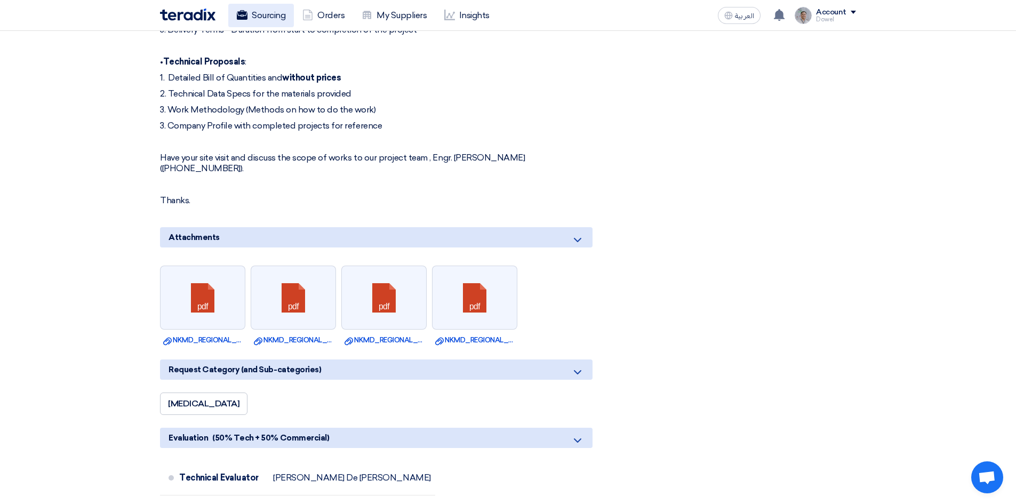
click at [271, 18] on link "Sourcing" at bounding box center [261, 15] width 66 height 23
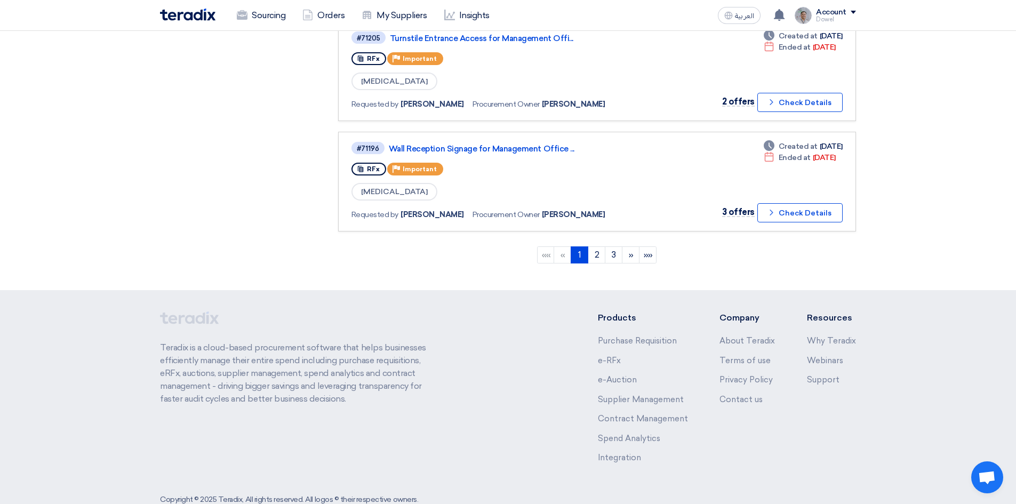
scroll to position [1023, 0]
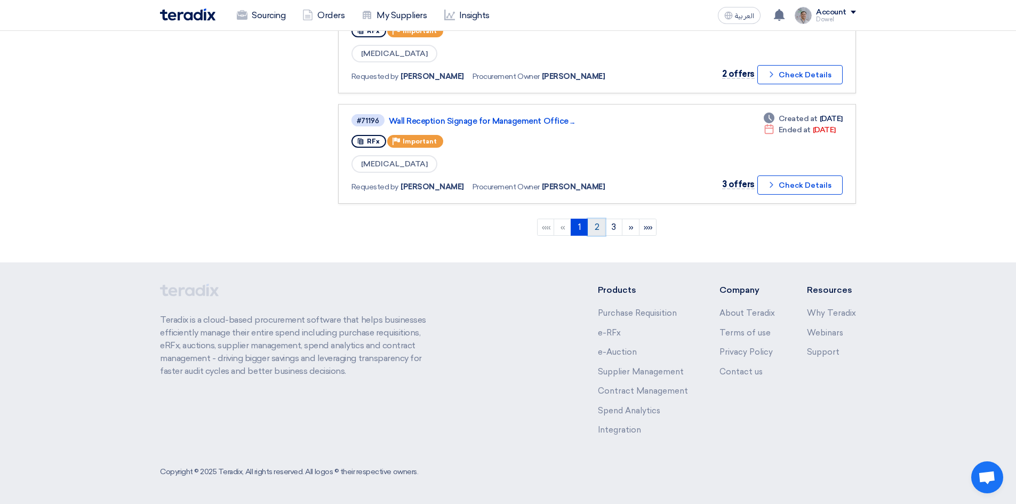
click at [596, 232] on link "2" at bounding box center [597, 227] width 18 height 17
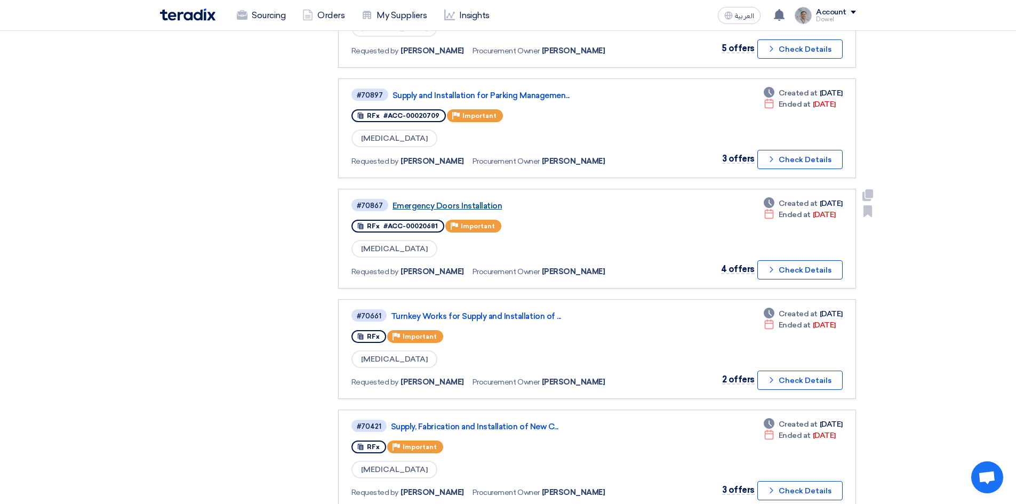
scroll to position [640, 0]
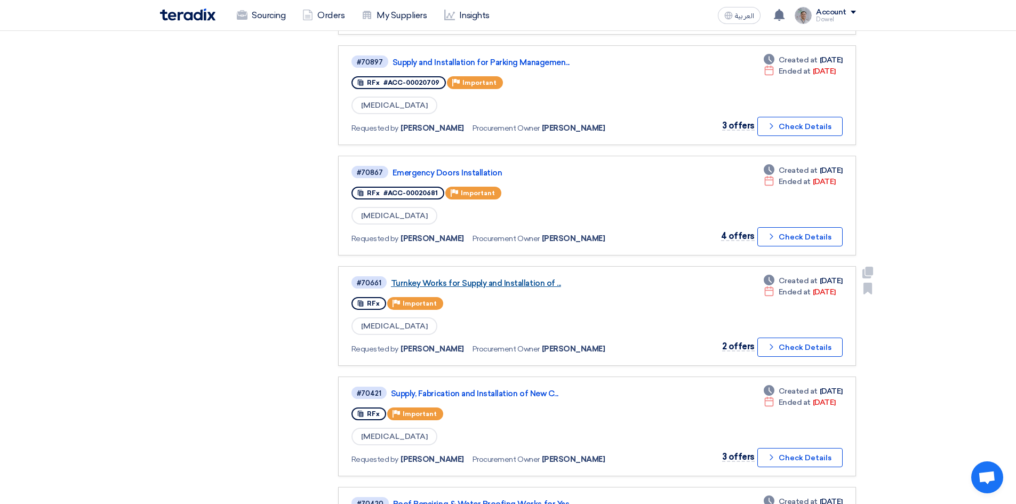
click at [476, 286] on link "Turnkey Works for Supply and Installation of ..." at bounding box center [524, 283] width 267 height 10
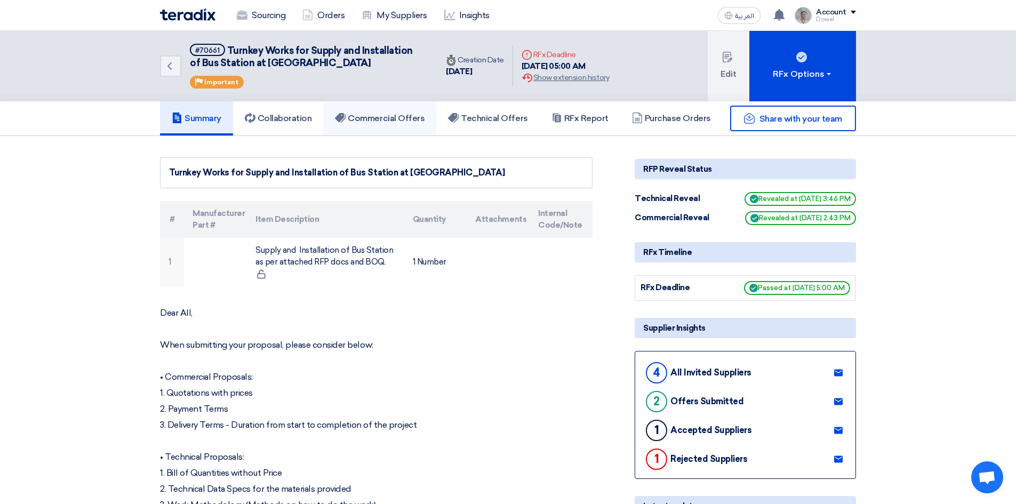
click at [389, 123] on h5 "Commercial Offers" at bounding box center [380, 118] width 90 height 11
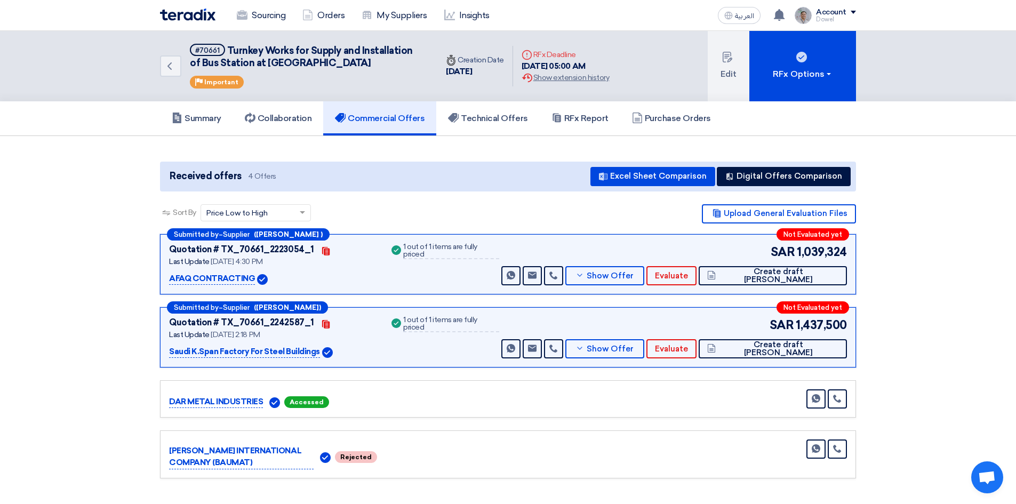
click at [906, 124] on div "Summary Collaboration Commercial Offers Technical Offers RFx Report Purchase Or…" at bounding box center [508, 118] width 1016 height 35
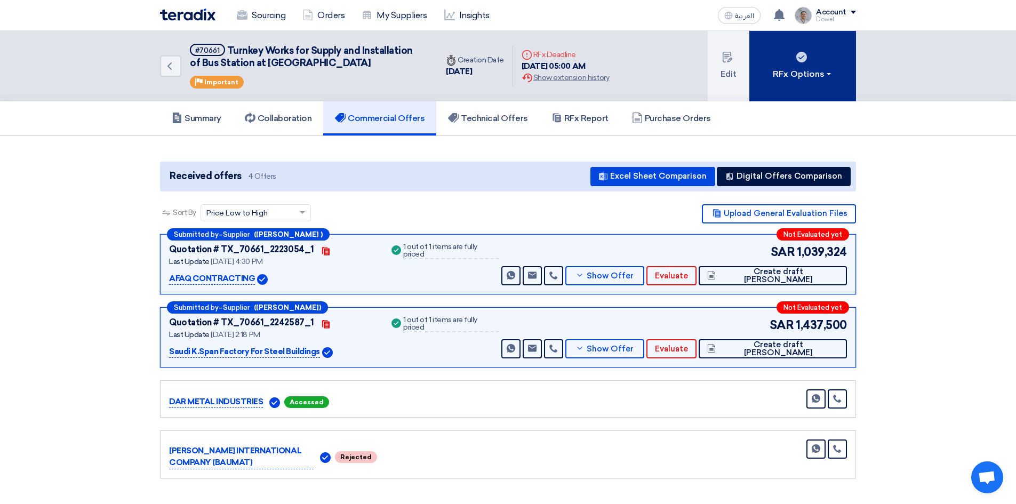
click at [823, 73] on div "RFx Options" at bounding box center [803, 74] width 60 height 13
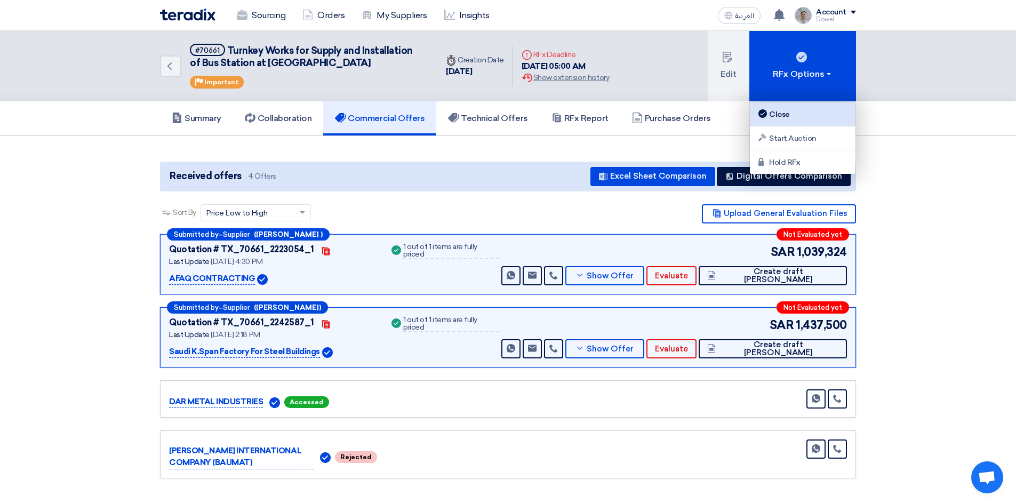
click at [786, 111] on div "Close" at bounding box center [802, 114] width 93 height 13
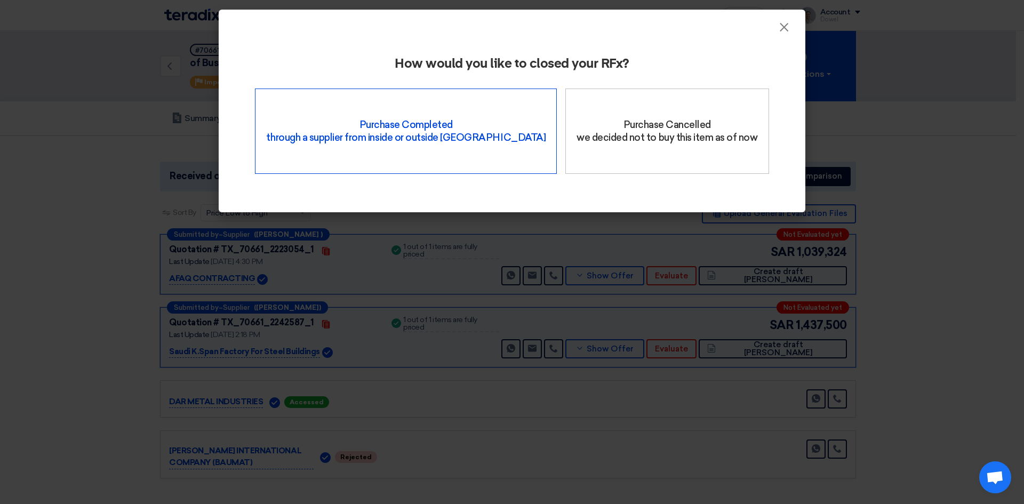
click at [412, 137] on div "Purchase Completed through a supplier from inside or outside Teradix" at bounding box center [406, 130] width 302 height 85
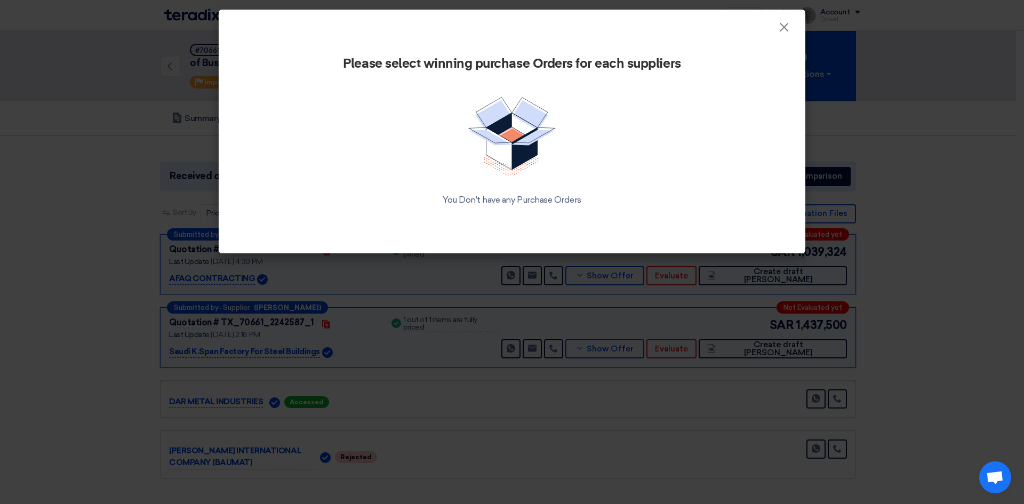
drag, startPoint x: 502, startPoint y: 200, endPoint x: 578, endPoint y: 198, distance: 76.3
click at [578, 198] on div "You Don't have any Purchase Orders" at bounding box center [511, 200] width 501 height 13
click at [787, 31] on span "×" at bounding box center [783, 29] width 11 height 21
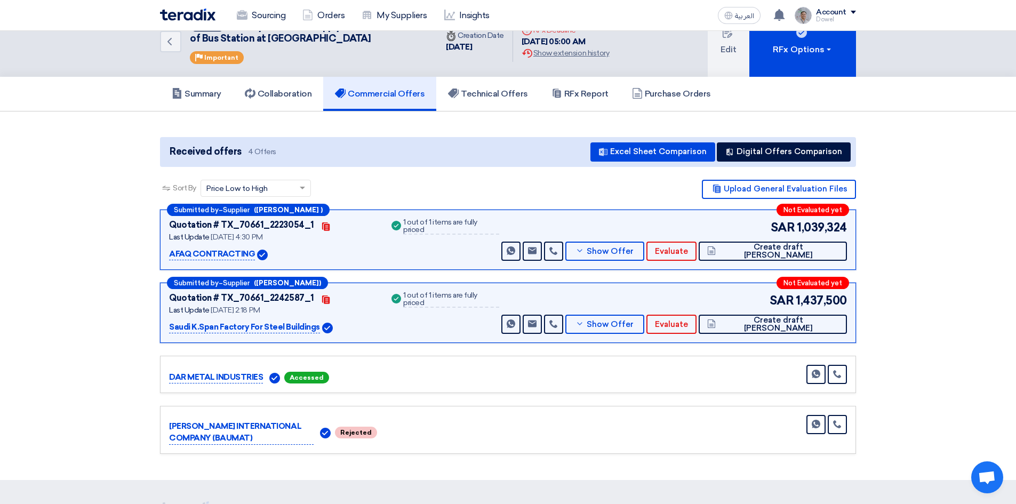
scroll to position [1, 0]
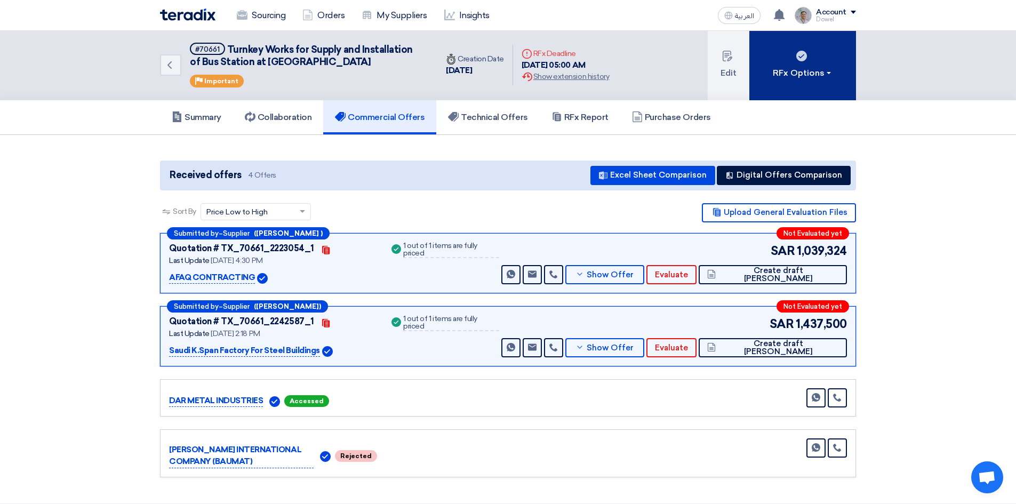
click at [801, 69] on div "RFx Options" at bounding box center [803, 73] width 60 height 13
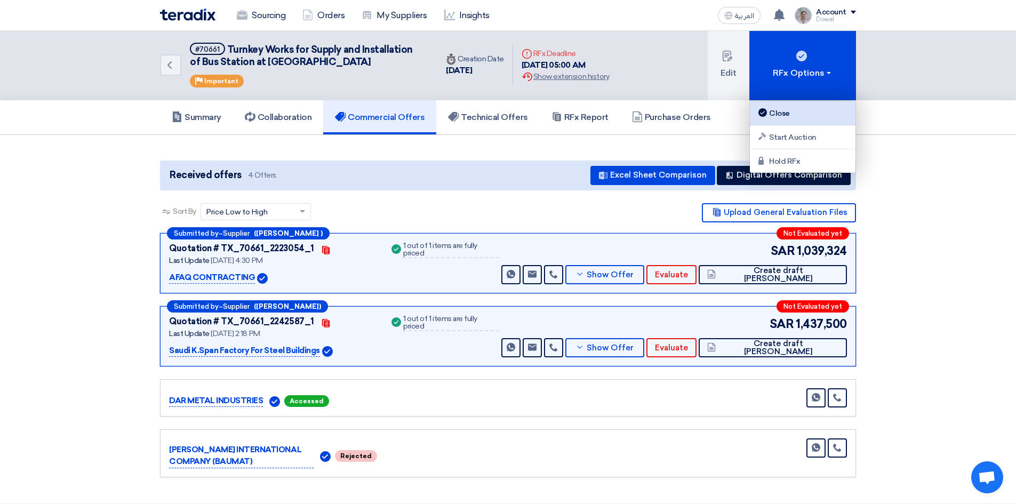
click at [783, 112] on div "Close" at bounding box center [802, 113] width 93 height 13
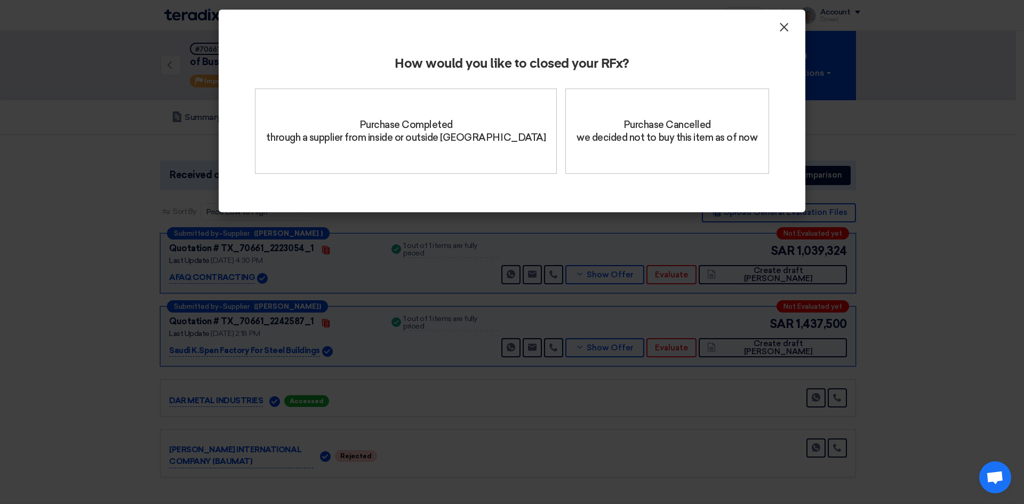
click at [783, 30] on span "×" at bounding box center [783, 29] width 11 height 21
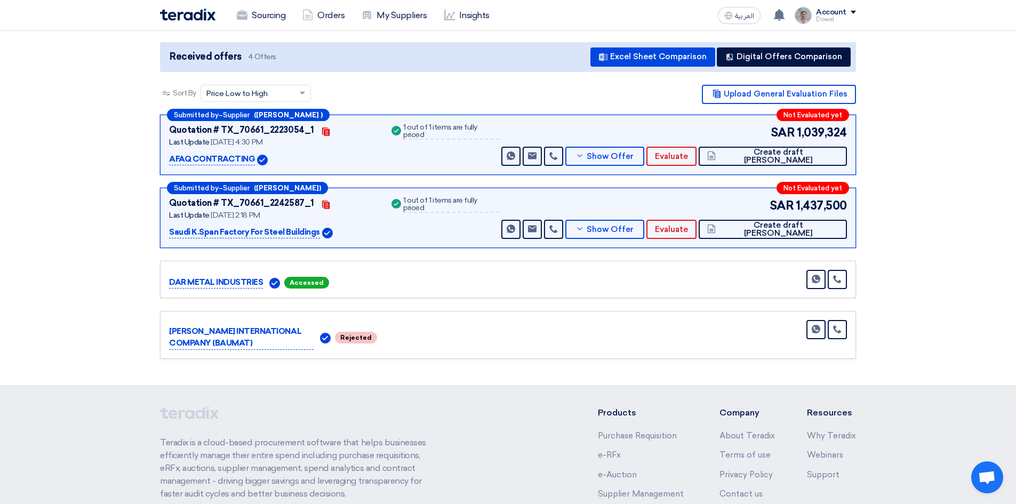
scroll to position [0, 0]
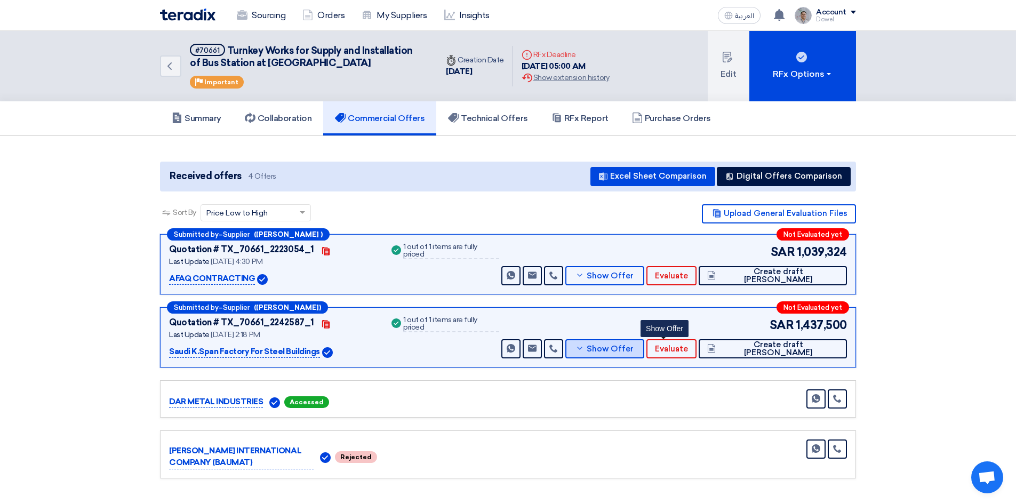
click at [633, 350] on span "Show Offer" at bounding box center [609, 349] width 47 height 8
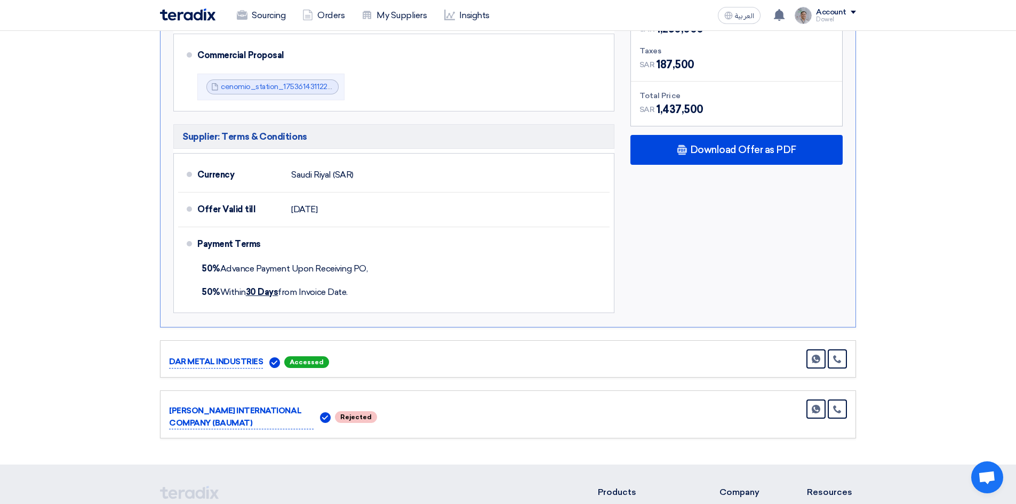
scroll to position [213, 0]
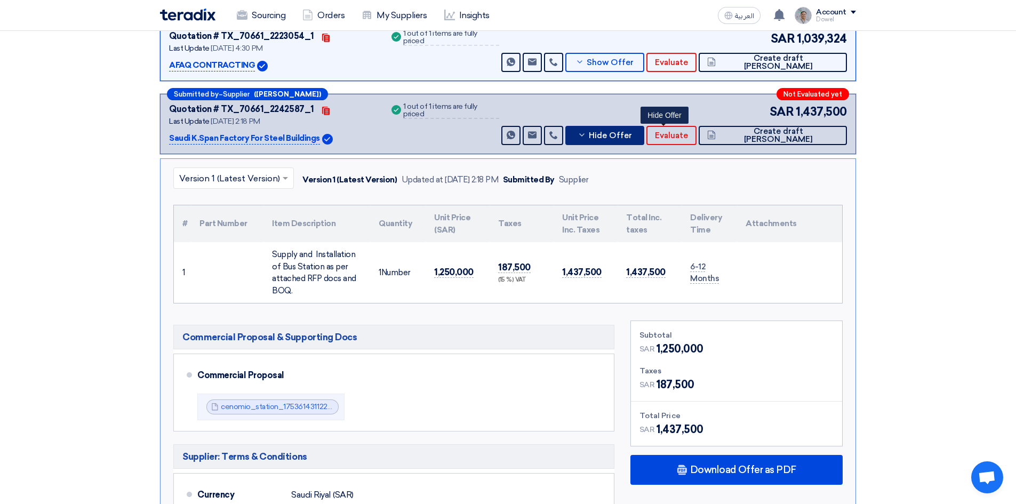
click at [632, 136] on span "Hide Offer" at bounding box center [610, 136] width 43 height 8
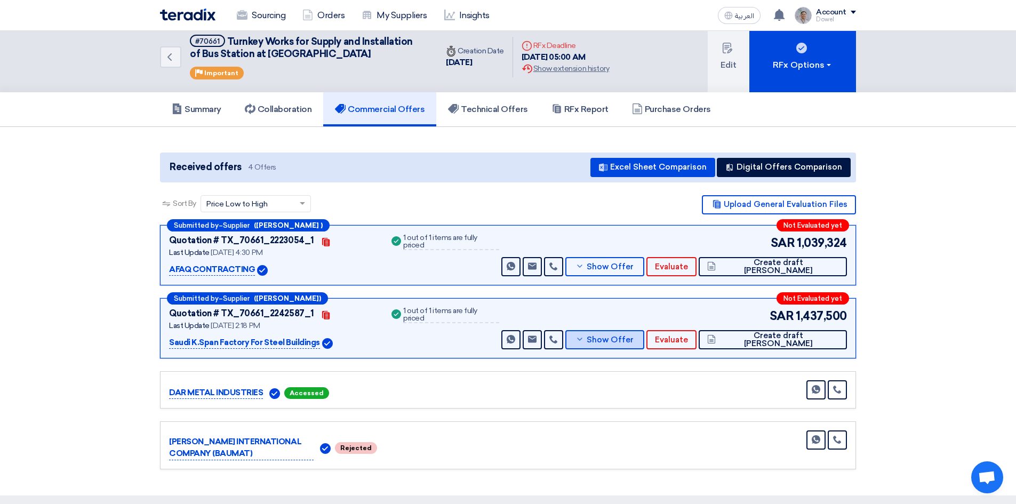
scroll to position [0, 0]
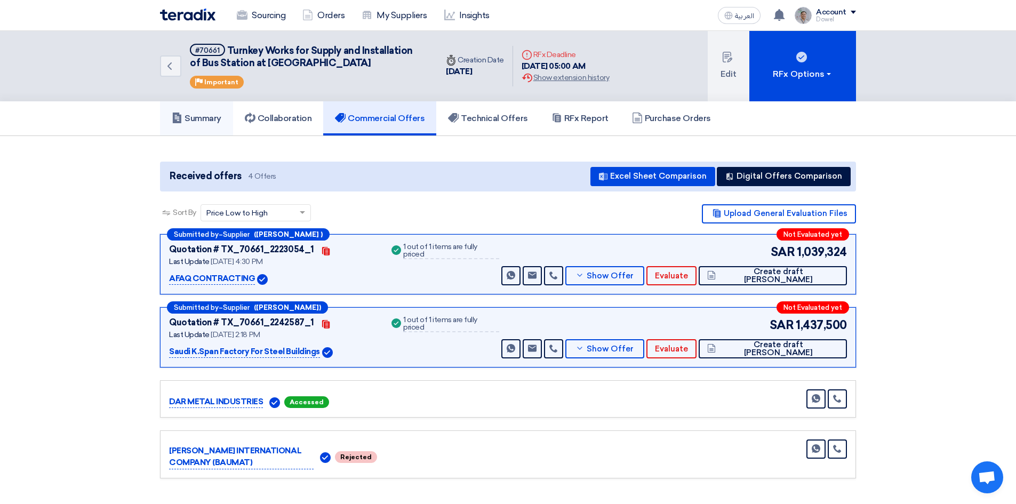
click at [207, 113] on h5 "Summary" at bounding box center [197, 118] width 50 height 11
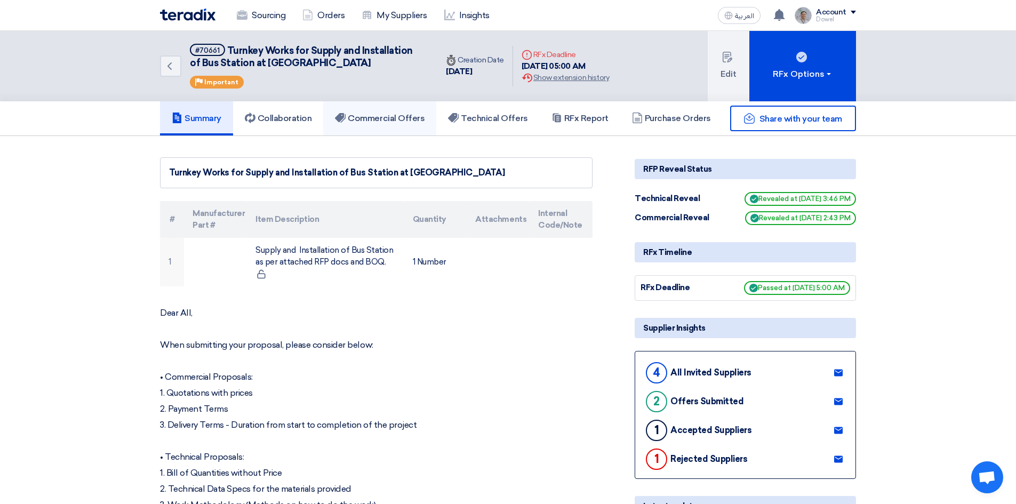
click at [391, 123] on h5 "Commercial Offers" at bounding box center [380, 118] width 90 height 11
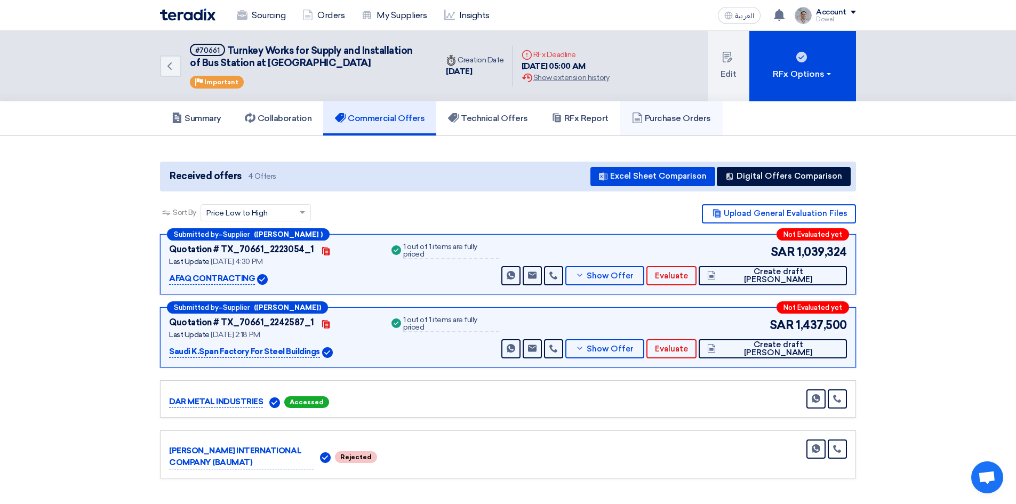
click at [668, 113] on h5 "Purchase Orders" at bounding box center [671, 118] width 79 height 11
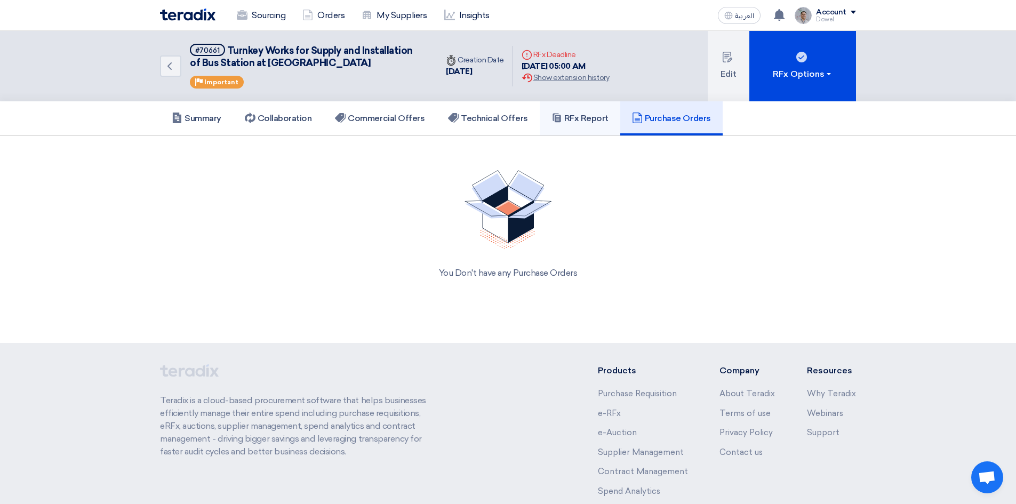
click at [577, 120] on h5 "RFx Report" at bounding box center [579, 118] width 57 height 11
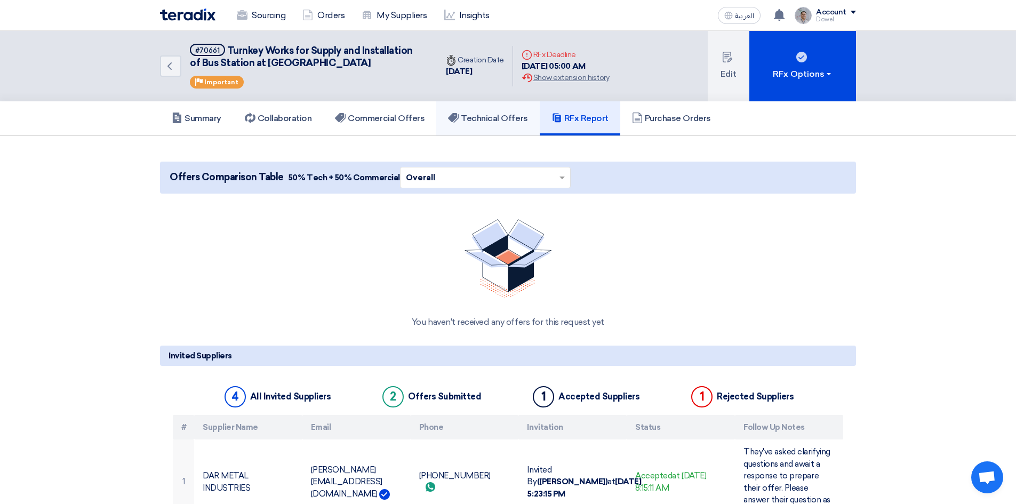
click at [487, 124] on link "Technical Offers" at bounding box center [487, 118] width 103 height 34
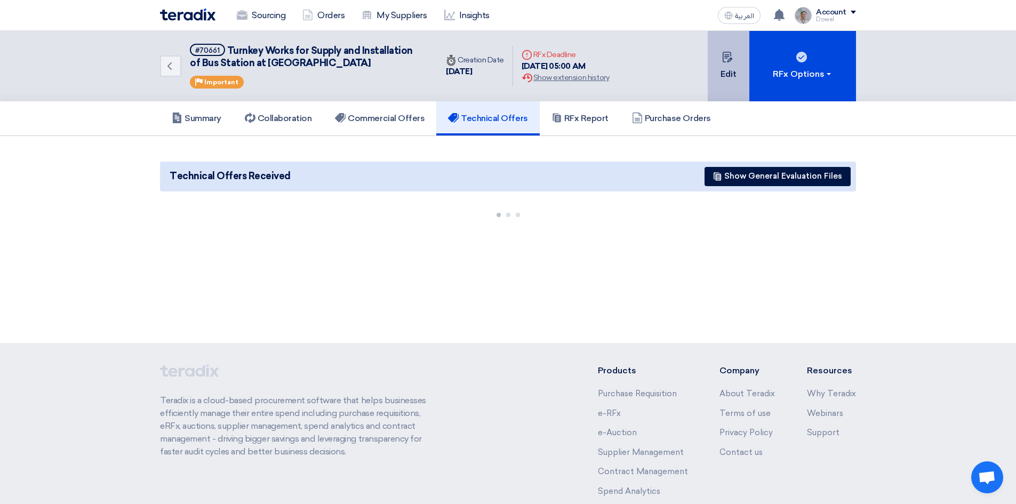
click at [722, 81] on button "Edit" at bounding box center [728, 66] width 42 height 70
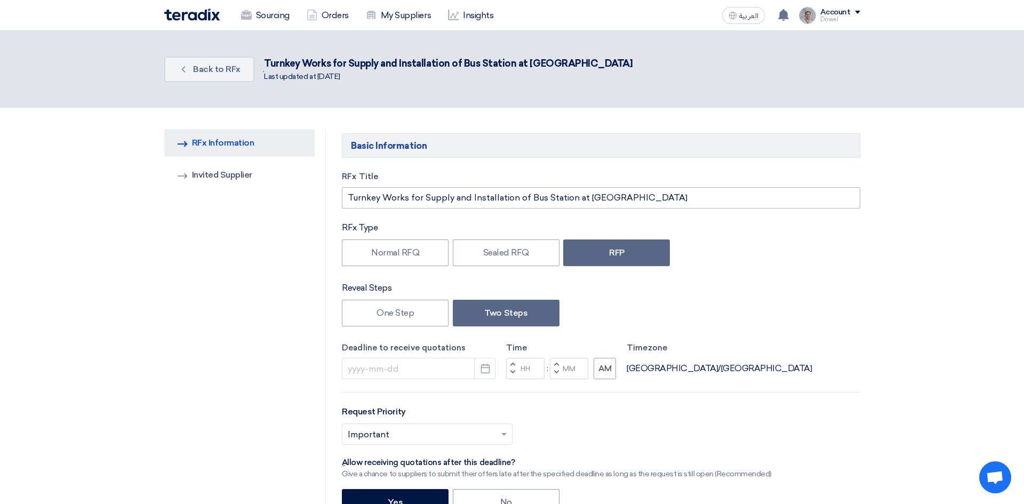
type input "[DATE]"
type input "05"
type input "00"
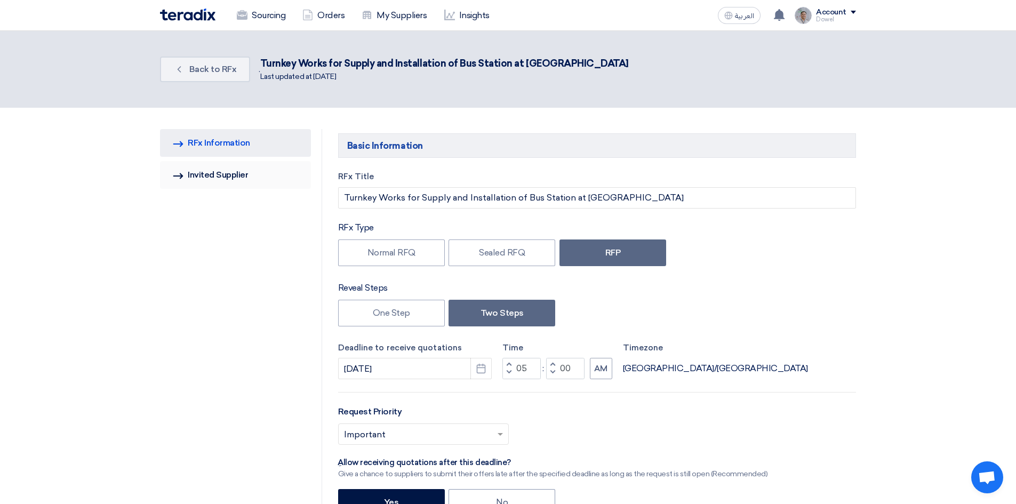
click at [237, 175] on link "Invited Suppliers Invited Supplier" at bounding box center [235, 175] width 151 height 28
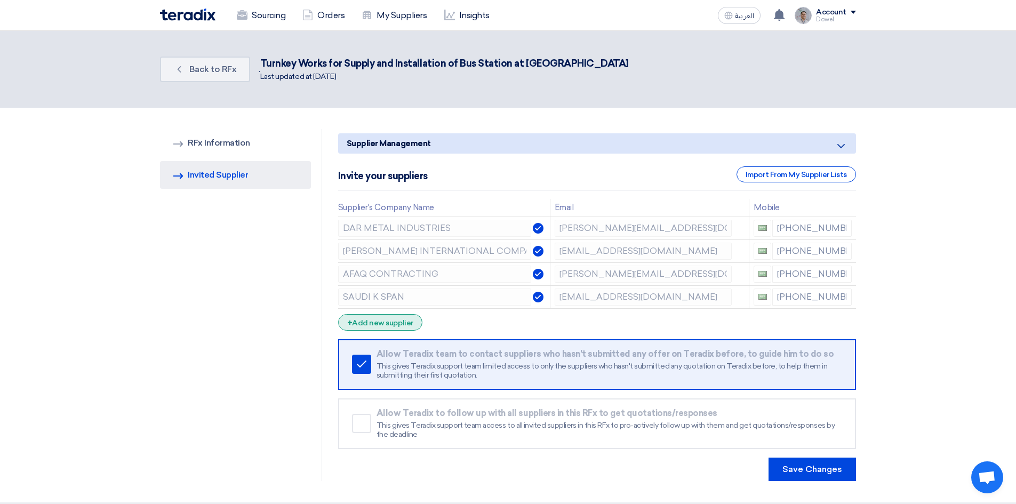
click at [379, 322] on div "+ Add new supplier" at bounding box center [380, 322] width 84 height 17
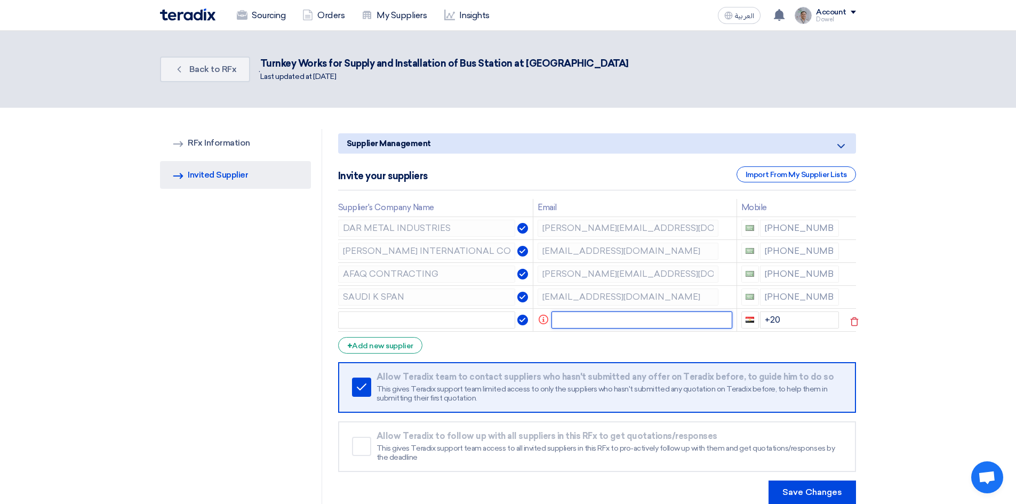
click at [596, 324] on input "text" at bounding box center [641, 319] width 181 height 17
paste input "[EMAIL_ADDRESS][DOMAIN_NAME]"
type input "[EMAIL_ADDRESS][DOMAIN_NAME]"
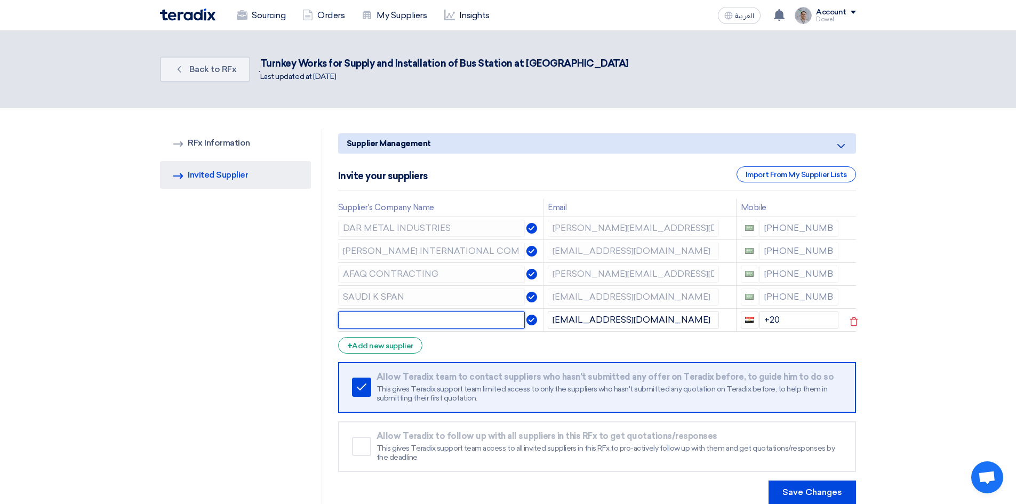
click at [396, 317] on input "text" at bounding box center [431, 319] width 187 height 17
paste input "[PERSON_NAME]"
type input "[PERSON_NAME]"
drag, startPoint x: 787, startPoint y: 317, endPoint x: 737, endPoint y: 319, distance: 50.7
click at [737, 319] on td "+20" at bounding box center [789, 319] width 107 height 23
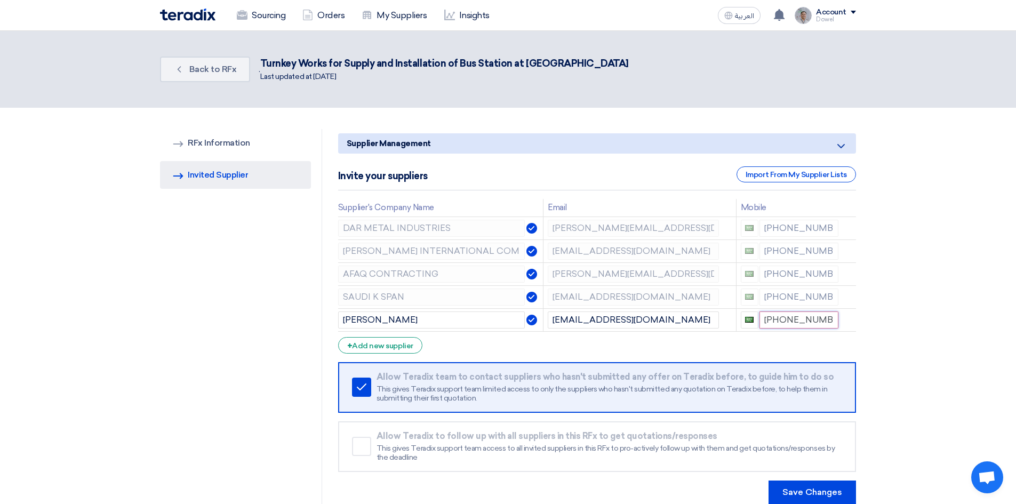
type input "[PHONE_NUMBER]"
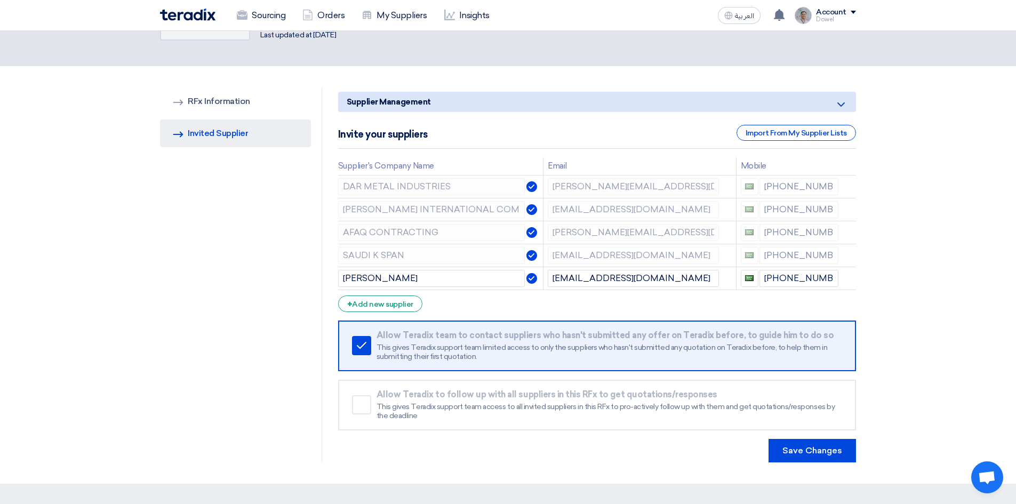
scroll to position [107, 0]
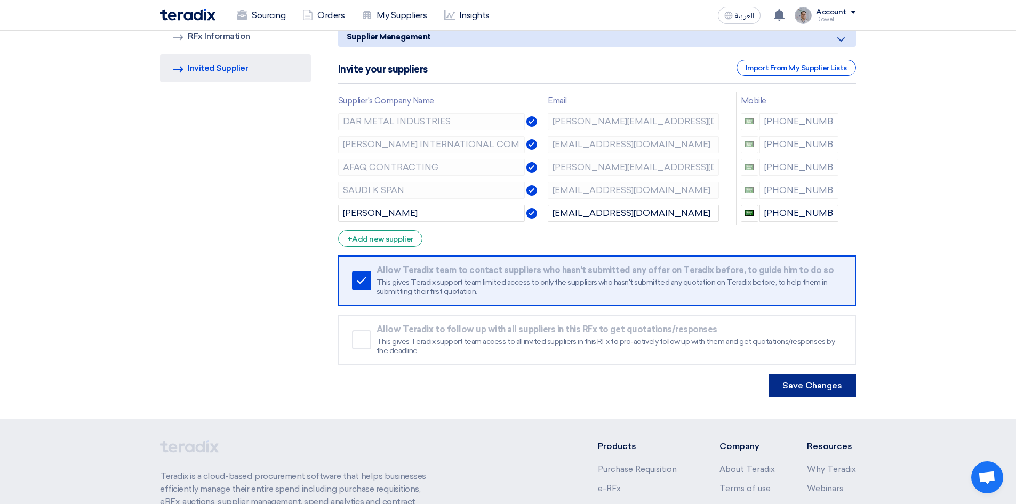
click at [809, 389] on button "Save Changes" at bounding box center [811, 385] width 87 height 23
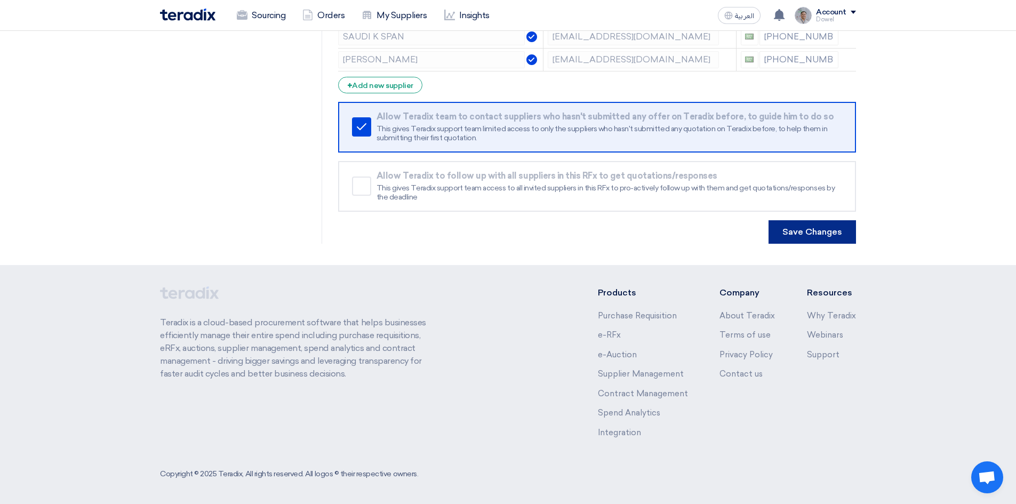
scroll to position [262, 0]
click at [804, 235] on button "Save Changes" at bounding box center [811, 229] width 87 height 23
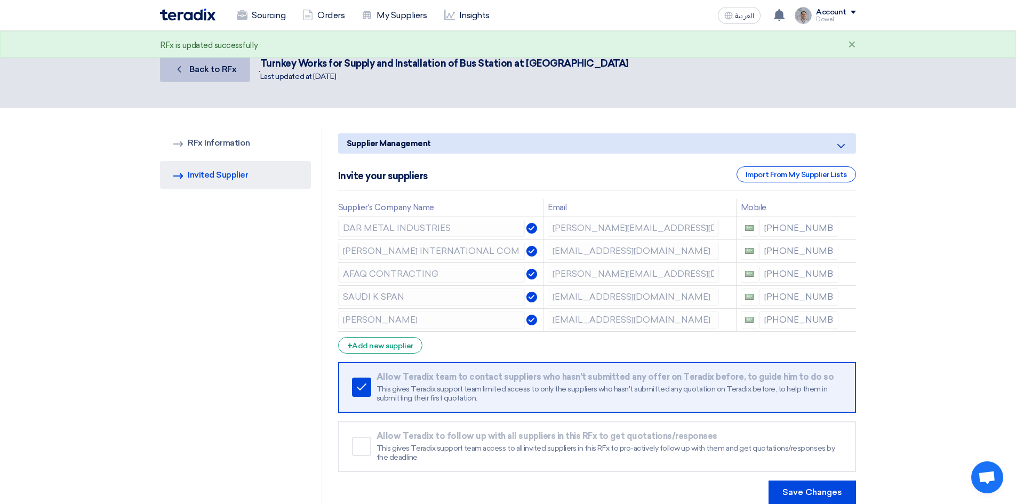
click at [216, 68] on span "Back to RFx" at bounding box center [212, 69] width 47 height 10
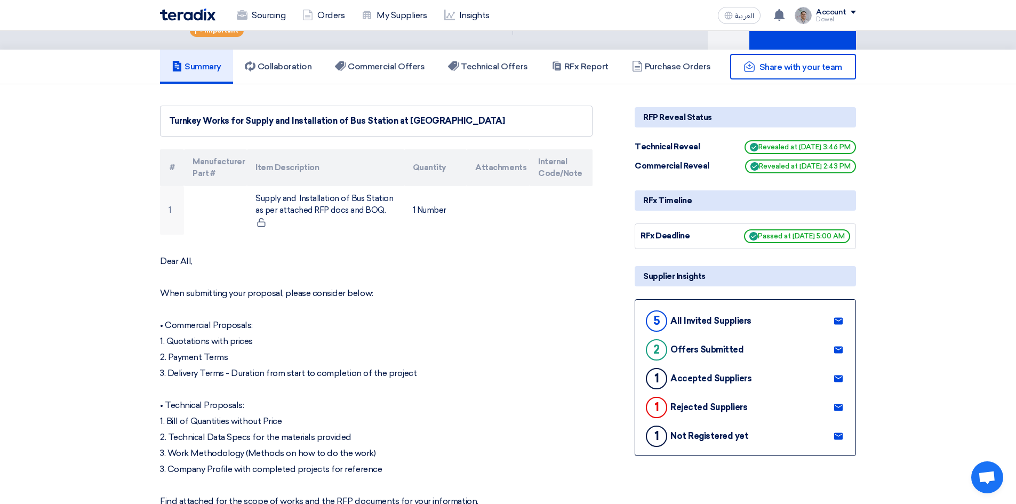
scroll to position [160, 0]
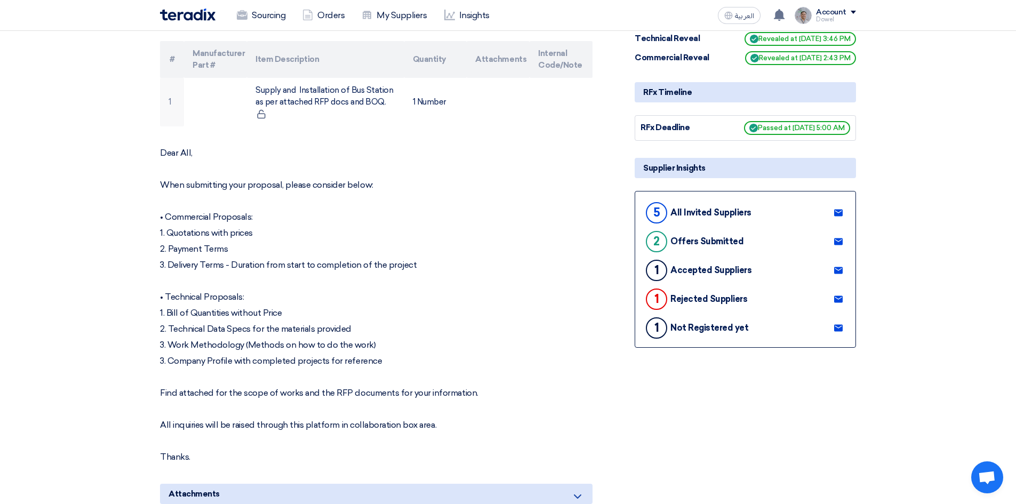
click at [839, 327] on icon at bounding box center [838, 328] width 9 height 9
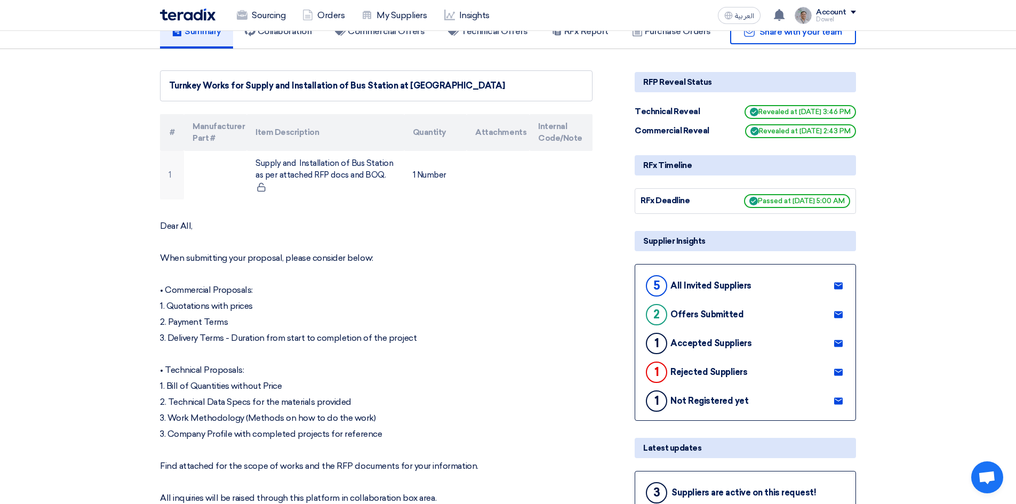
scroll to position [0, 0]
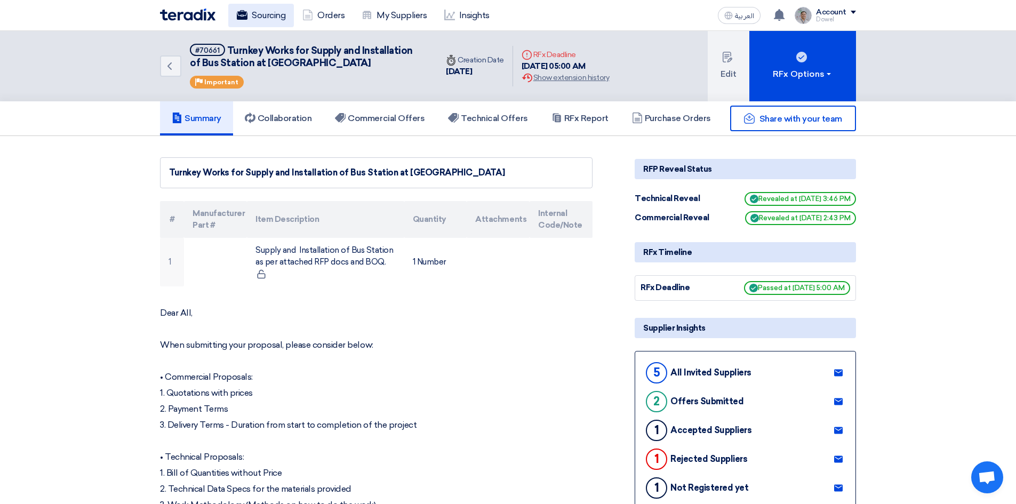
click at [262, 18] on link "Sourcing" at bounding box center [261, 15] width 66 height 23
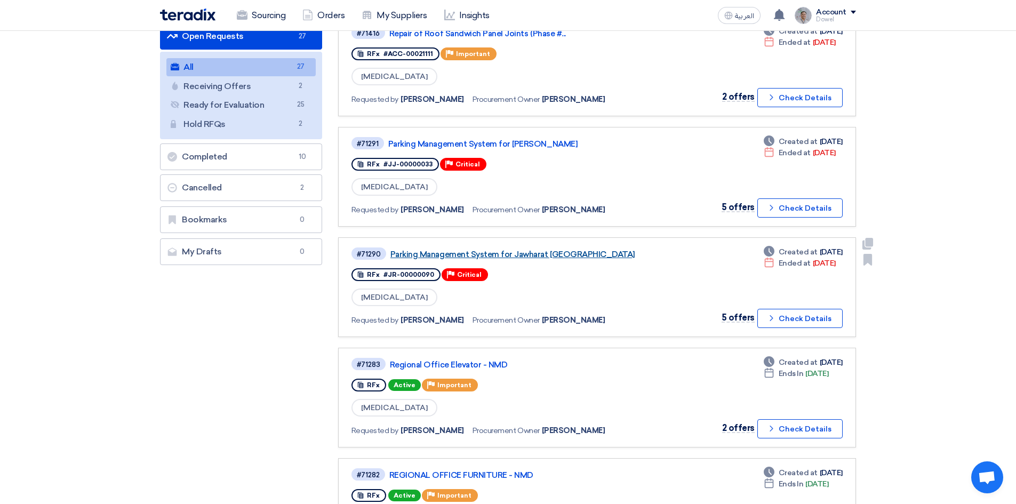
scroll to position [160, 0]
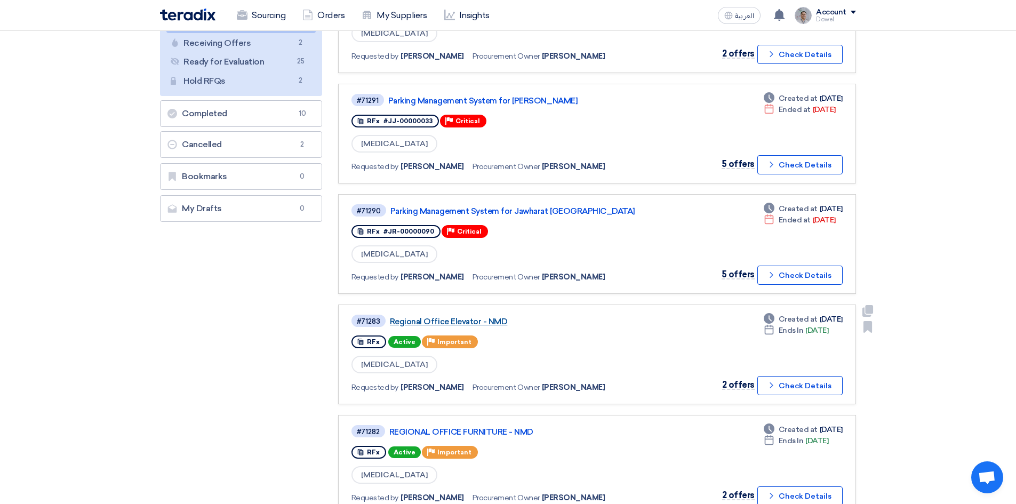
click at [425, 319] on link "Regional Office Elevator - NMD" at bounding box center [523, 322] width 267 height 10
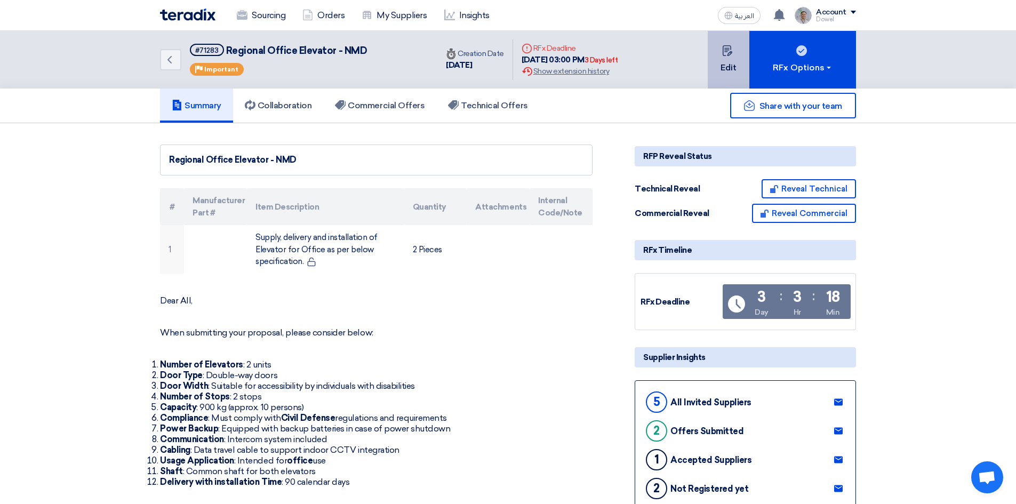
click at [725, 49] on icon at bounding box center [727, 50] width 11 height 11
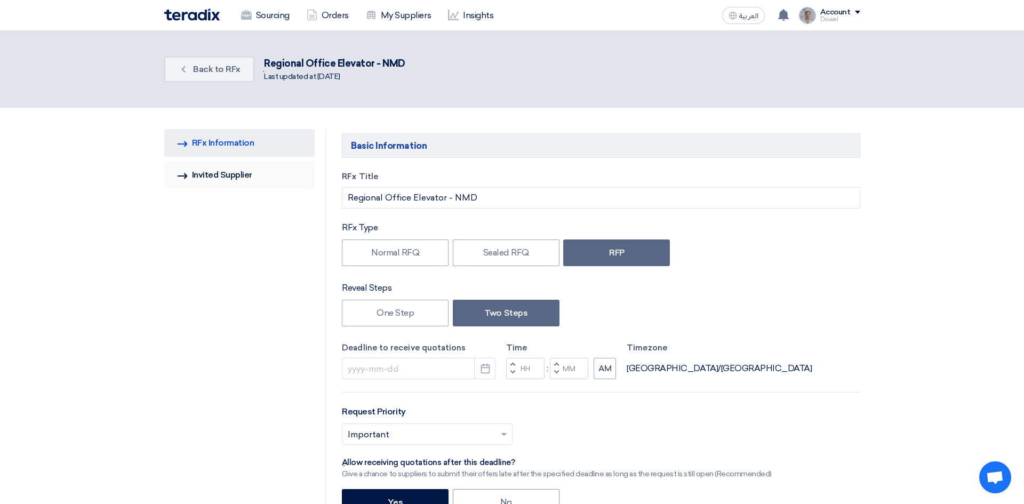
type input "[DATE]"
type input "03"
type input "00"
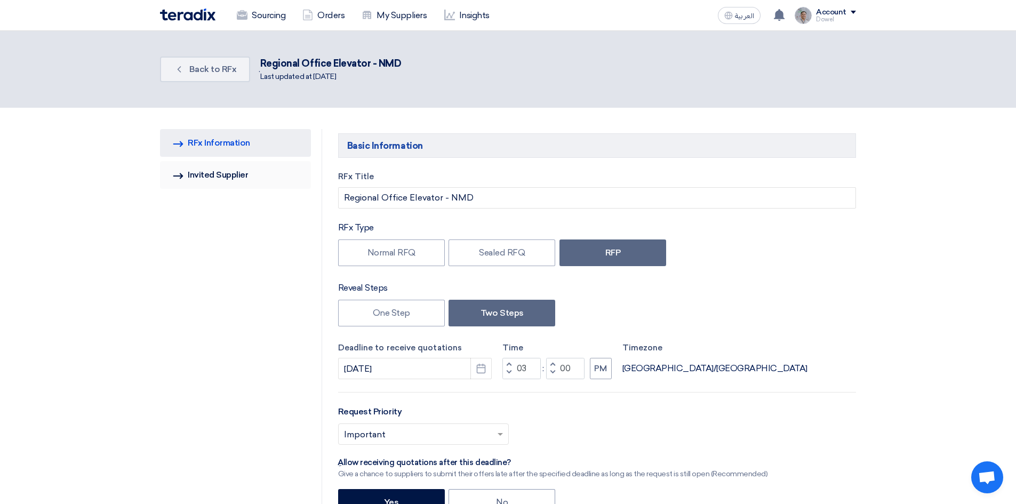
click at [217, 179] on link "Invited Suppliers Invited Supplier" at bounding box center [235, 175] width 151 height 28
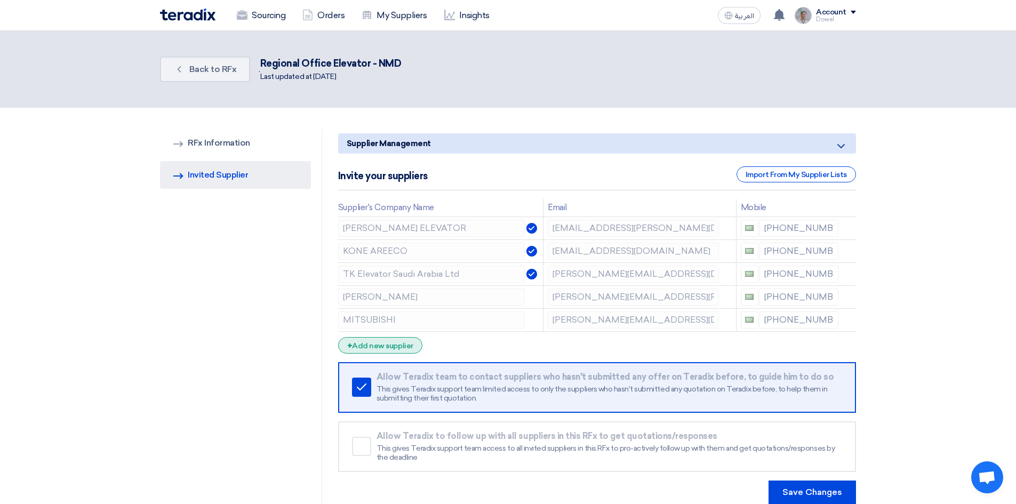
click at [367, 344] on div "+ Add new supplier" at bounding box center [380, 345] width 84 height 17
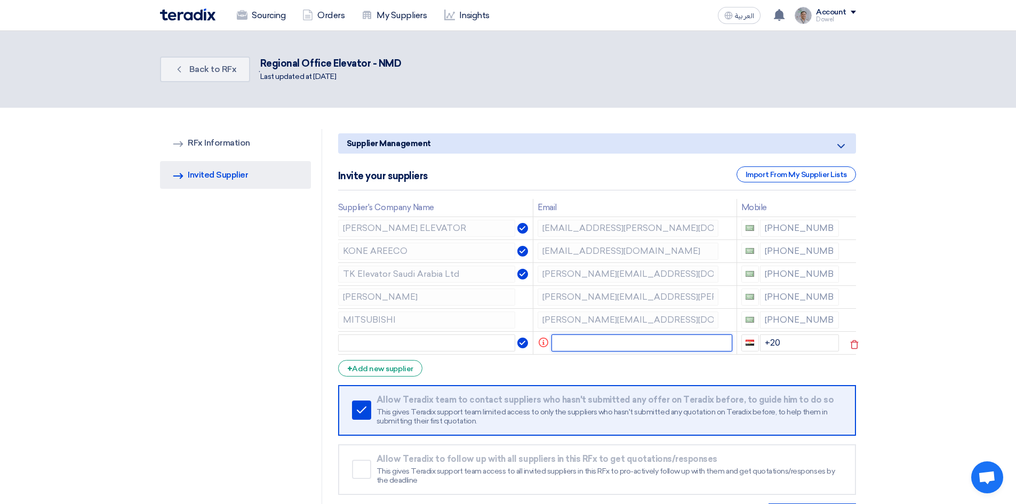
click at [578, 345] on input "text" at bounding box center [641, 342] width 181 height 17
paste input "[PERSON_NAME][EMAIL_ADDRESS][PERSON_NAME][PERSON_NAME][DOMAIN_NAME]"
type input "[PERSON_NAME][EMAIL_ADDRESS][PERSON_NAME][PERSON_NAME][DOMAIN_NAME]"
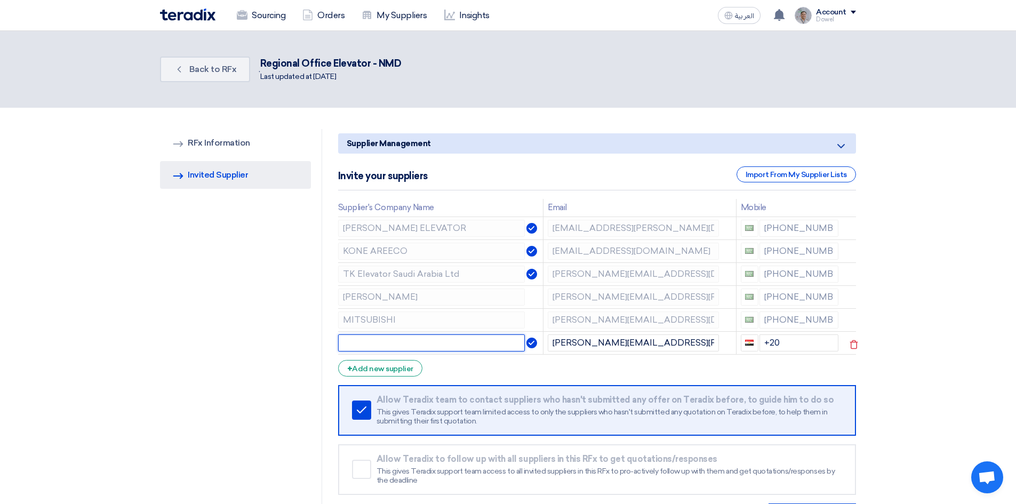
click at [457, 344] on input "text" at bounding box center [431, 342] width 187 height 17
click at [396, 342] on input "text" at bounding box center [431, 342] width 187 height 17
paste input "[PERSON_NAME] ELEVATOR"
type input "[PERSON_NAME] ELEVATOR"
drag, startPoint x: 787, startPoint y: 342, endPoint x: 751, endPoint y: 340, distance: 36.8
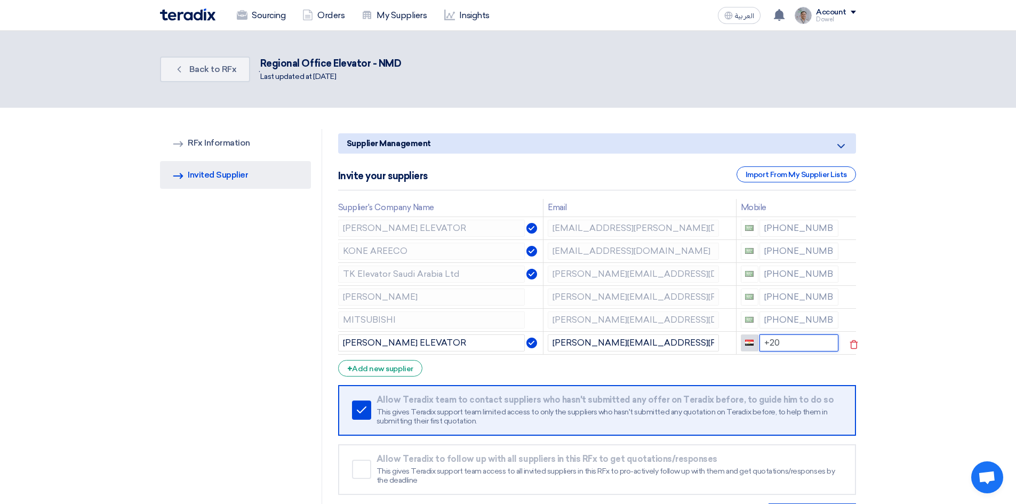
click at [750, 340] on div "+20" at bounding box center [790, 342] width 98 height 17
type input "+966"
click at [787, 342] on input "[PHONE_NUMBER]" at bounding box center [798, 342] width 79 height 17
type input "[PHONE_NUMBER]"
click at [712, 367] on form "Supplier Management Minimize/Maximize Category Invite your suppliers Import Fro…" at bounding box center [597, 329] width 518 height 393
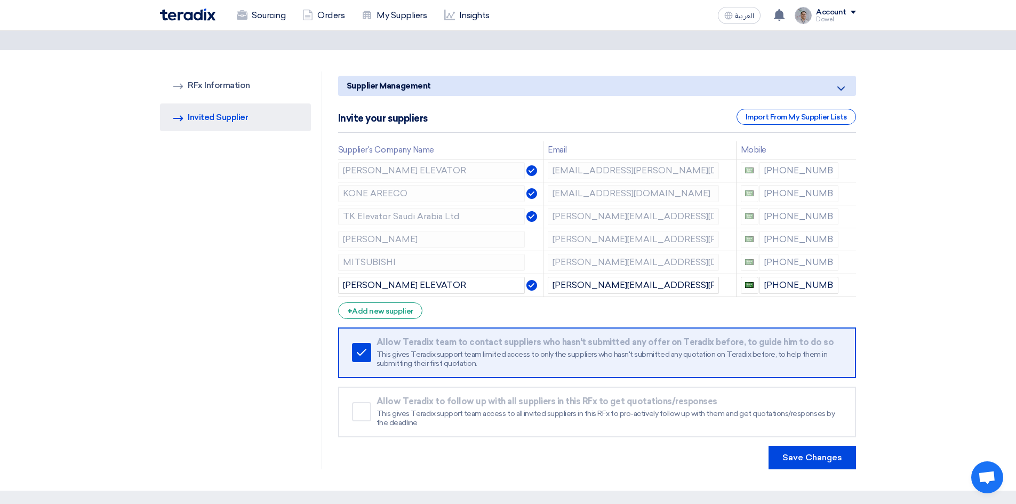
scroll to position [160, 0]
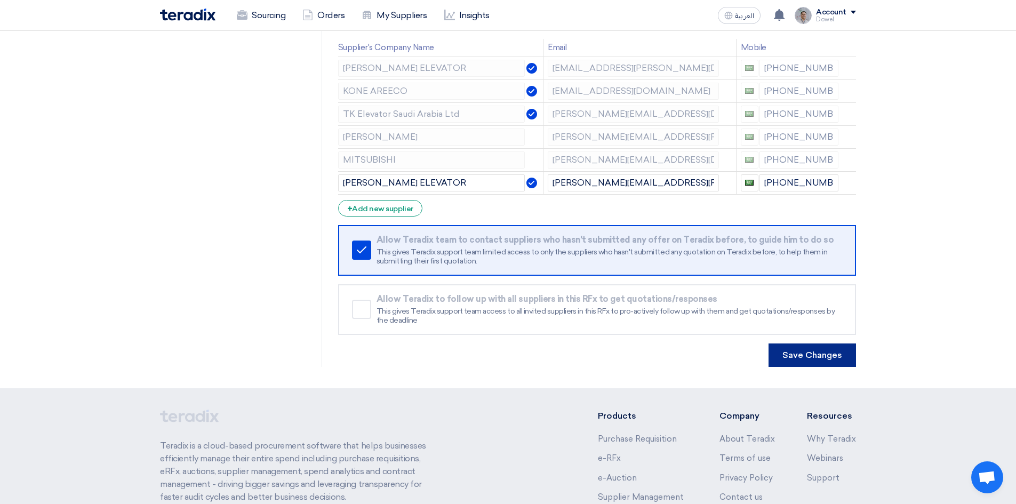
click at [814, 358] on button "Save Changes" at bounding box center [811, 354] width 87 height 23
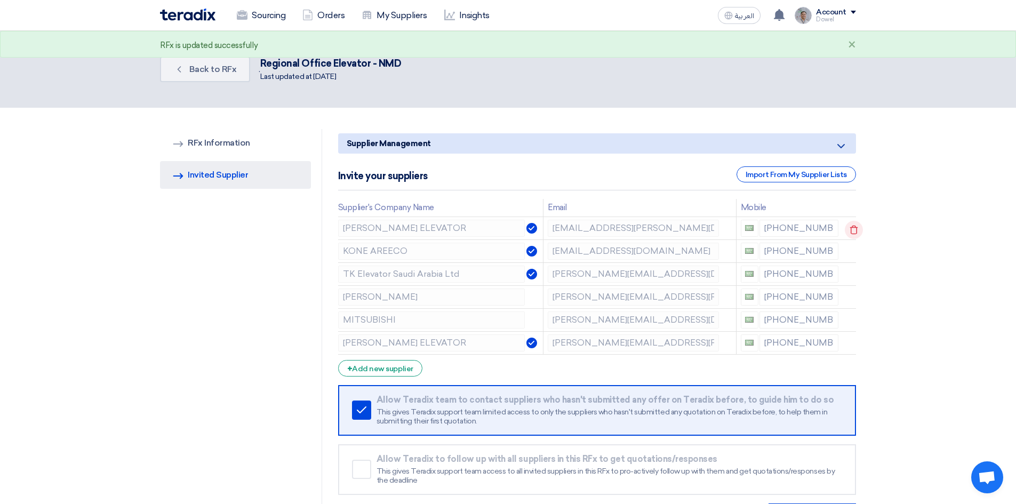
click at [847, 228] on icon at bounding box center [853, 230] width 18 height 18
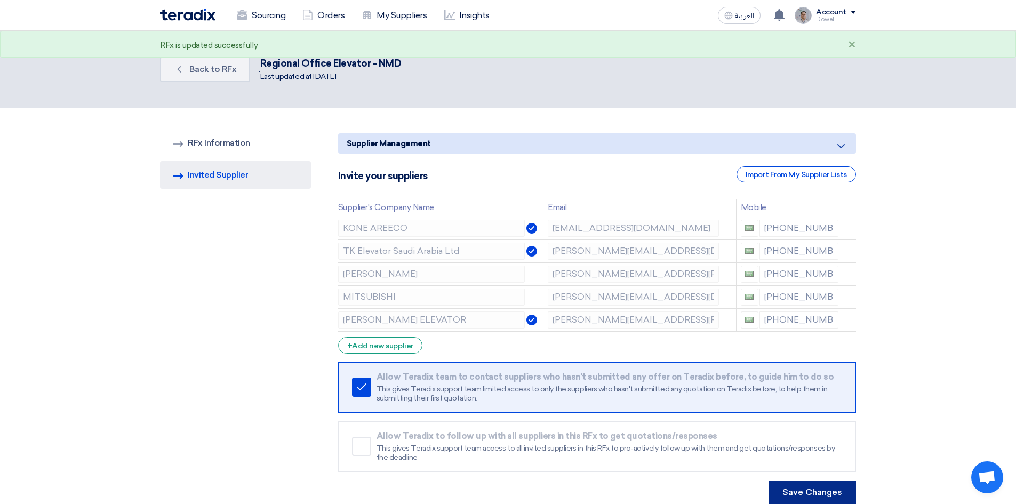
click at [813, 489] on button "Save Changes" at bounding box center [811, 491] width 87 height 23
click at [212, 63] on link "Back Back to RFx" at bounding box center [205, 70] width 90 height 26
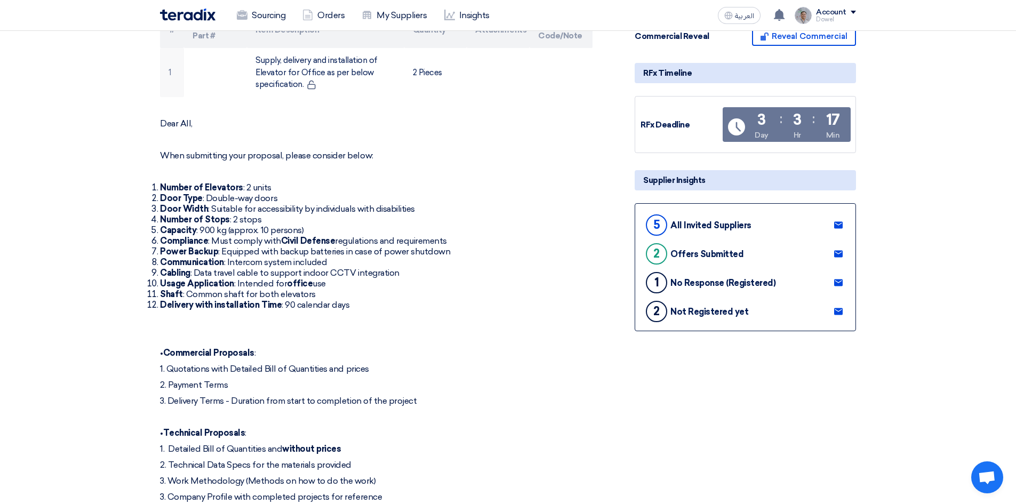
scroll to position [213, 0]
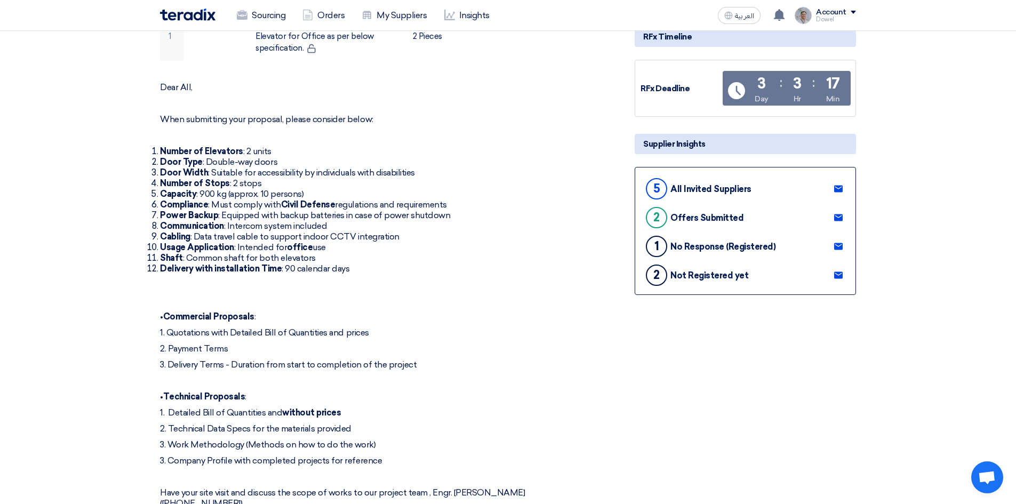
click at [841, 278] on use at bounding box center [838, 275] width 9 height 7
click at [836, 246] on use at bounding box center [838, 246] width 9 height 7
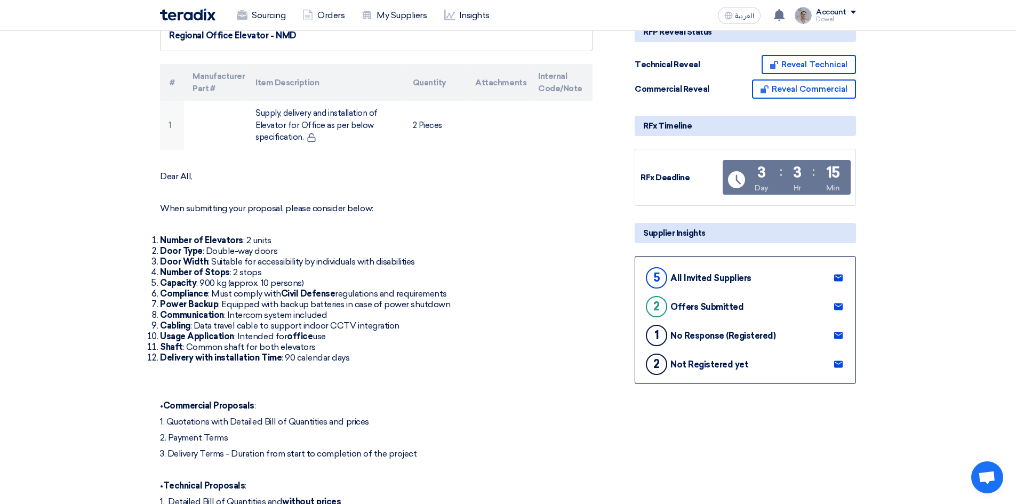
scroll to position [0, 0]
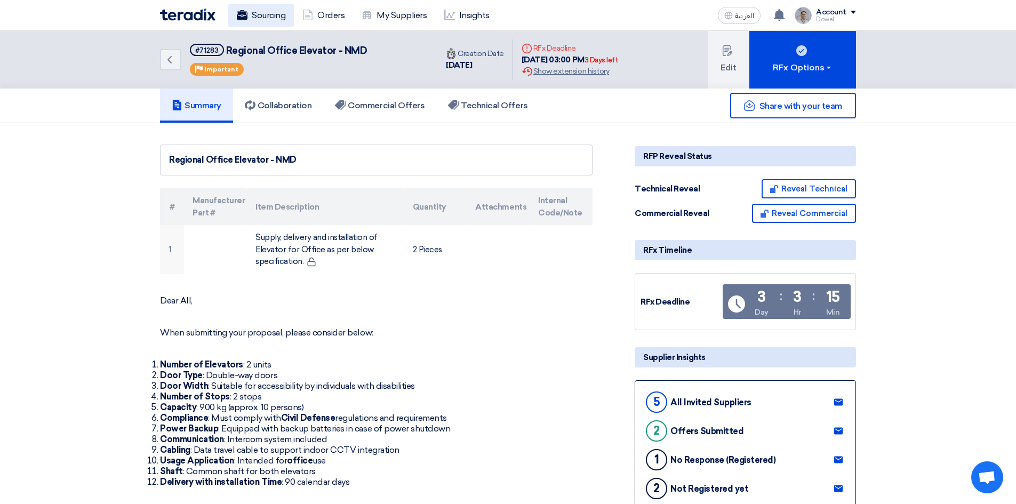
click at [262, 18] on link "Sourcing" at bounding box center [261, 15] width 66 height 23
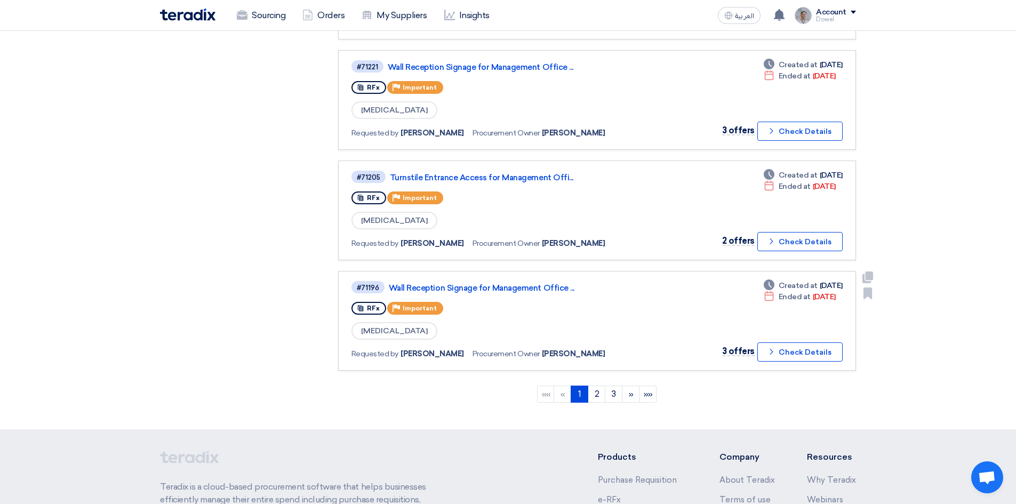
scroll to position [1023, 0]
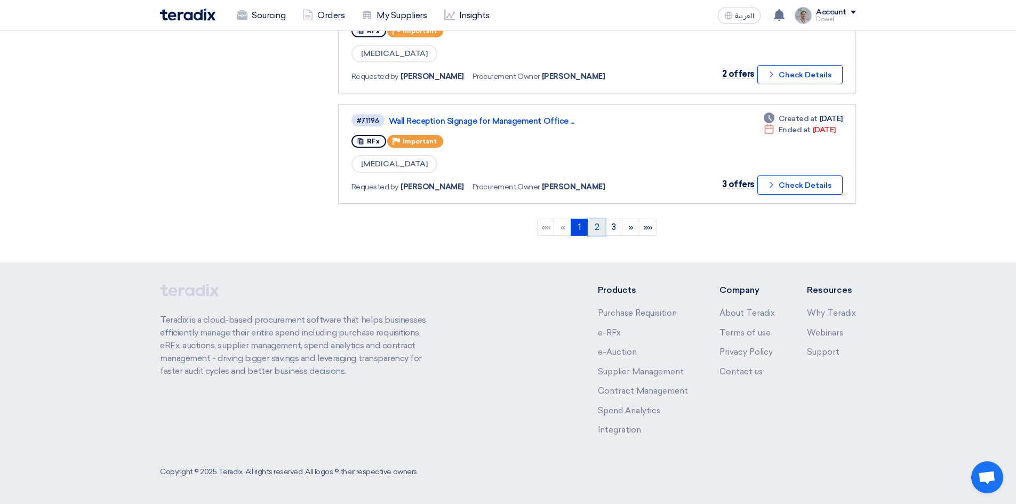
click at [598, 229] on link "2" at bounding box center [597, 227] width 18 height 17
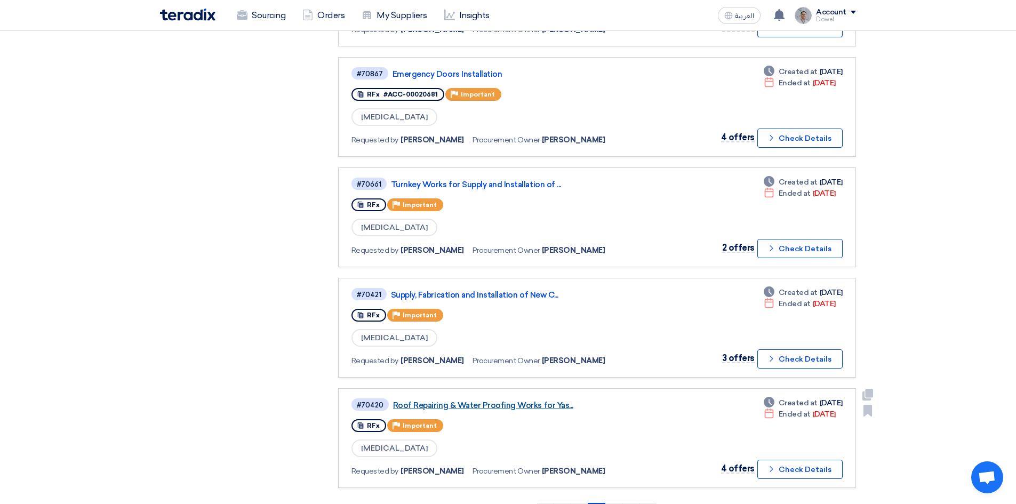
scroll to position [756, 0]
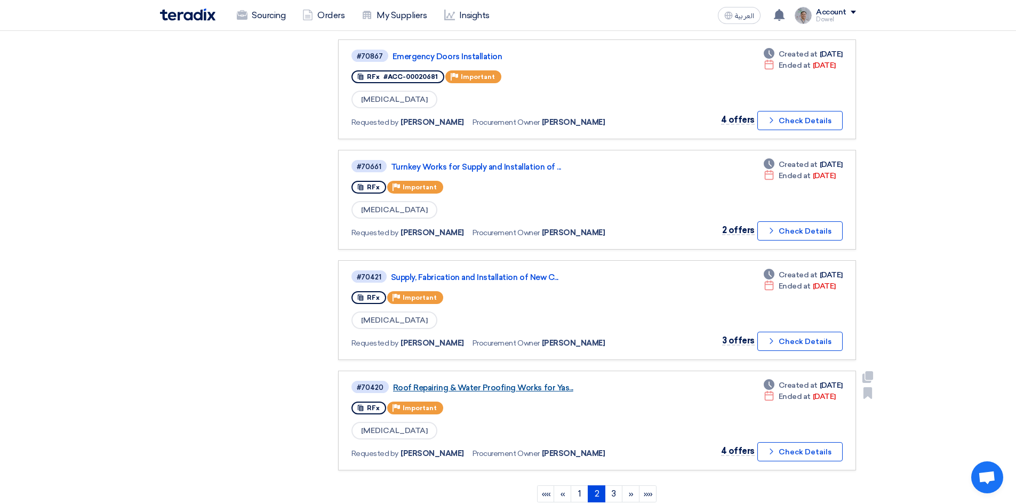
click at [497, 391] on link "Roof Repairing & Water Proofing Works for Yas..." at bounding box center [526, 388] width 267 height 10
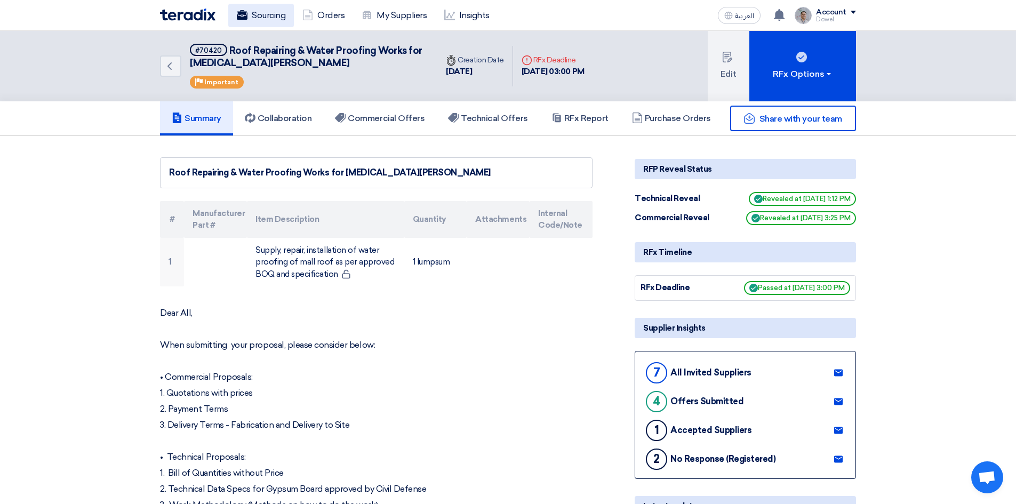
click at [255, 19] on link "Sourcing" at bounding box center [261, 15] width 66 height 23
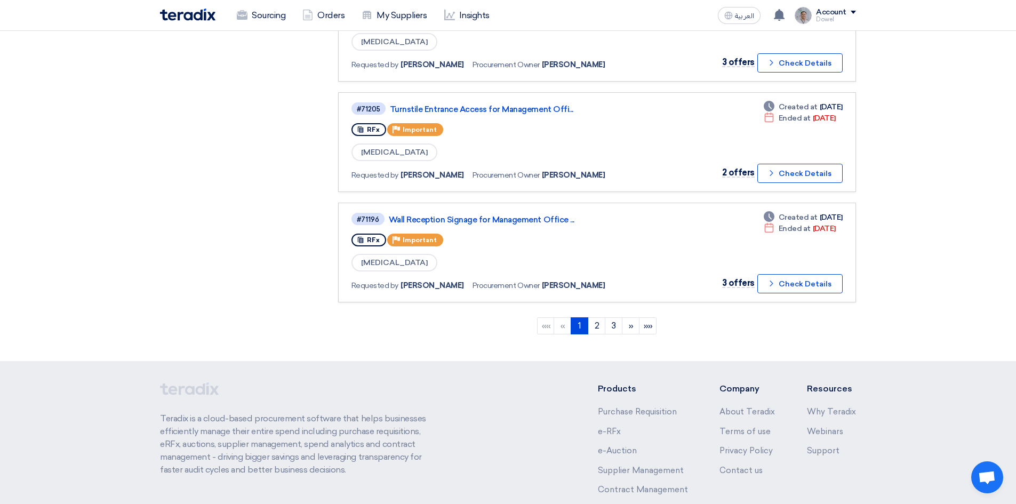
scroll to position [1023, 0]
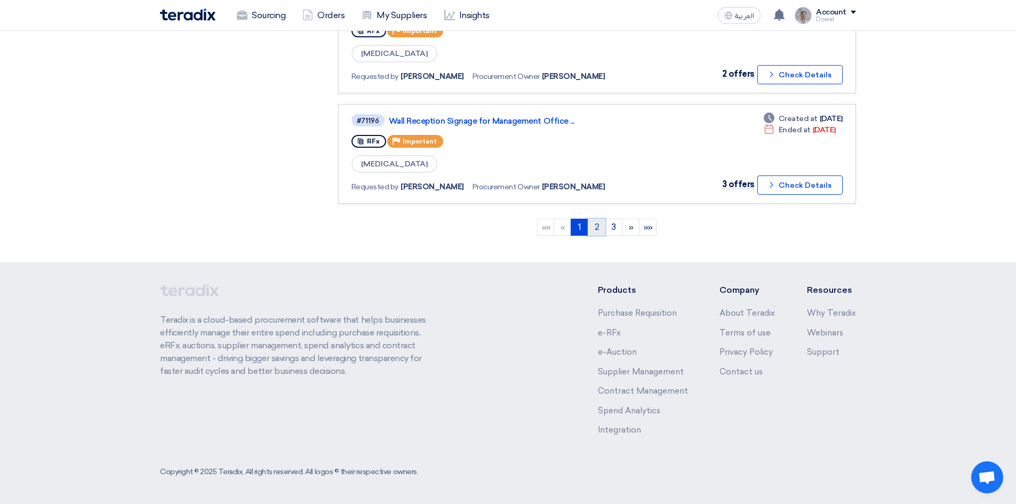
click at [596, 229] on link "2" at bounding box center [597, 227] width 18 height 17
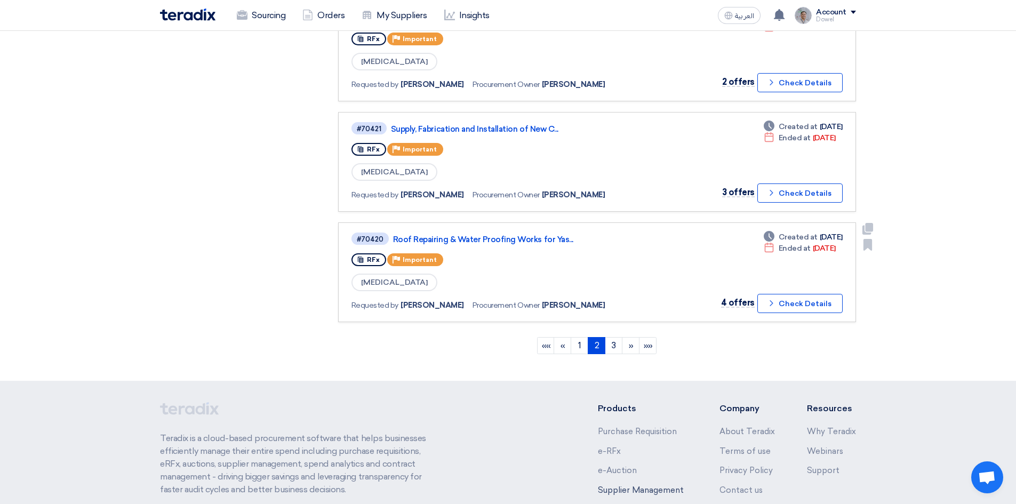
scroll to position [999, 0]
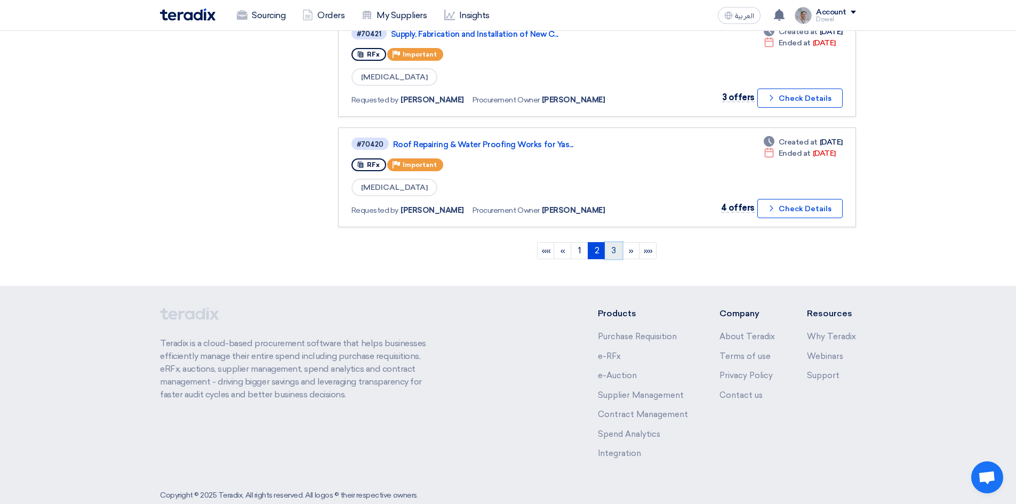
click at [612, 251] on link "3" at bounding box center [614, 250] width 18 height 17
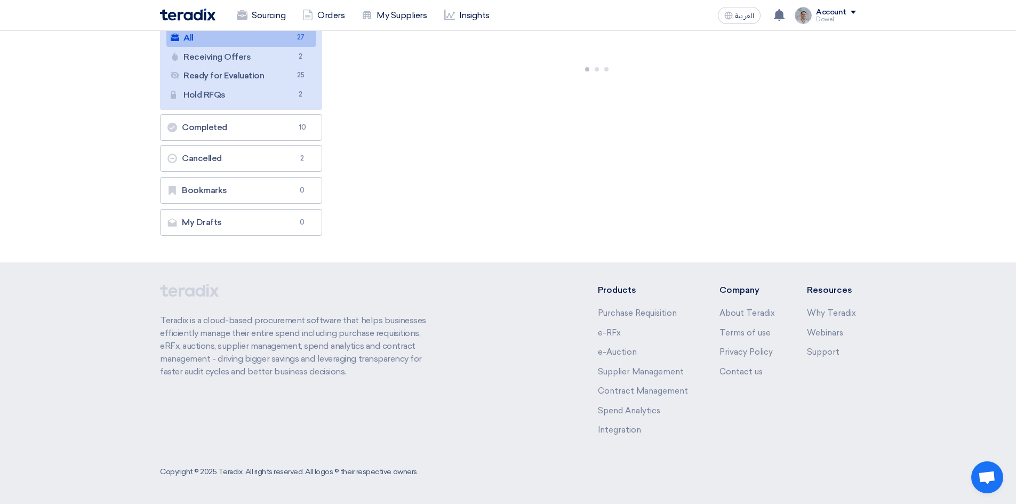
scroll to position [0, 0]
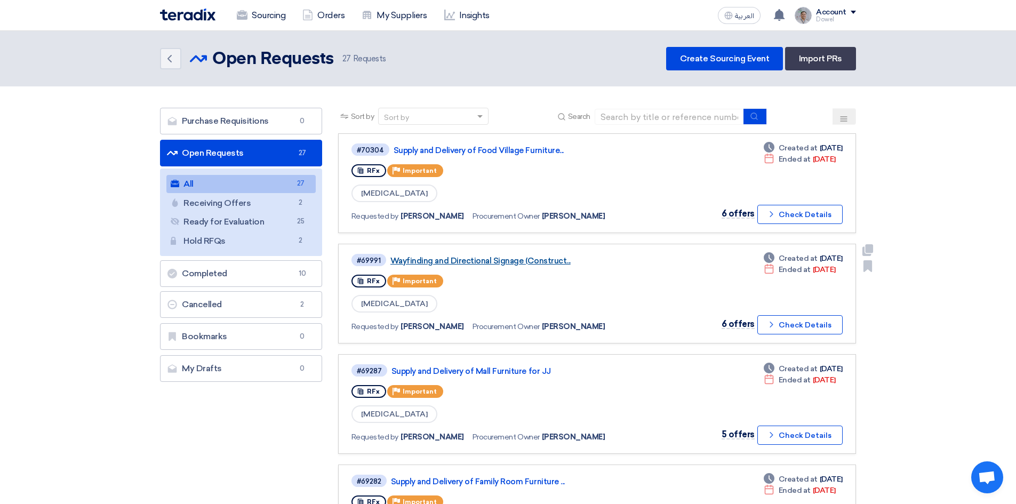
click at [507, 261] on link "Wayfinding and Directional Signage (Construct..." at bounding box center [523, 261] width 267 height 10
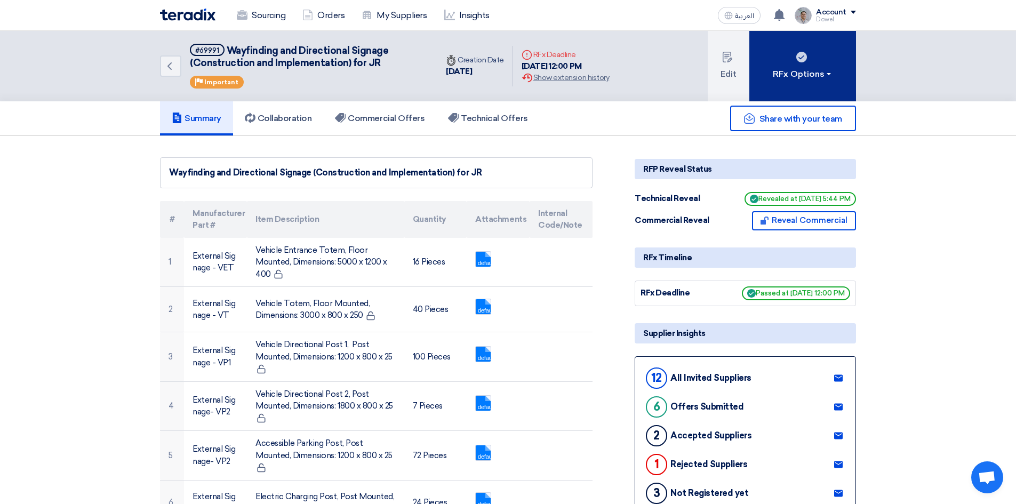
click at [810, 69] on div "RFx Options" at bounding box center [803, 74] width 60 height 13
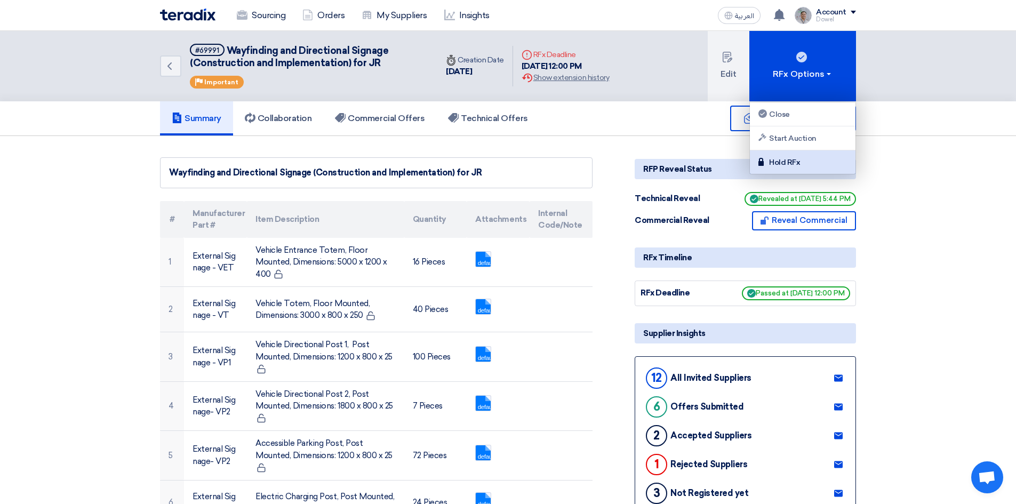
click at [790, 160] on div "Hold RFx" at bounding box center [802, 162] width 93 height 13
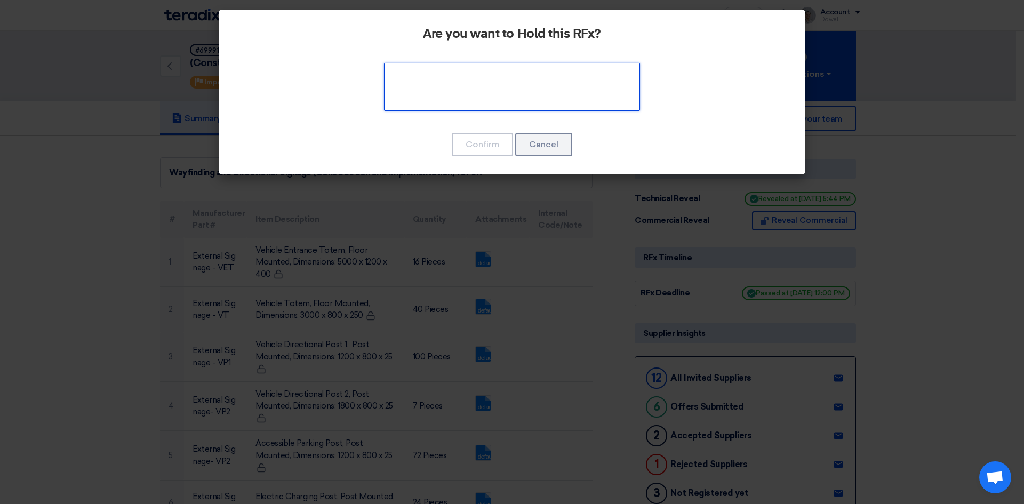
click at [491, 90] on textarea at bounding box center [512, 87] width 256 height 48
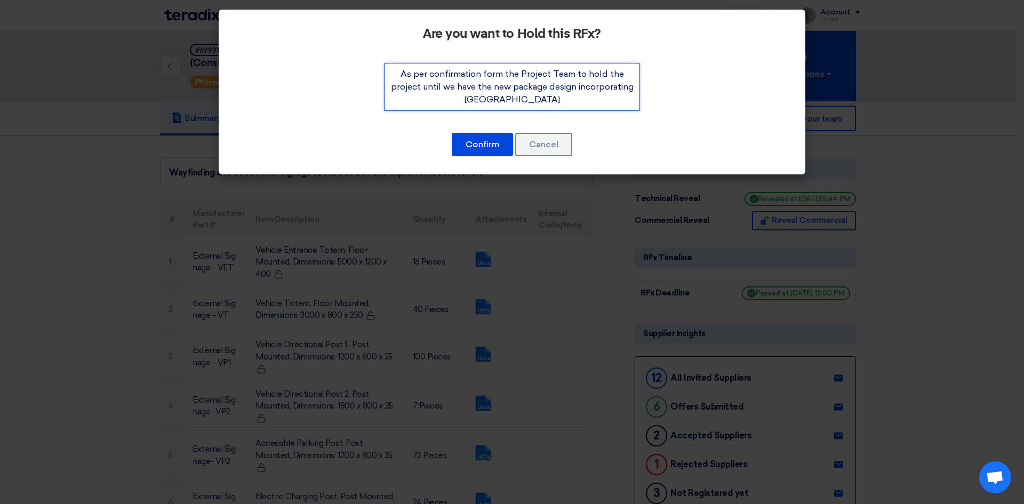
drag, startPoint x: 541, startPoint y: 100, endPoint x: 396, endPoint y: 59, distance: 150.3
click at [396, 59] on div "Are you want to Hold this RFx? Confirm Cancel" at bounding box center [512, 92] width 586 height 165
type textarea "As per confirmation form the Project Team to hold the project until we have the…"
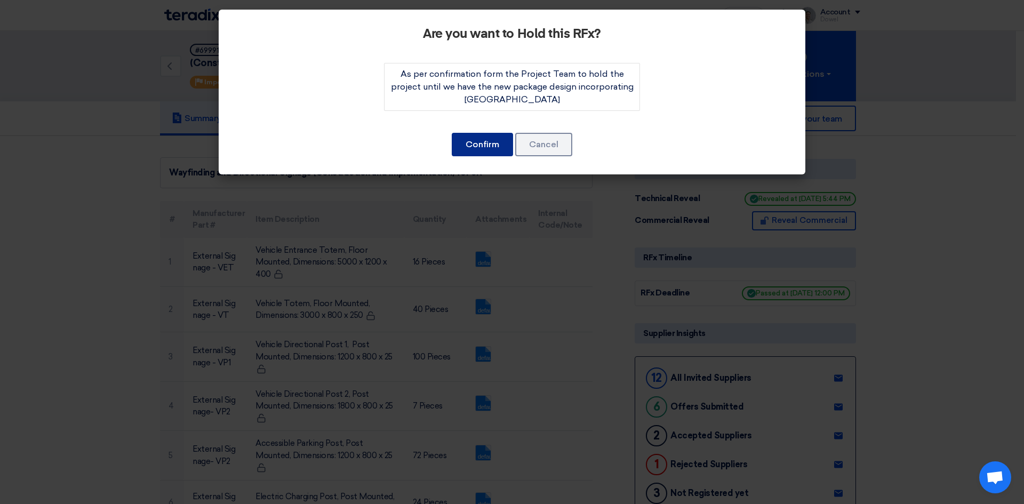
click at [479, 146] on button "Confirm" at bounding box center [482, 144] width 61 height 23
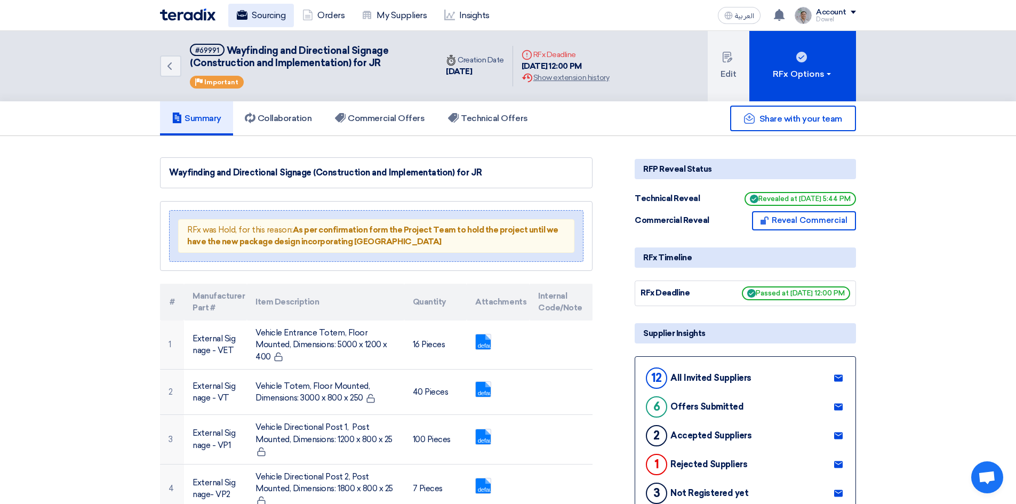
click at [267, 13] on link "Sourcing" at bounding box center [261, 15] width 66 height 23
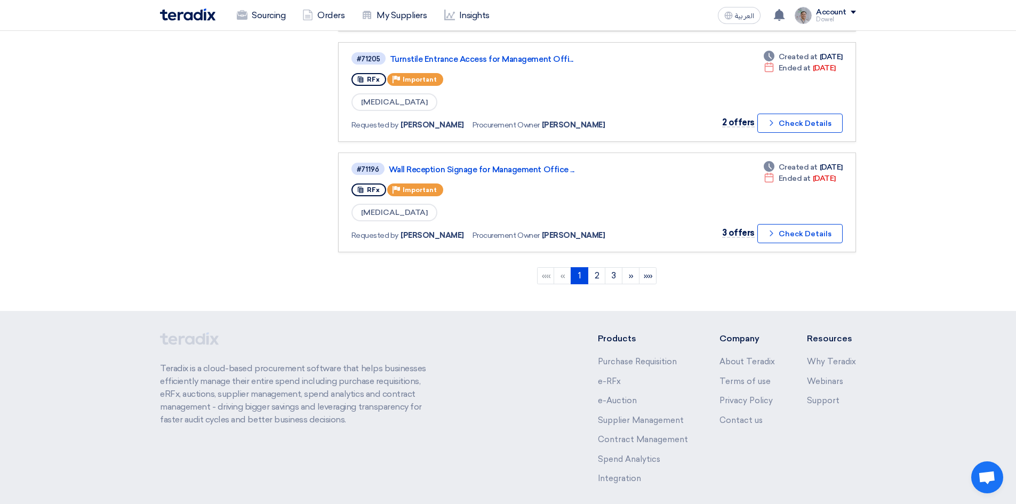
scroll to position [1023, 0]
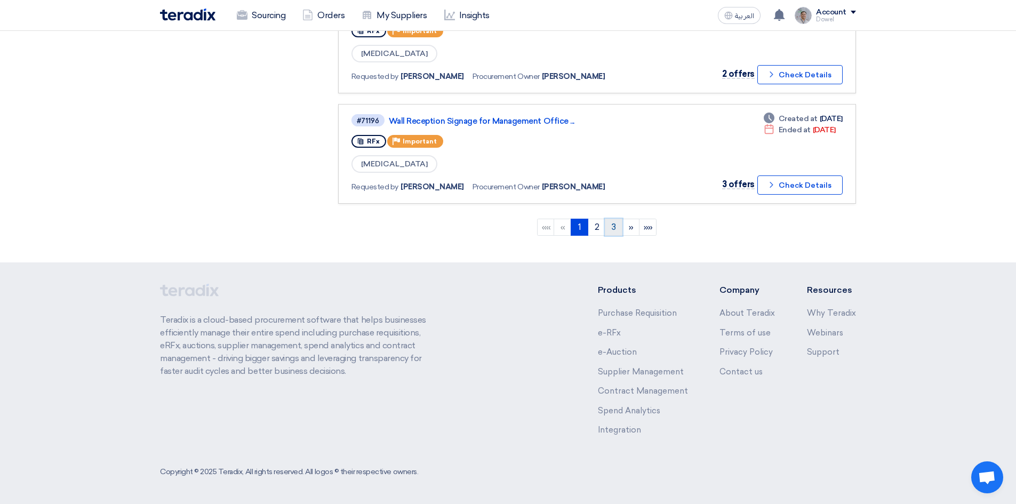
click at [618, 225] on link "3" at bounding box center [614, 227] width 18 height 17
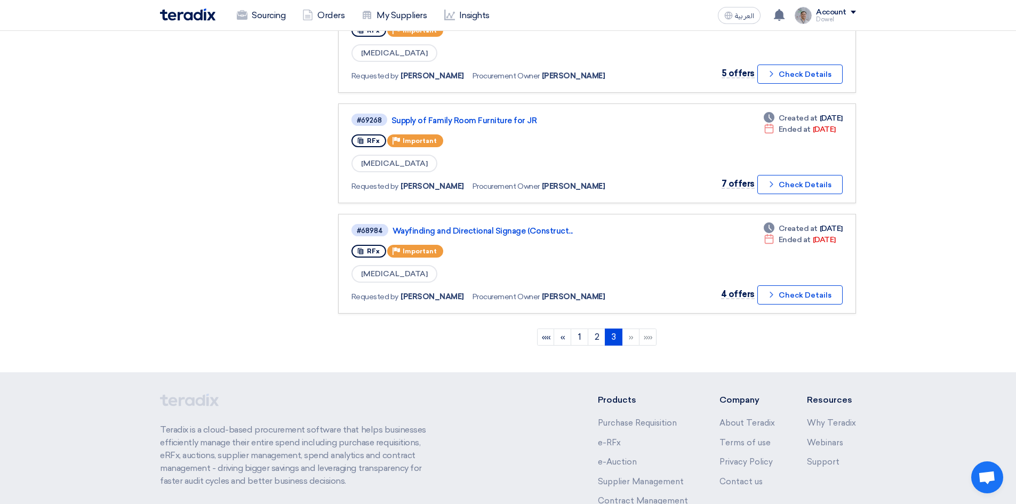
scroll to position [474, 0]
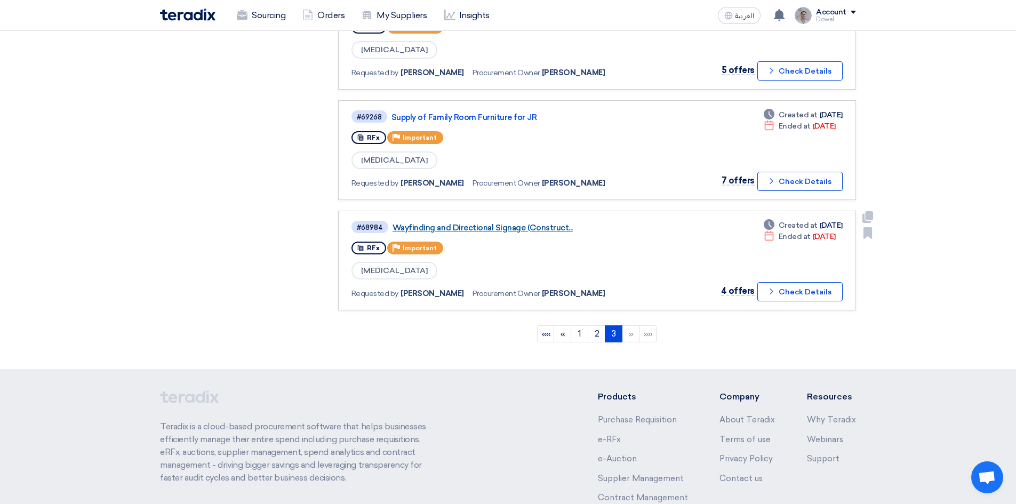
click at [514, 230] on link "Wayfinding and Directional Signage (Construct..." at bounding box center [525, 228] width 267 height 10
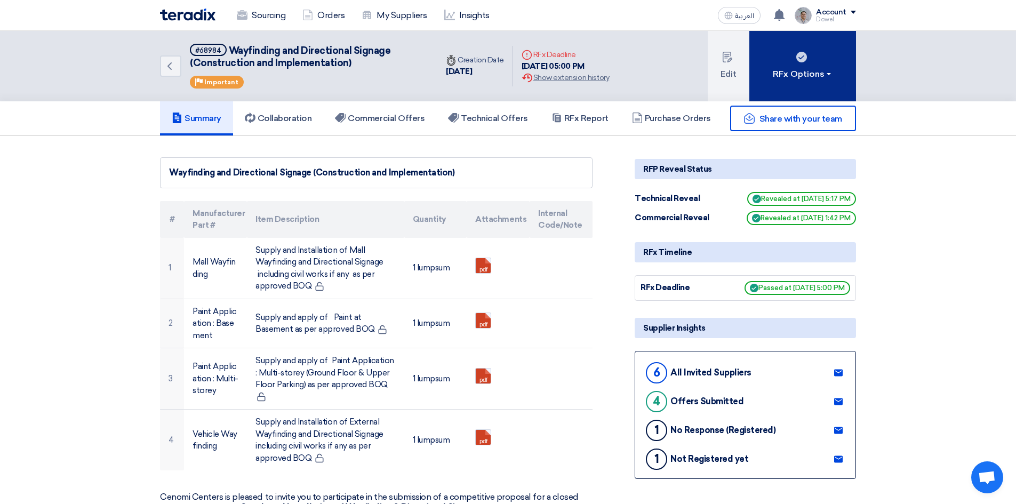
click at [817, 77] on div "RFx Options" at bounding box center [803, 74] width 60 height 13
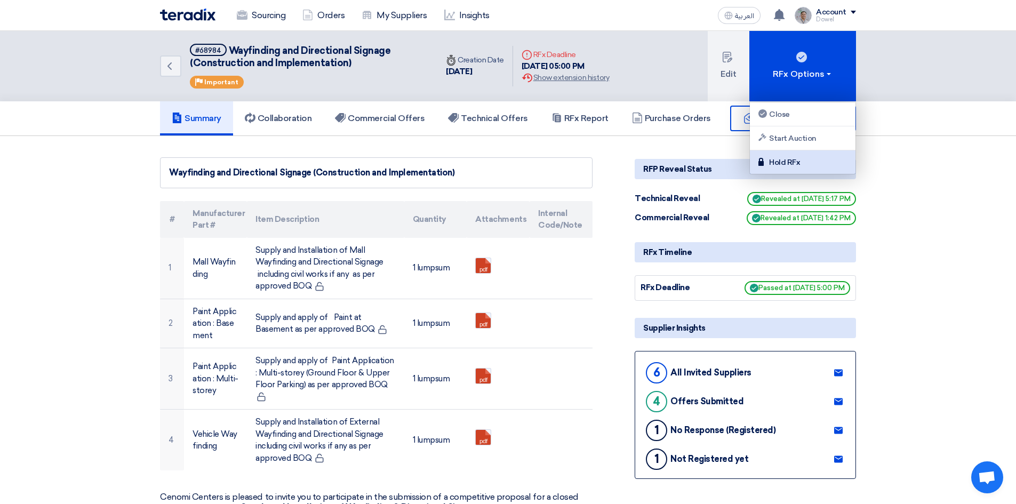
click at [778, 164] on div "Hold RFx" at bounding box center [802, 162] width 93 height 13
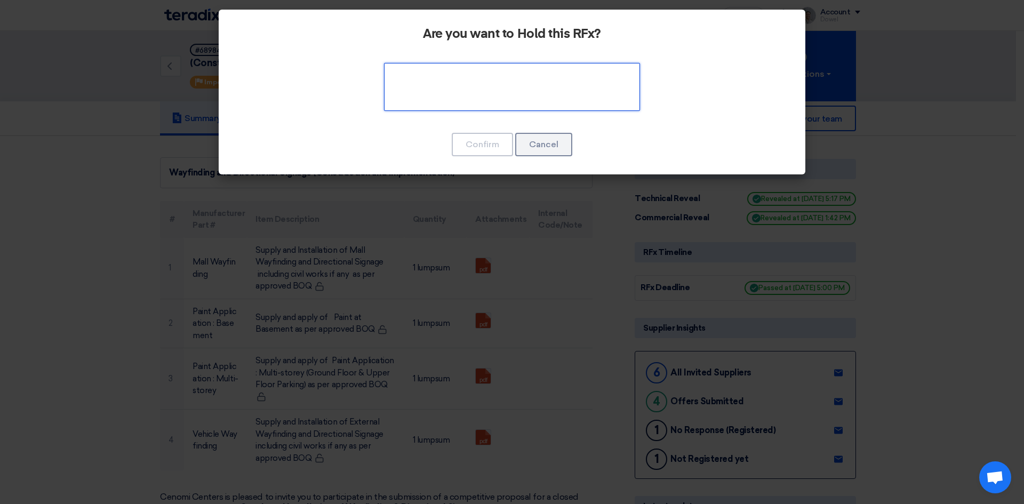
click at [479, 87] on textarea at bounding box center [512, 87] width 256 height 48
paste textarea "As per confirmation form the Project Team to hold the project until we have the…"
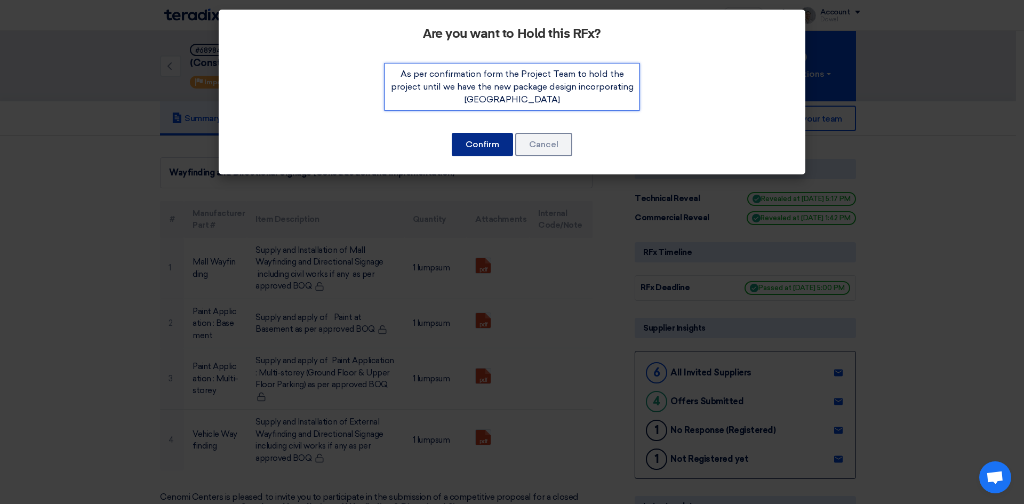
type textarea "As per confirmation form the Project Team to hold the project until we have the…"
click at [484, 148] on button "Confirm" at bounding box center [482, 144] width 61 height 23
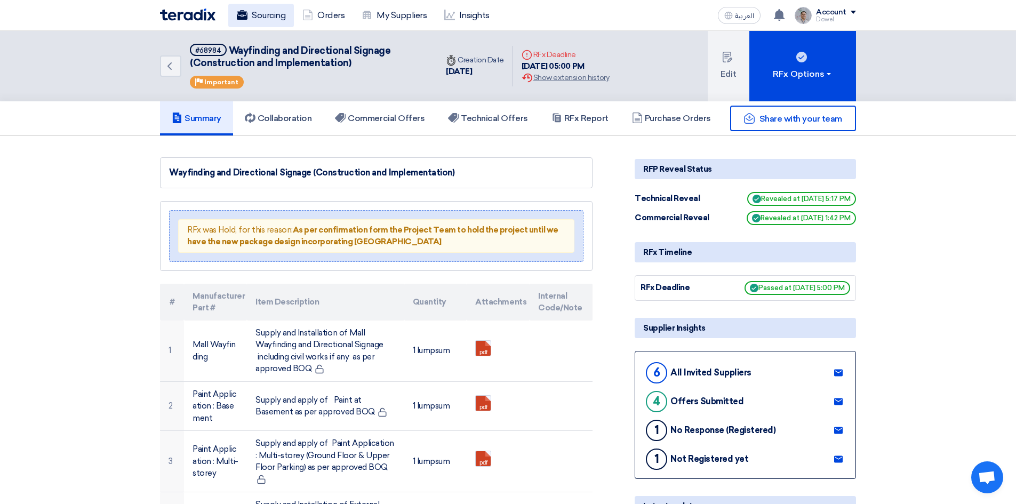
click at [271, 12] on link "Sourcing" at bounding box center [261, 15] width 66 height 23
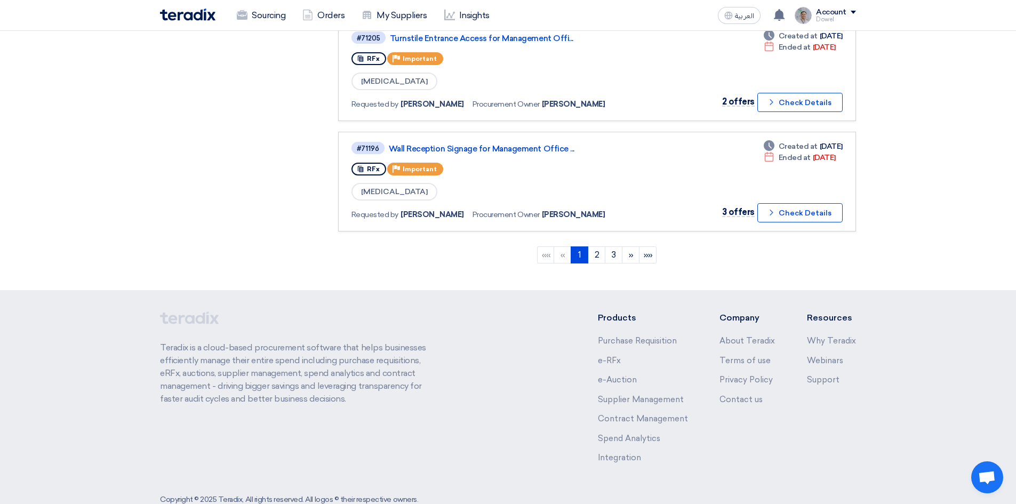
scroll to position [969, 0]
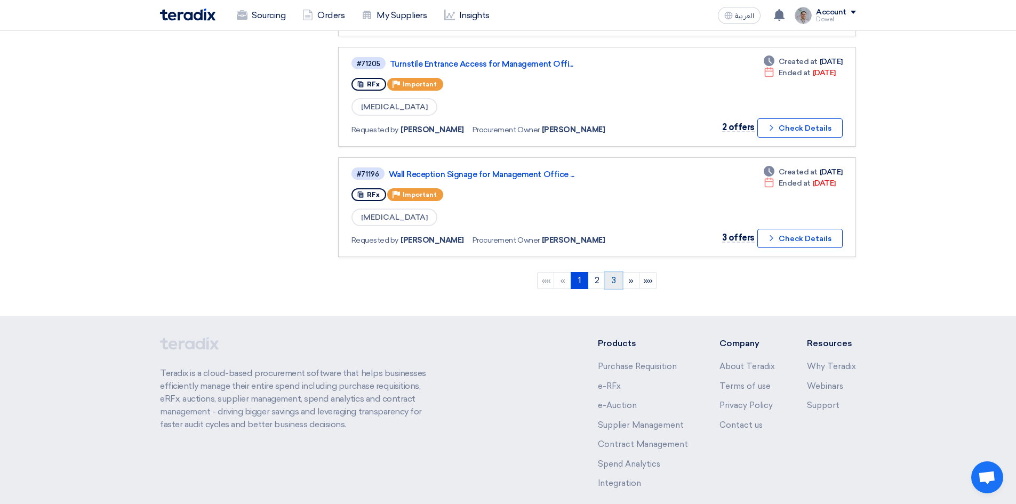
click at [610, 282] on link "3" at bounding box center [614, 280] width 18 height 17
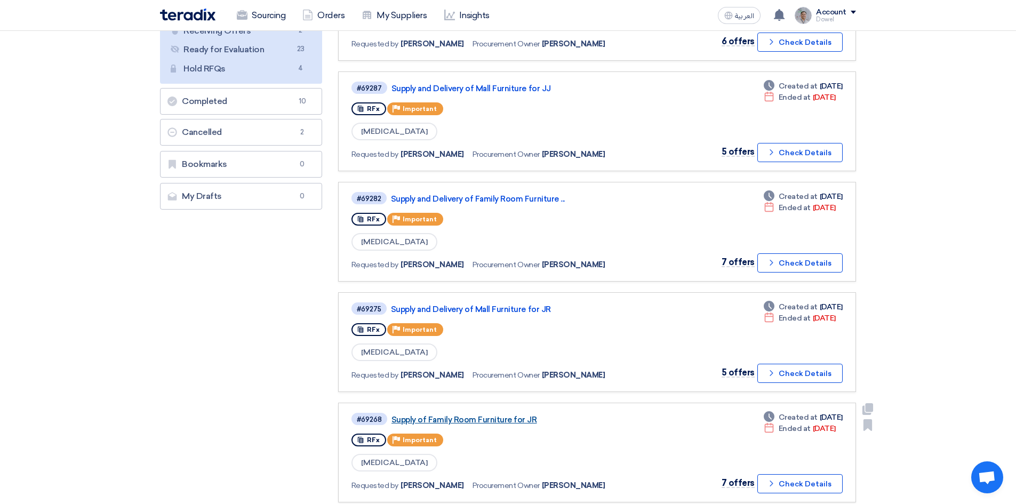
scroll to position [160, 0]
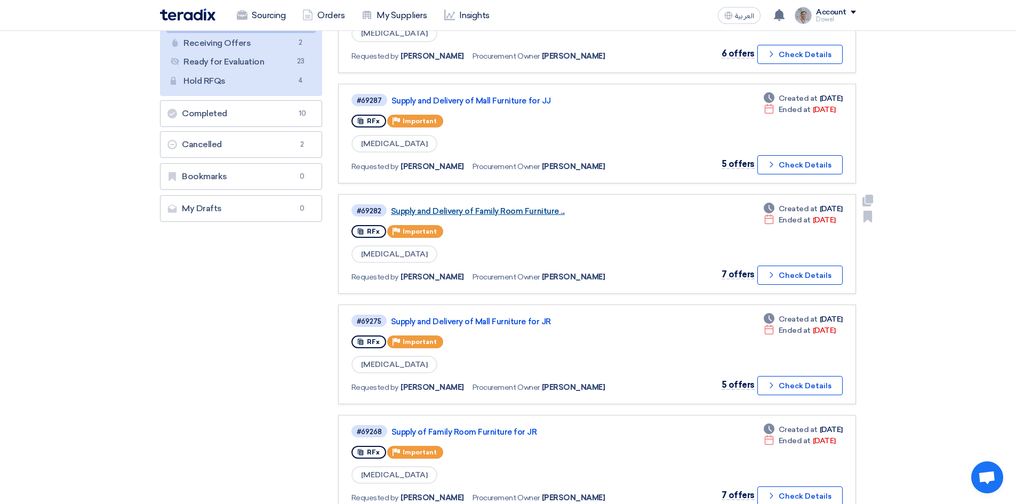
click at [506, 210] on link "Supply and Delivery of Family Room Furniture ..." at bounding box center [524, 211] width 267 height 10
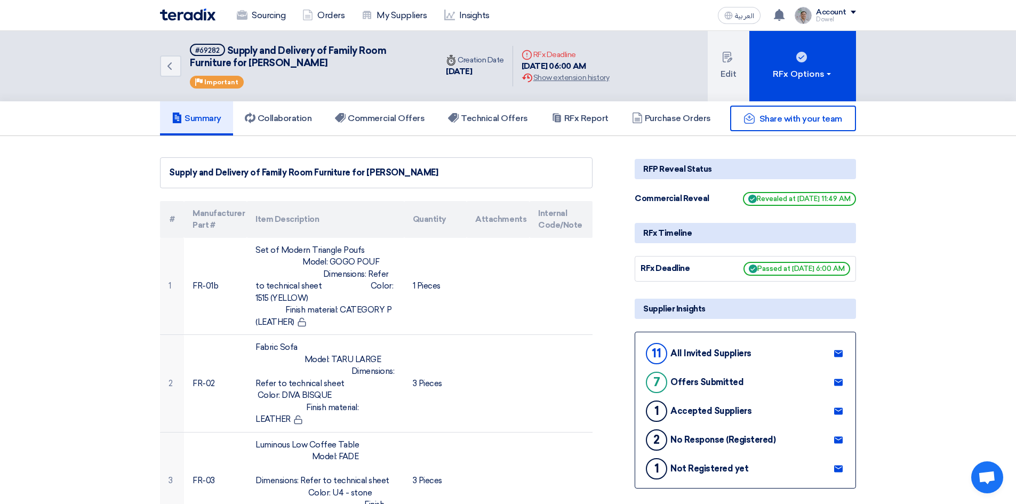
click at [671, 115] on div "Share with your team" at bounding box center [744, 119] width 221 height 26
click at [667, 120] on div "Share with your team" at bounding box center [744, 119] width 221 height 26
click at [594, 116] on h5 "RFx Report" at bounding box center [579, 118] width 57 height 11
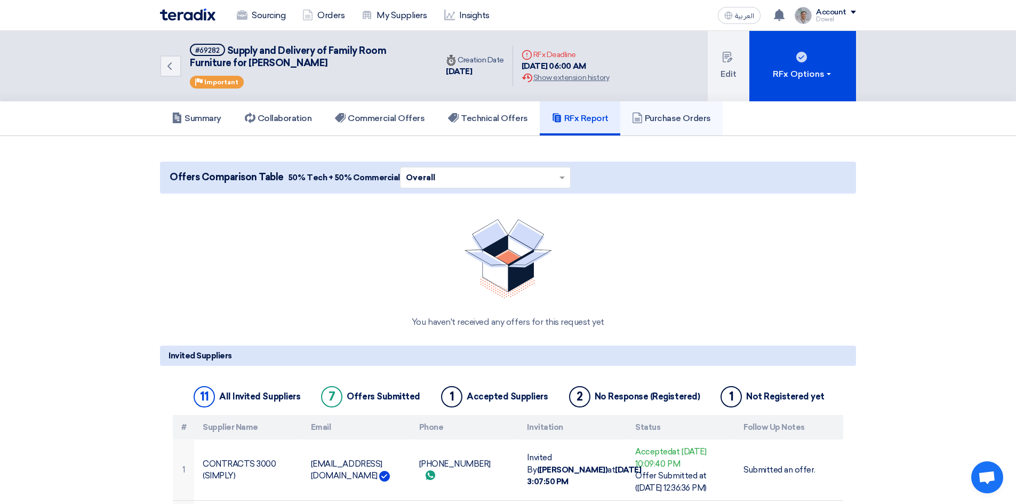
click at [667, 122] on h5 "Purchase Orders" at bounding box center [671, 118] width 79 height 11
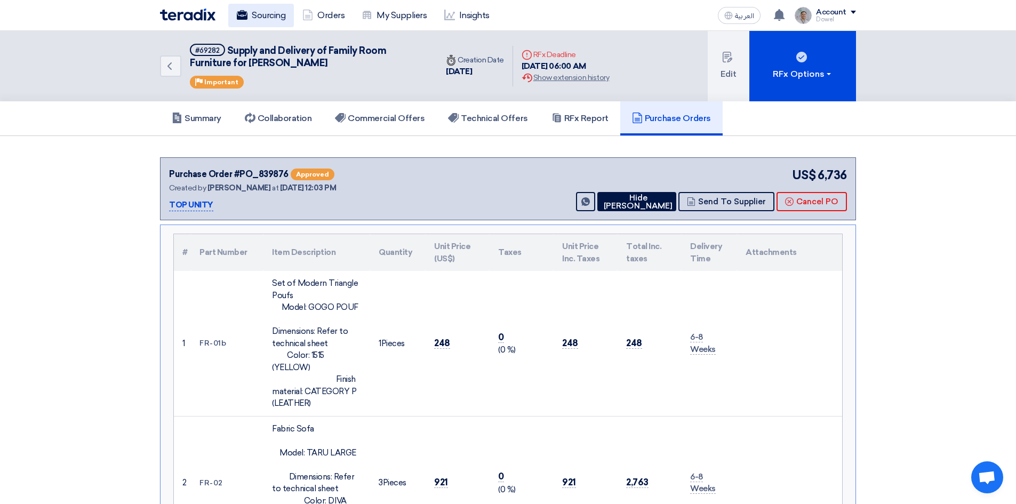
click at [276, 13] on link "Sourcing" at bounding box center [261, 15] width 66 height 23
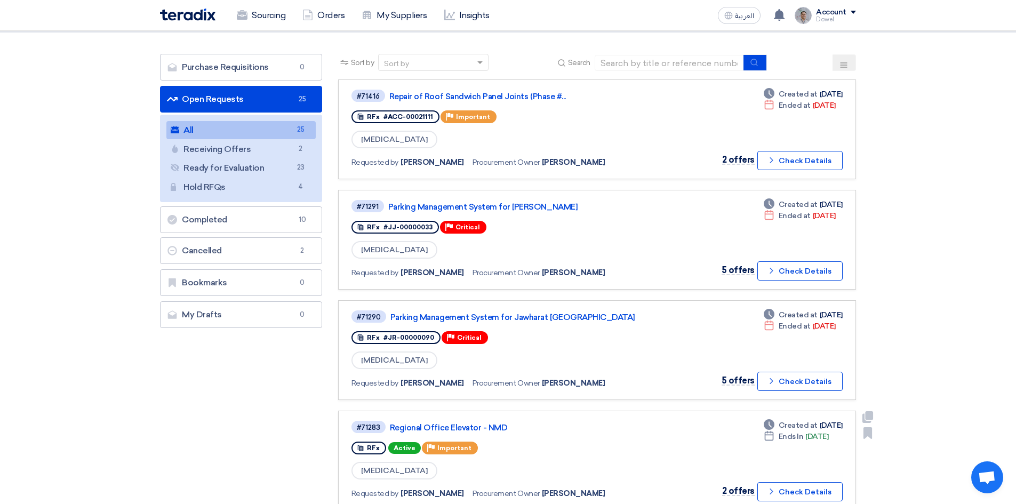
scroll to position [53, 0]
click at [240, 311] on link "My Drafts My Drafts 0" at bounding box center [241, 315] width 162 height 27
